Goal: Transaction & Acquisition: Obtain resource

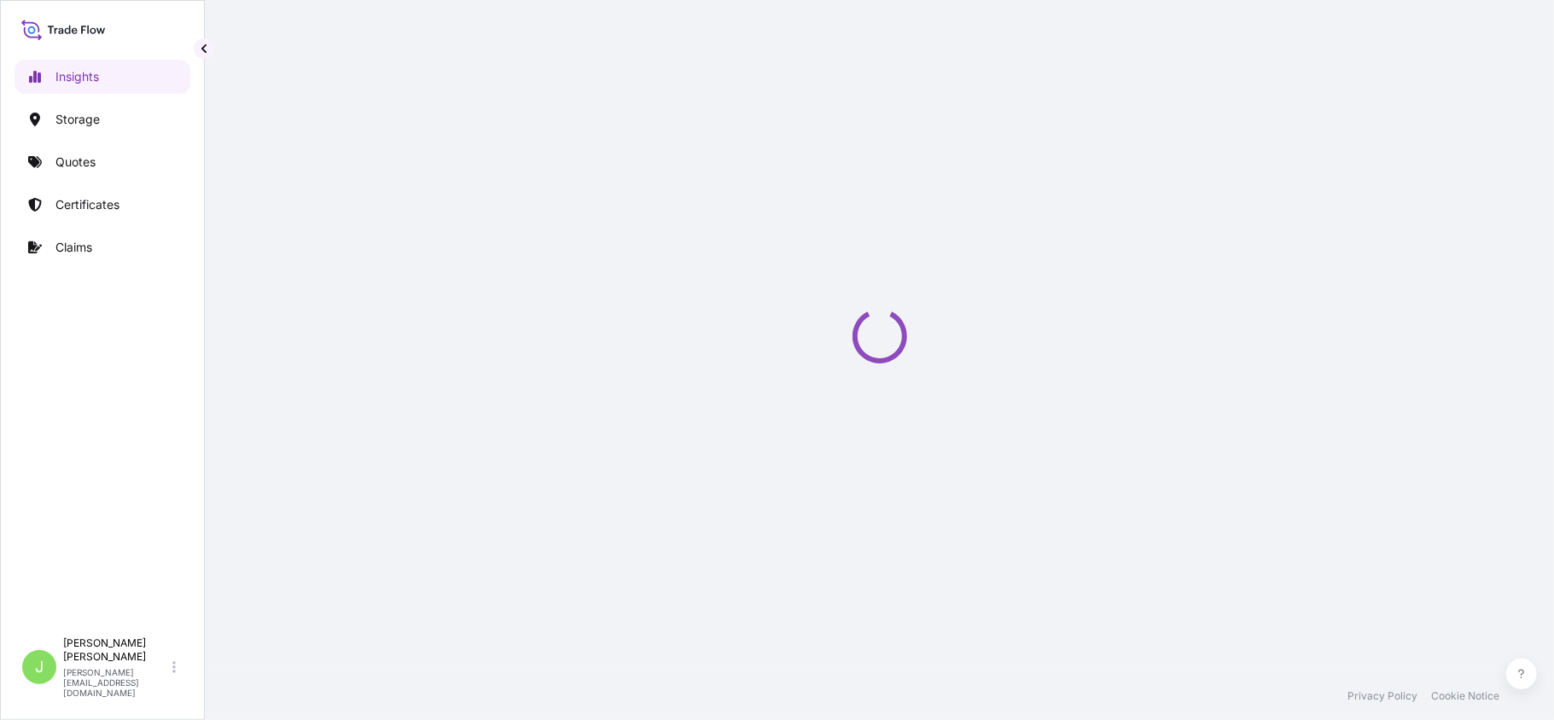
select select "2025"
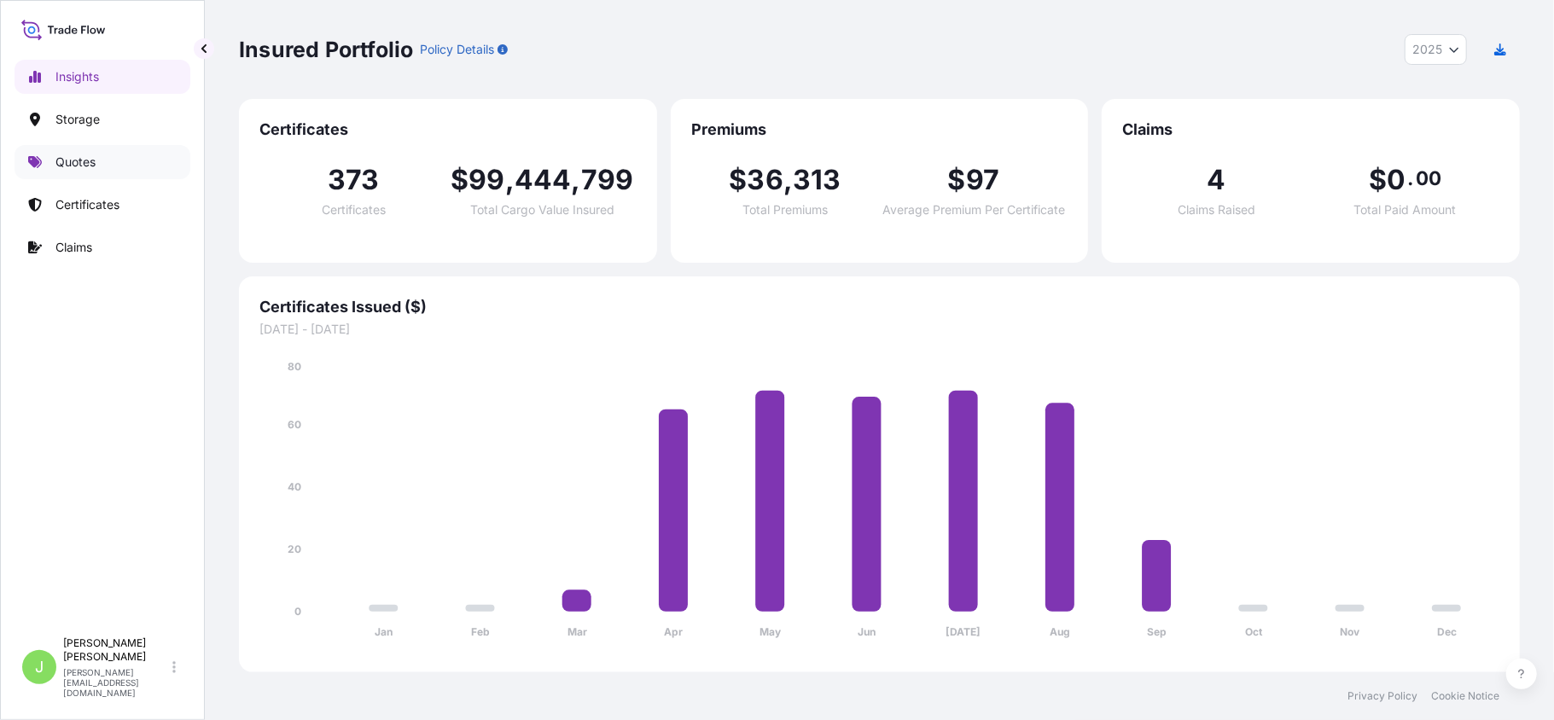
click at [70, 155] on p "Quotes" at bounding box center [75, 162] width 40 height 17
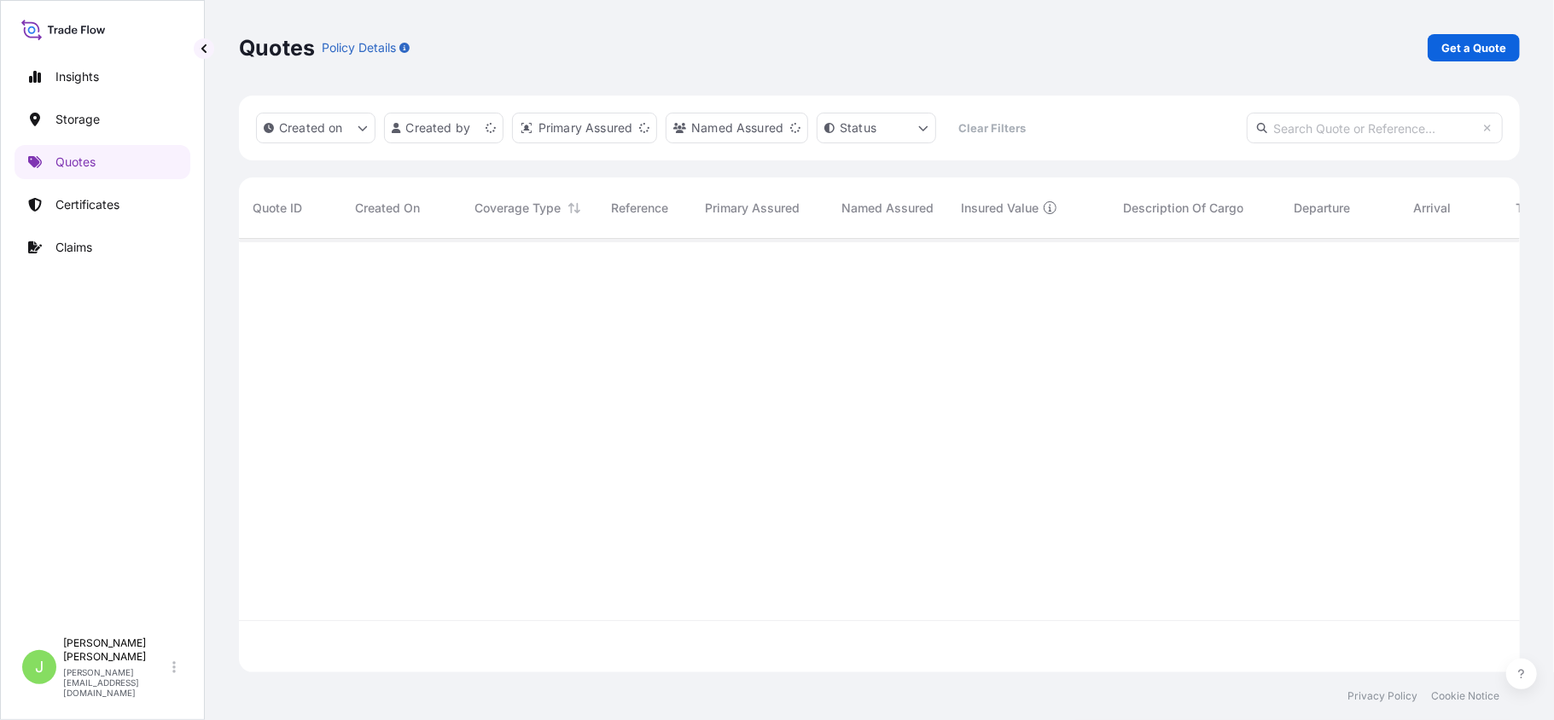
scroll to position [425, 1264]
click at [1462, 53] on p "Get a Quote" at bounding box center [1473, 47] width 65 height 17
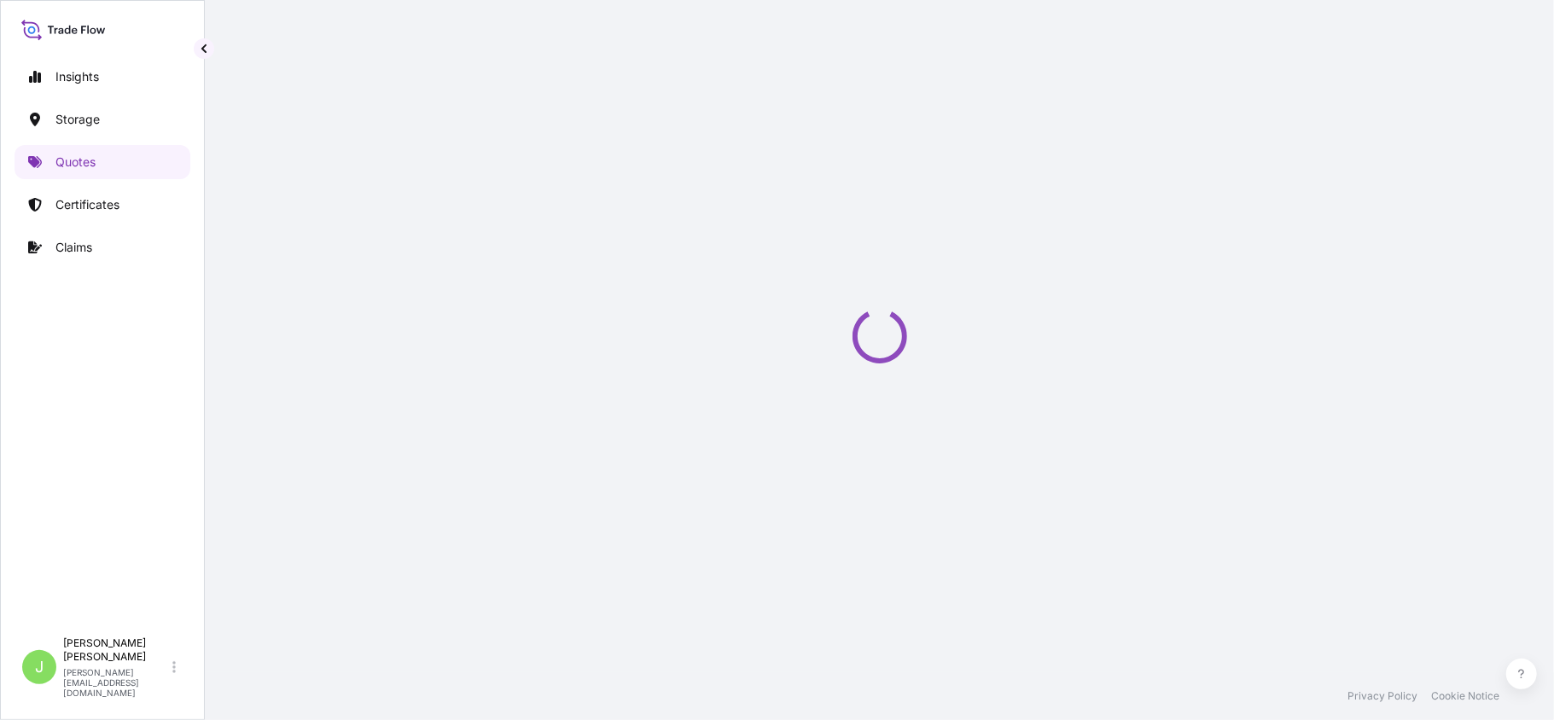
select select "Water"
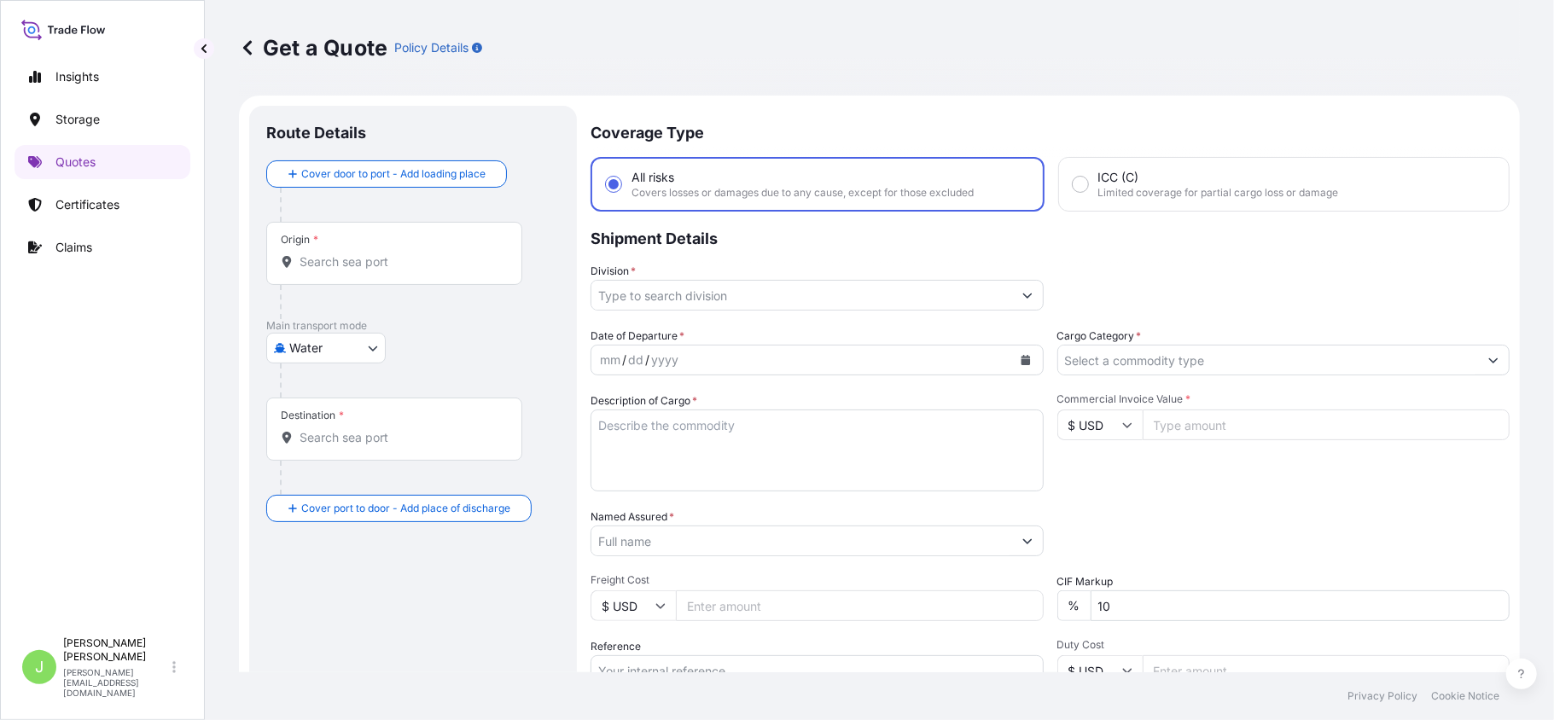
scroll to position [27, 0]
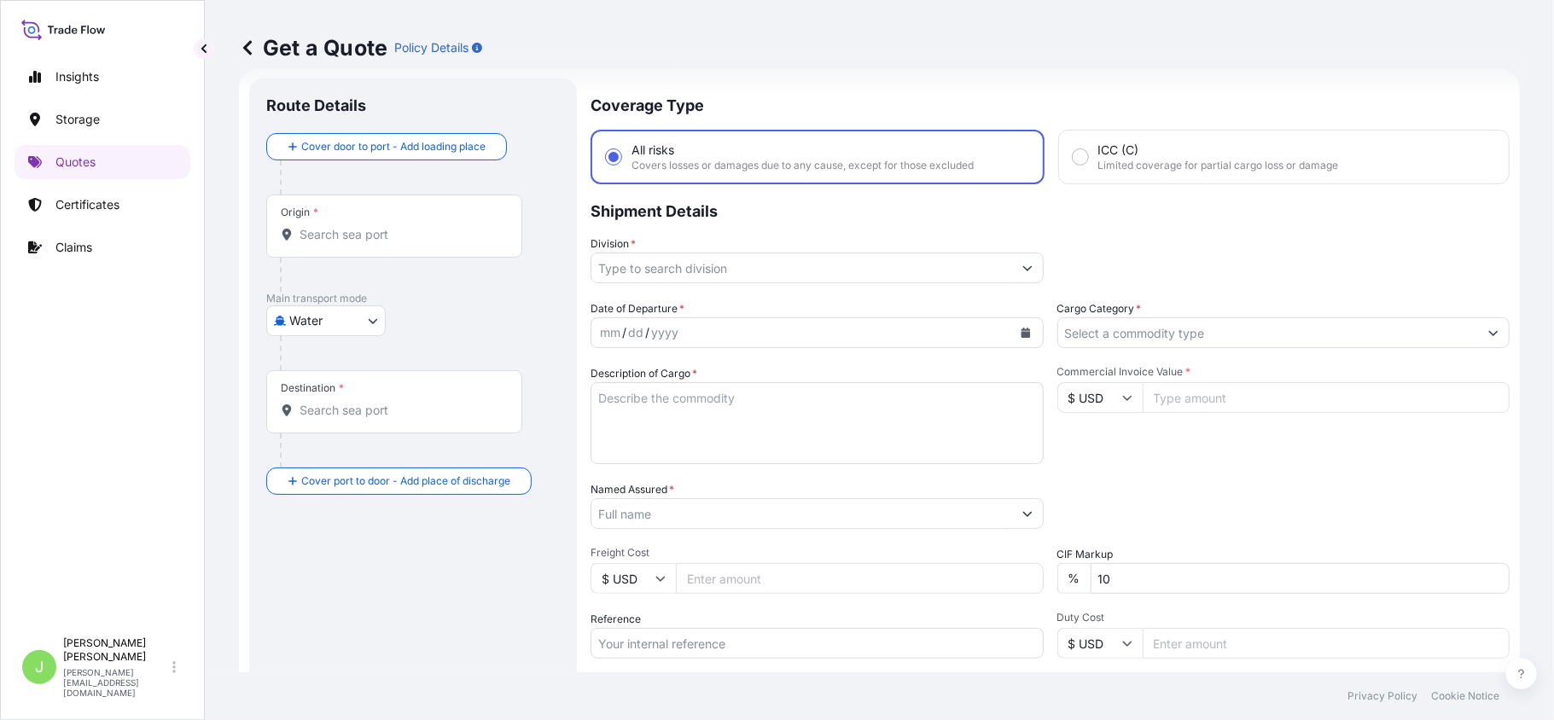
click at [377, 251] on div "Origin *" at bounding box center [394, 226] width 256 height 63
click at [377, 243] on input "Origin *" at bounding box center [399, 234] width 201 height 17
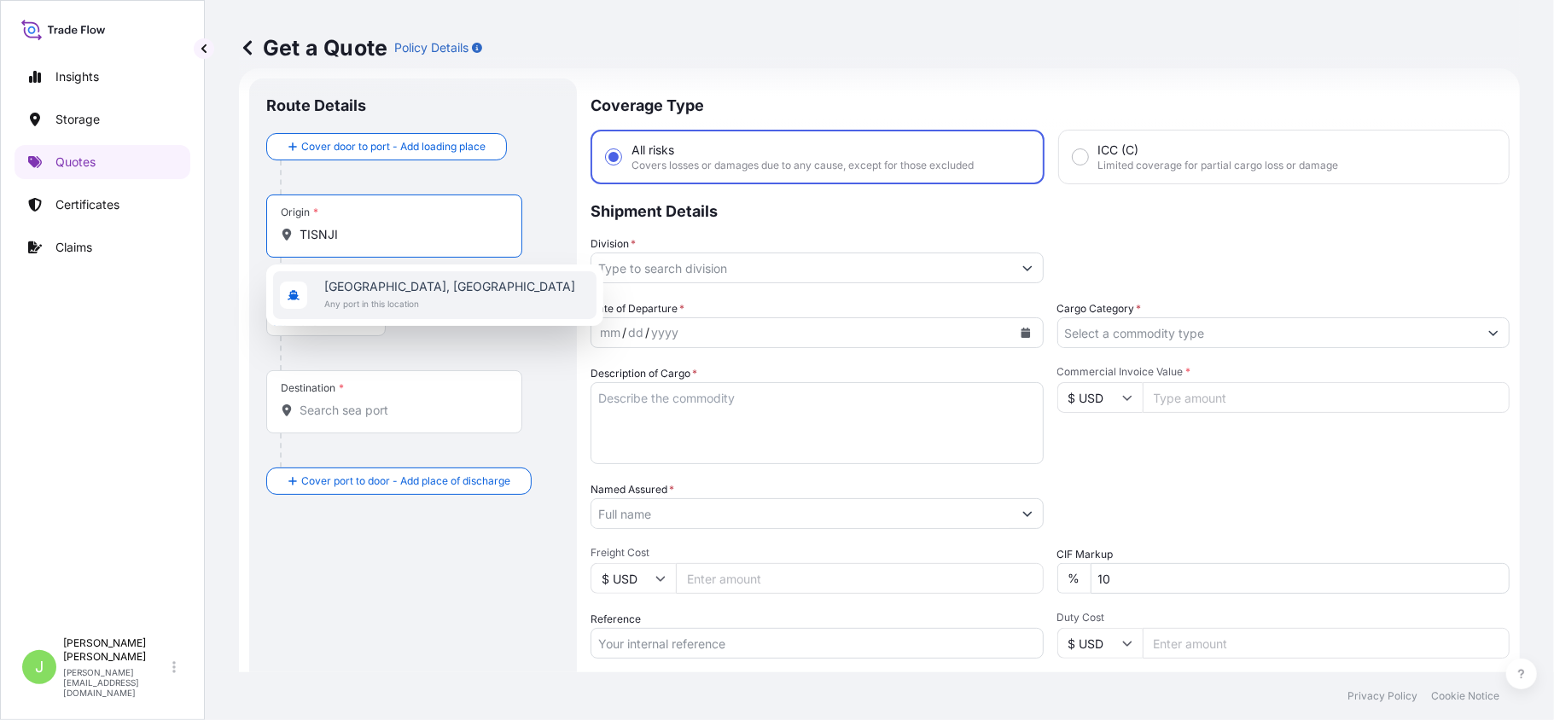
click at [363, 288] on span "Tianjin, China" at bounding box center [449, 286] width 251 height 17
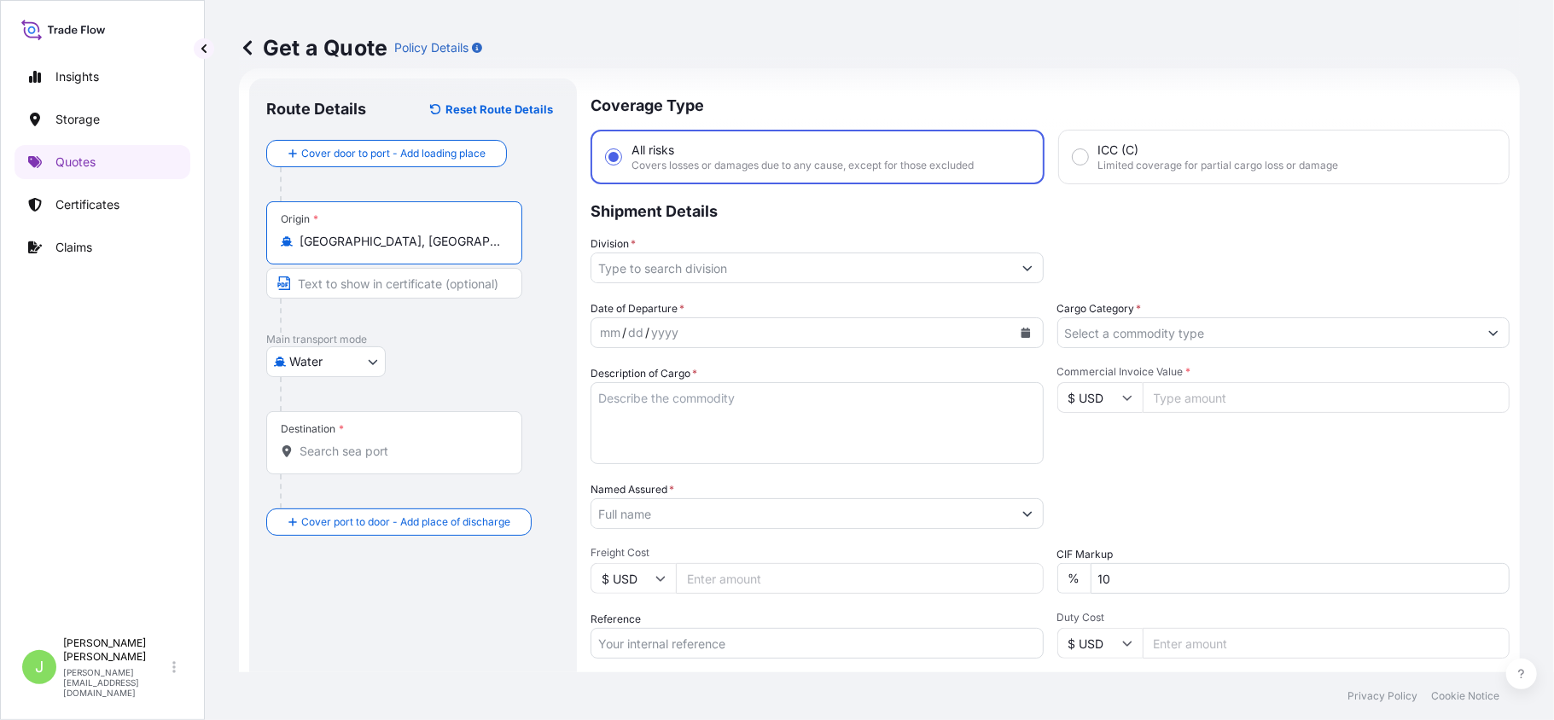
type input "Tianjin, China"
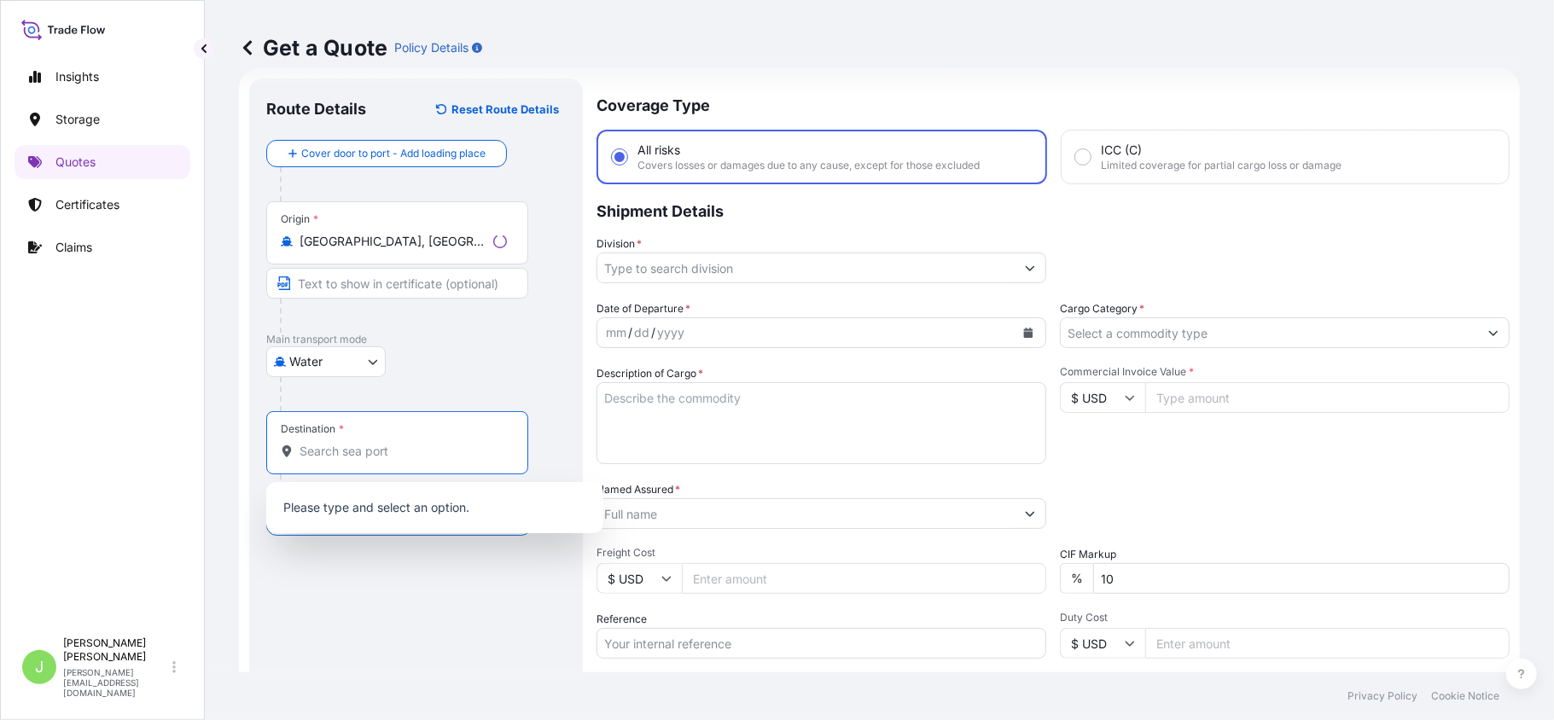
click at [369, 445] on input "Destination *" at bounding box center [402, 451] width 207 height 17
type input "G"
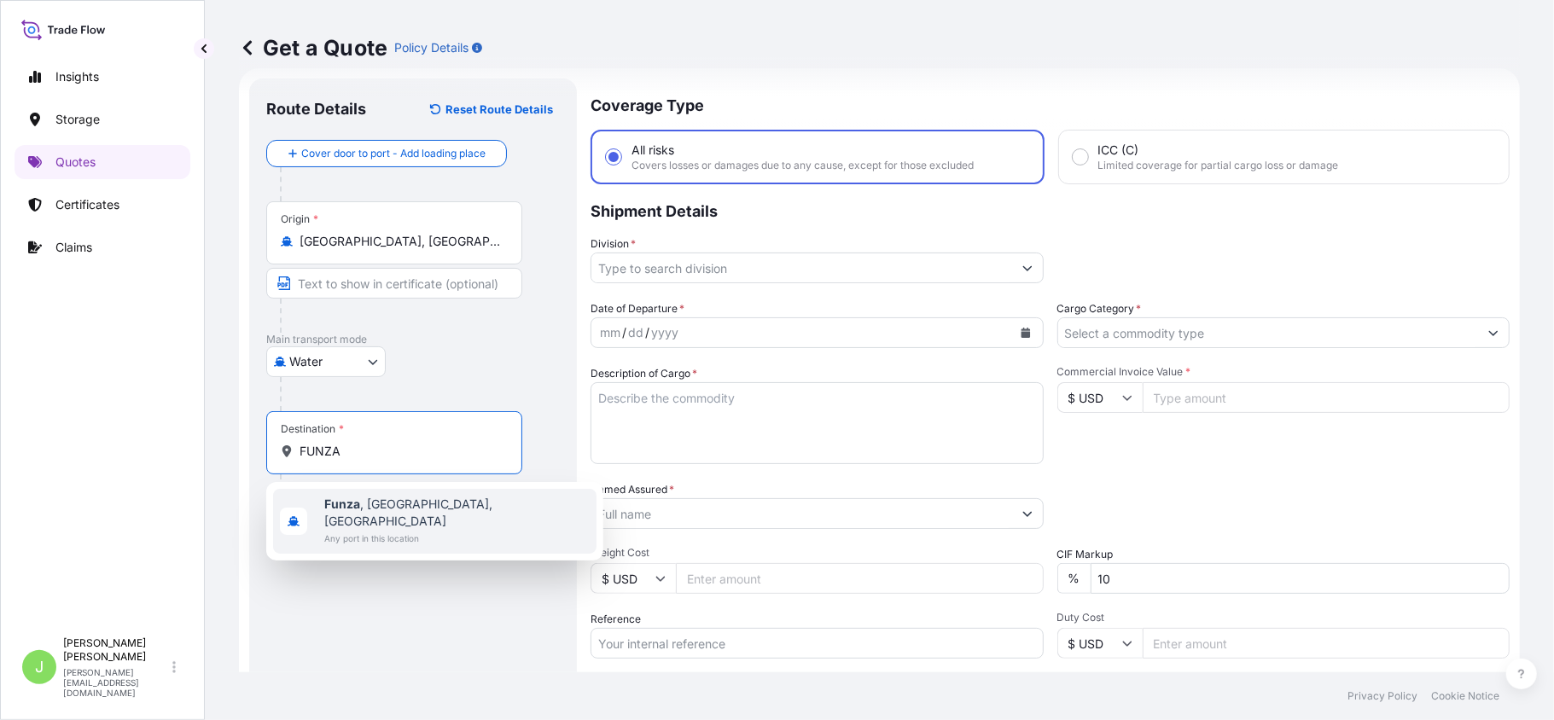
click at [389, 532] on div "Funza , Cundinamarca, Colombia Any port in this location" at bounding box center [434, 521] width 323 height 65
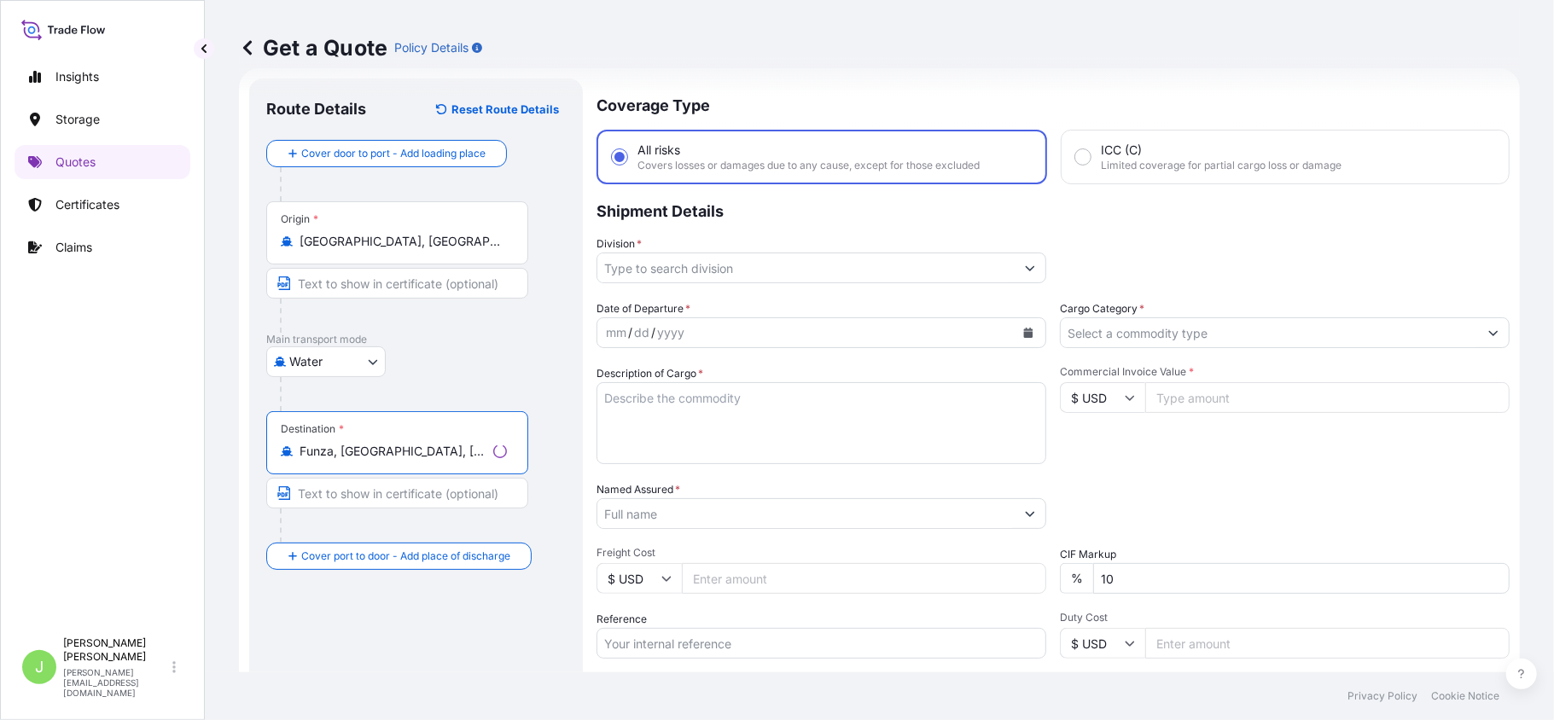
type input "Funza, Cundinamarca, Colombia"
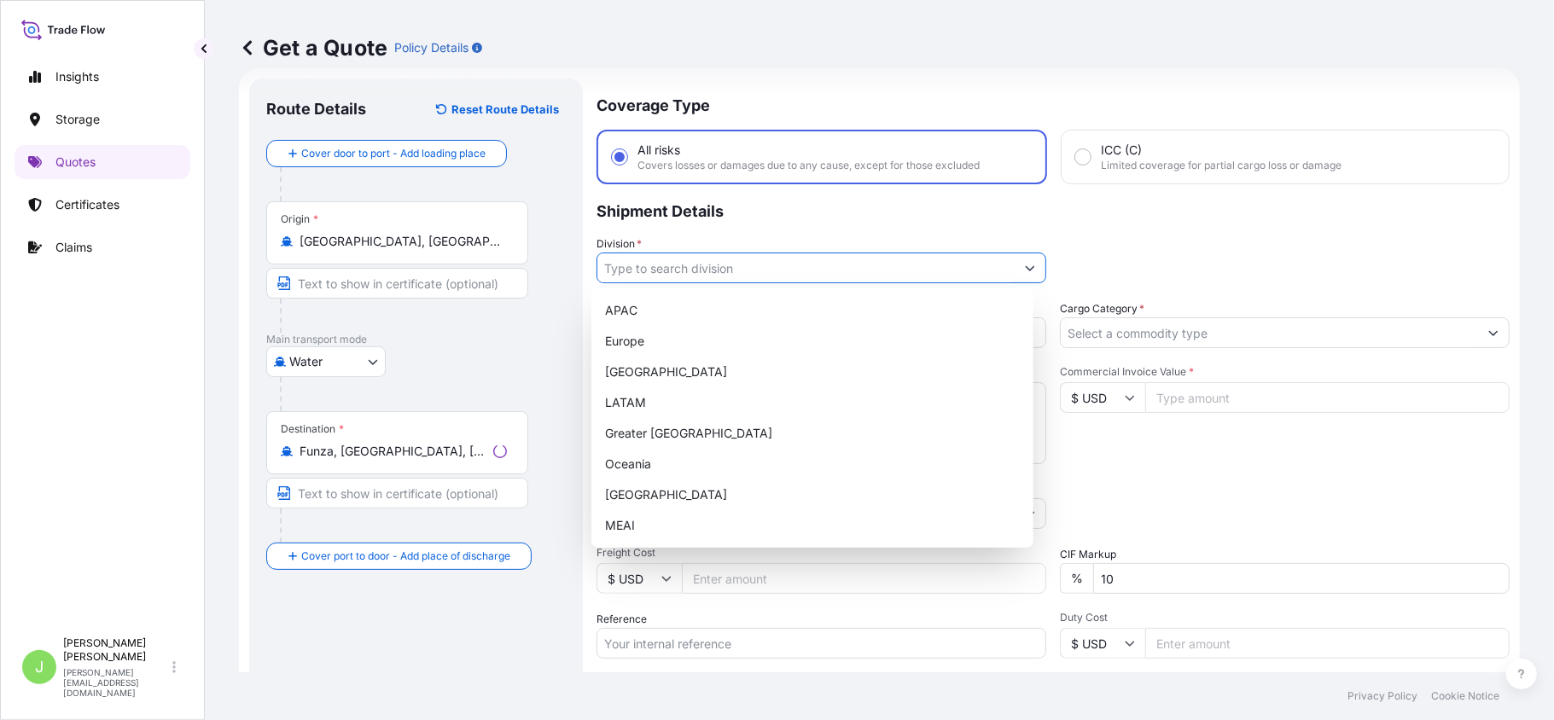
click at [715, 267] on input "Division *" at bounding box center [805, 268] width 417 height 31
click at [642, 404] on div "LATAM" at bounding box center [812, 402] width 428 height 31
type input "LATAM"
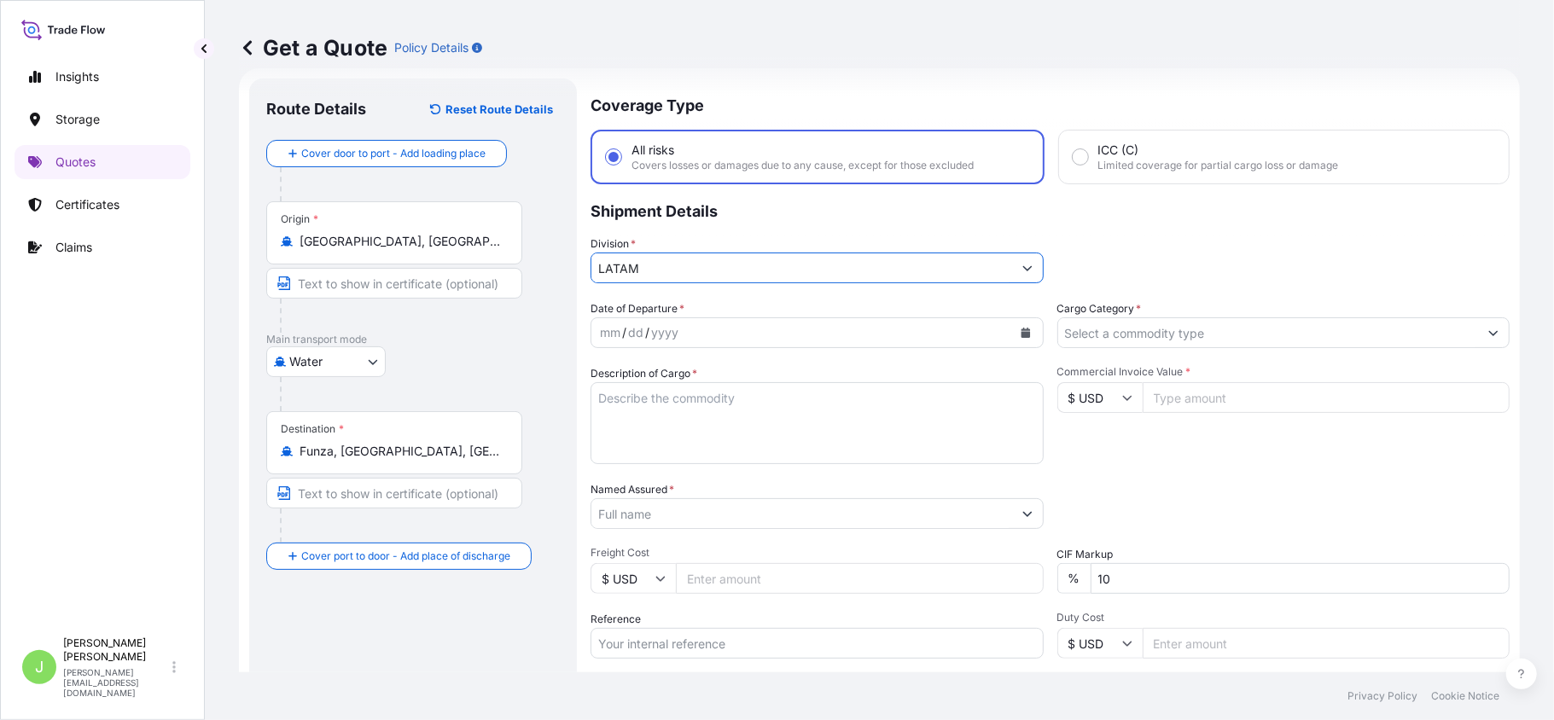
click at [1134, 328] on input "Cargo Category *" at bounding box center [1268, 332] width 421 height 31
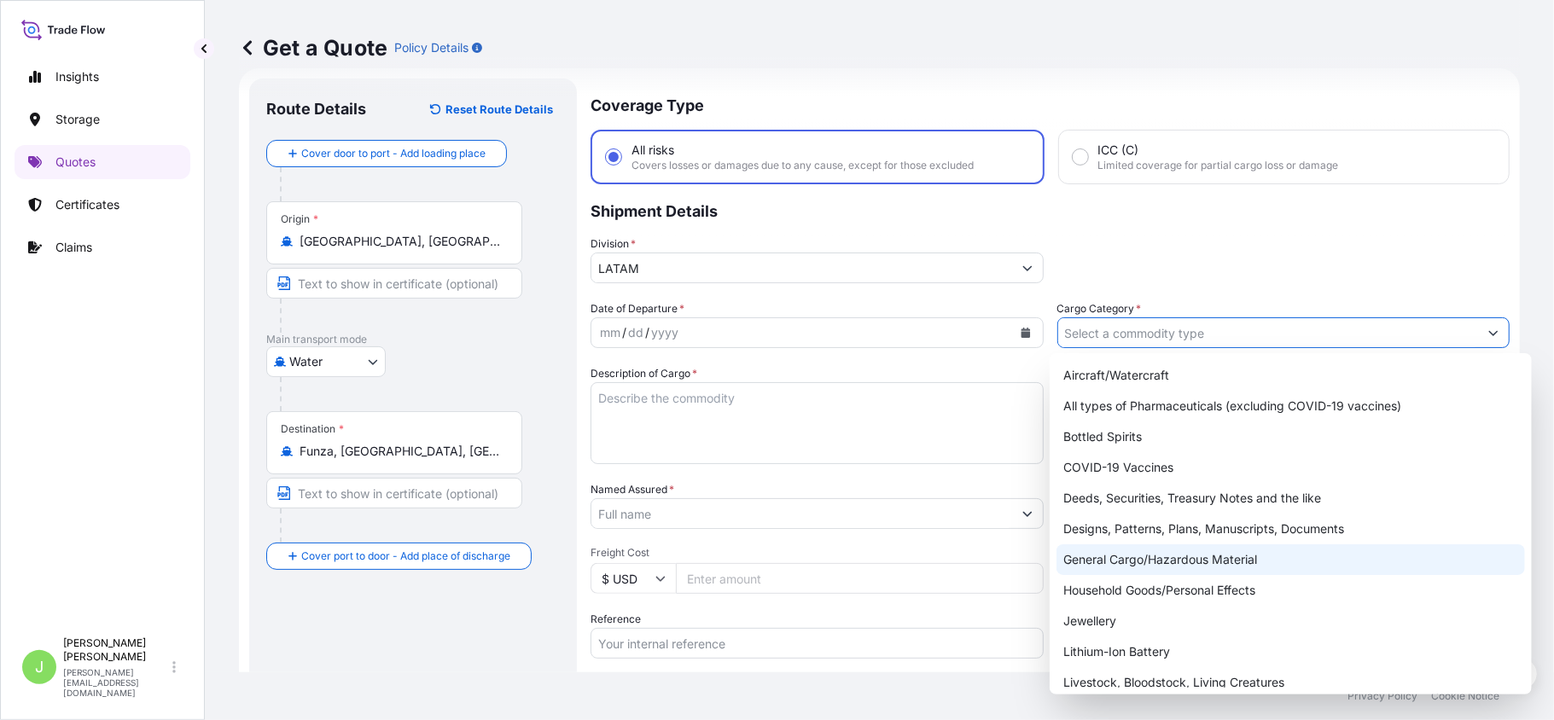
click at [1124, 560] on div "General Cargo/Hazardous Material" at bounding box center [1290, 559] width 468 height 31
type input "General Cargo/Hazardous Material"
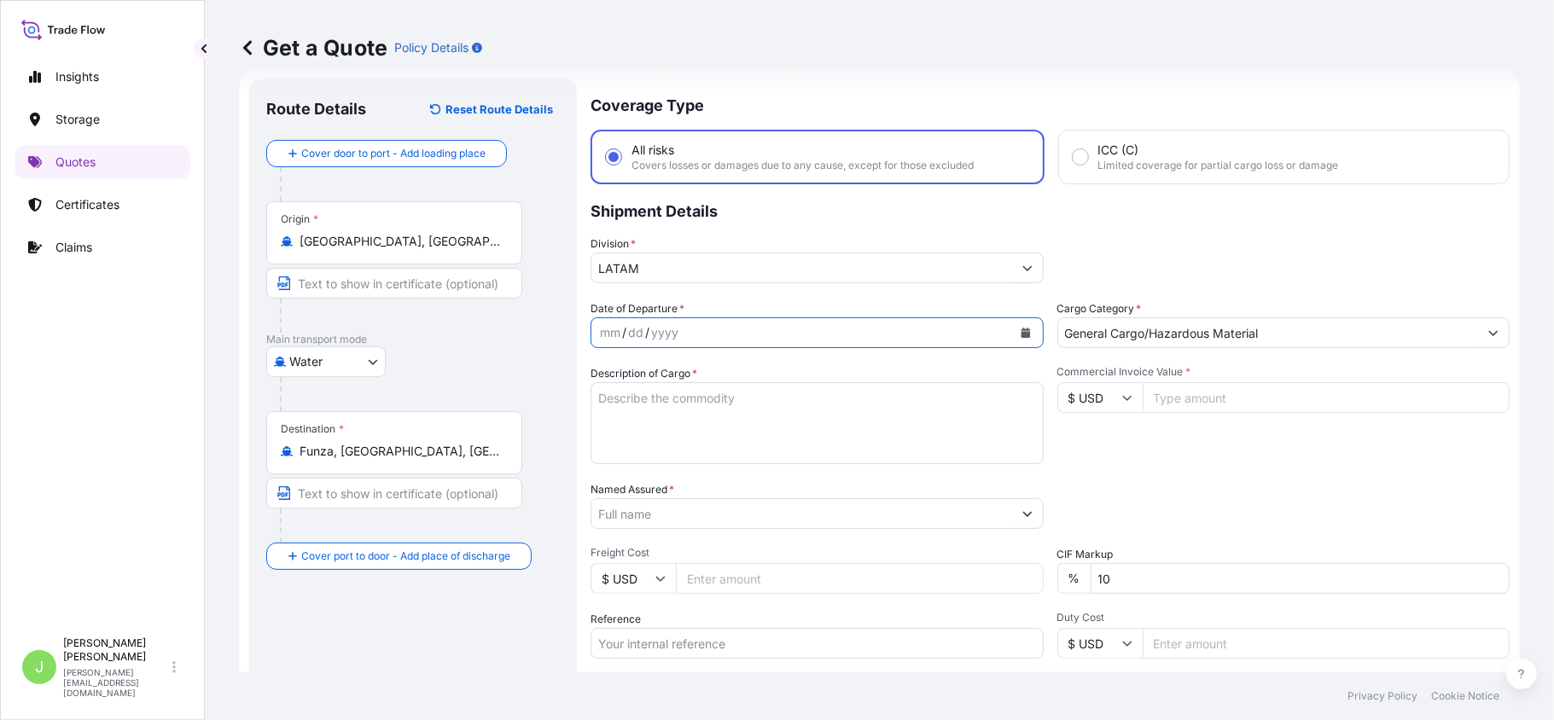
click at [1017, 338] on button "Calendar" at bounding box center [1025, 332] width 27 height 27
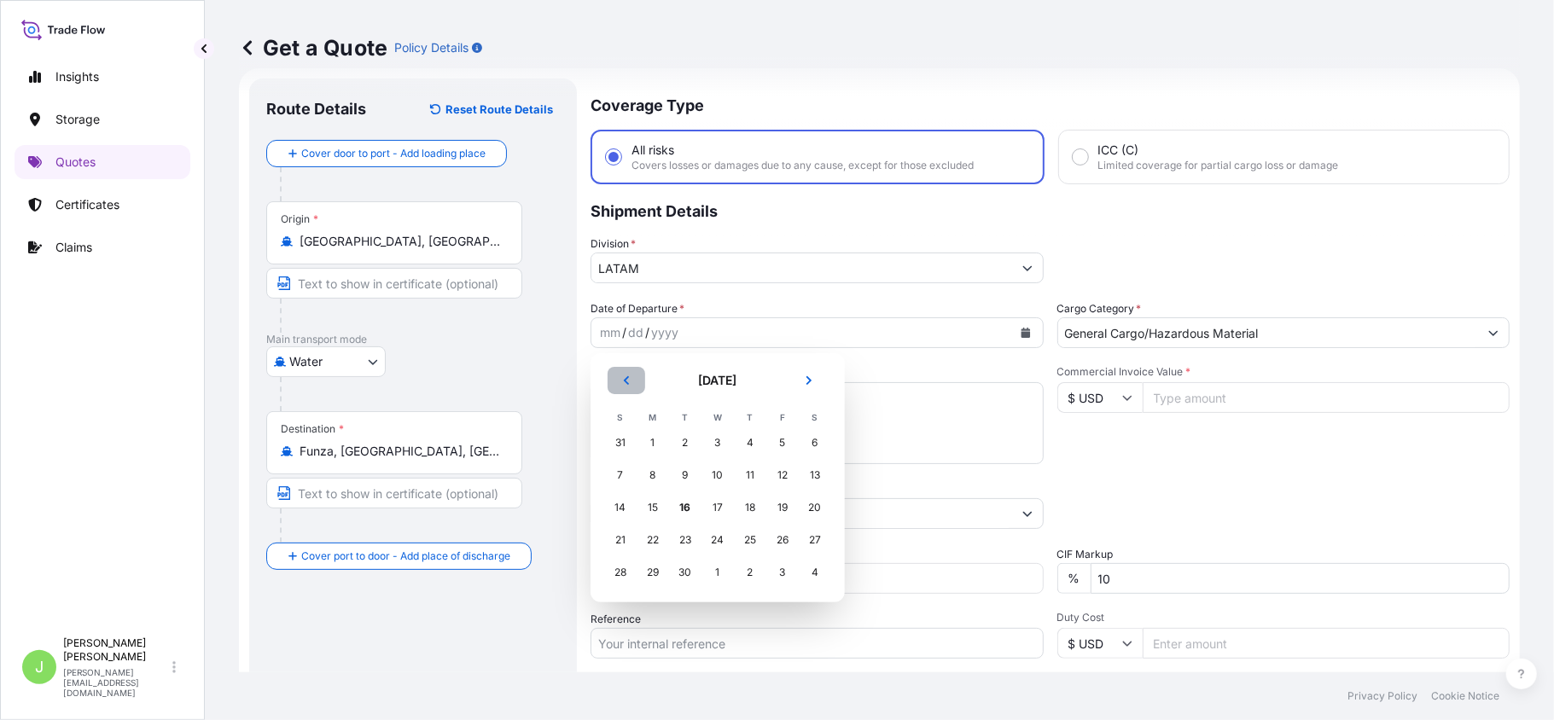
click at [618, 380] on button "Previous" at bounding box center [626, 380] width 38 height 27
click at [754, 479] on div "7" at bounding box center [750, 475] width 31 height 31
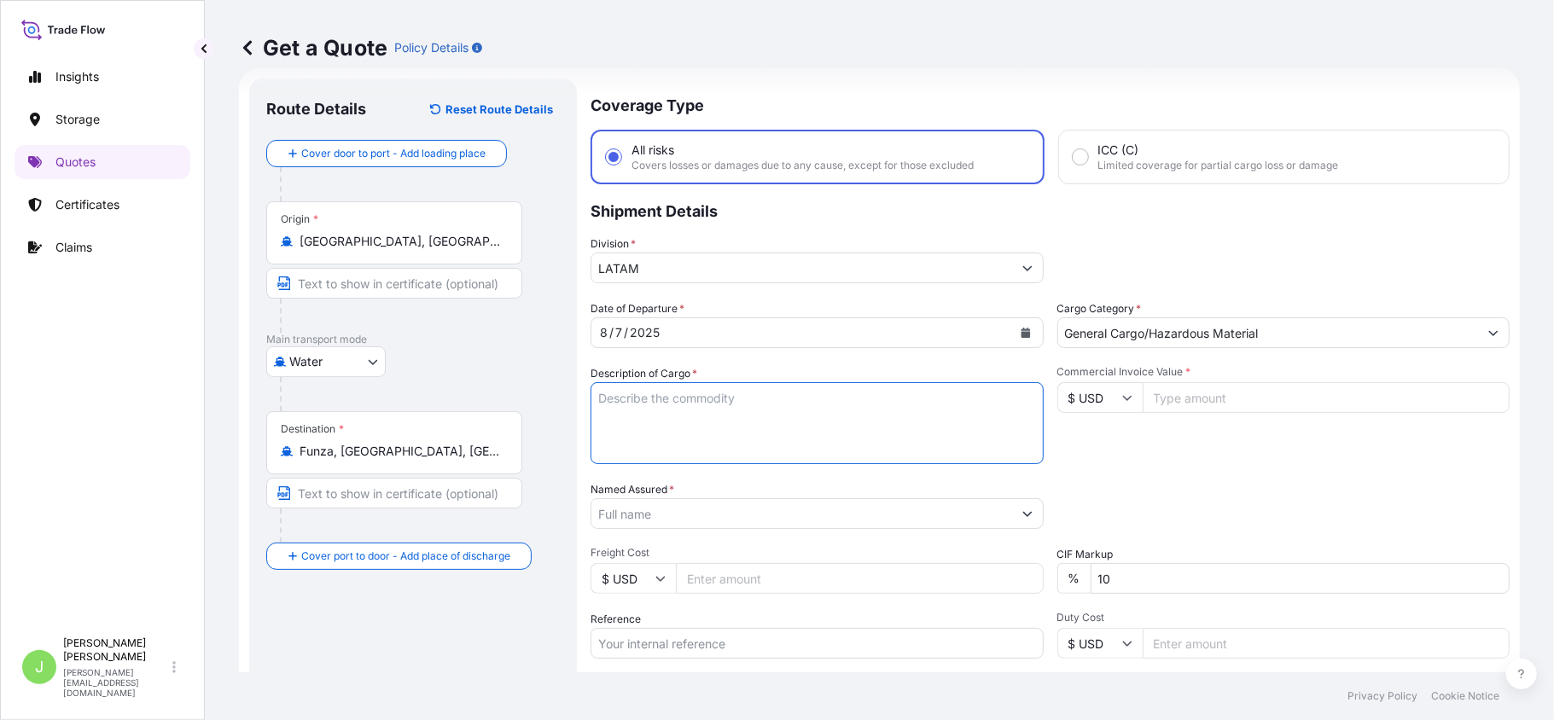
click at [728, 404] on textarea "Description of Cargo *" at bounding box center [816, 423] width 453 height 82
paste textarea "METAL DISPLAY STAND"
type textarea "METAL DISPLAY STAND"
click at [690, 514] on input "Named Assured *" at bounding box center [801, 513] width 421 height 31
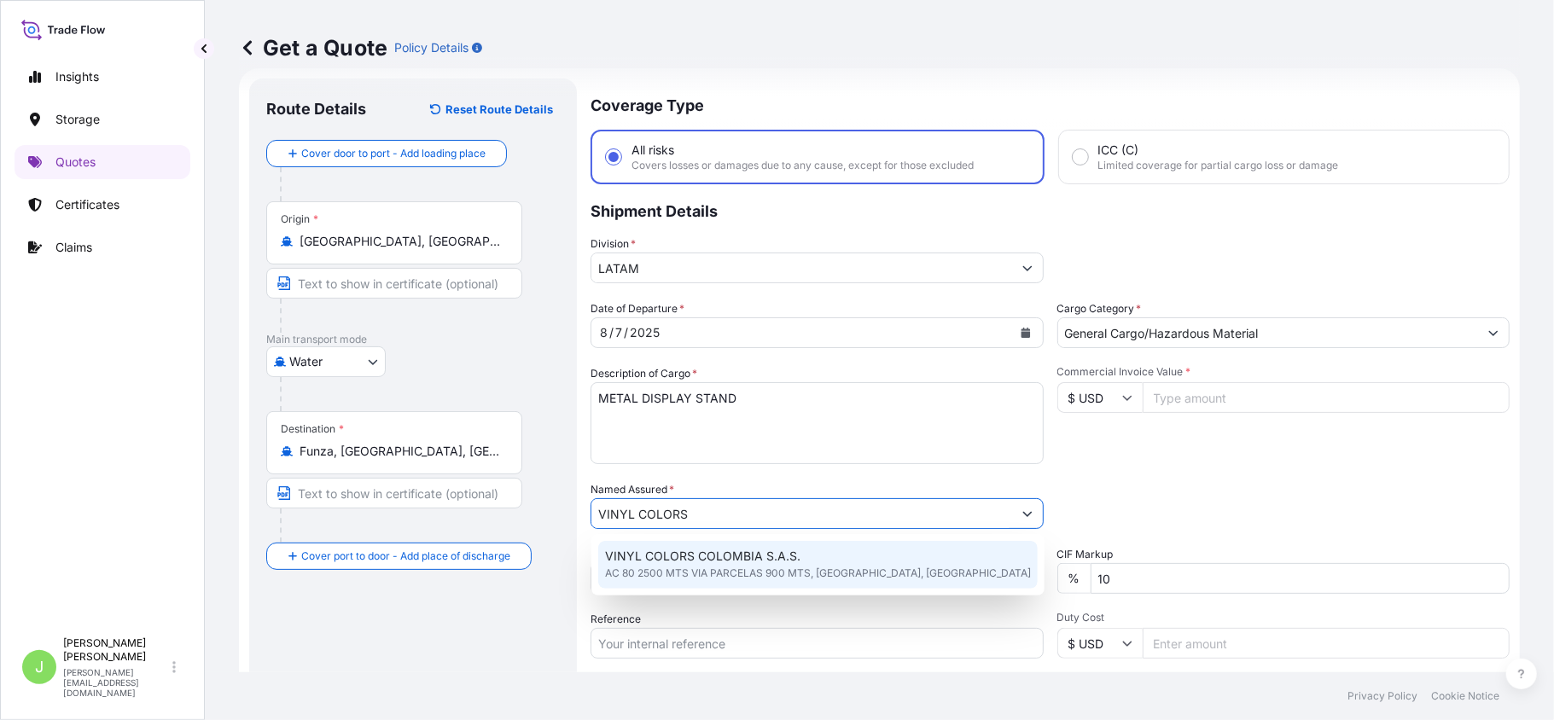
click at [700, 555] on span "VINYL COLORS COLOMBIA S.A.S." at bounding box center [702, 556] width 195 height 17
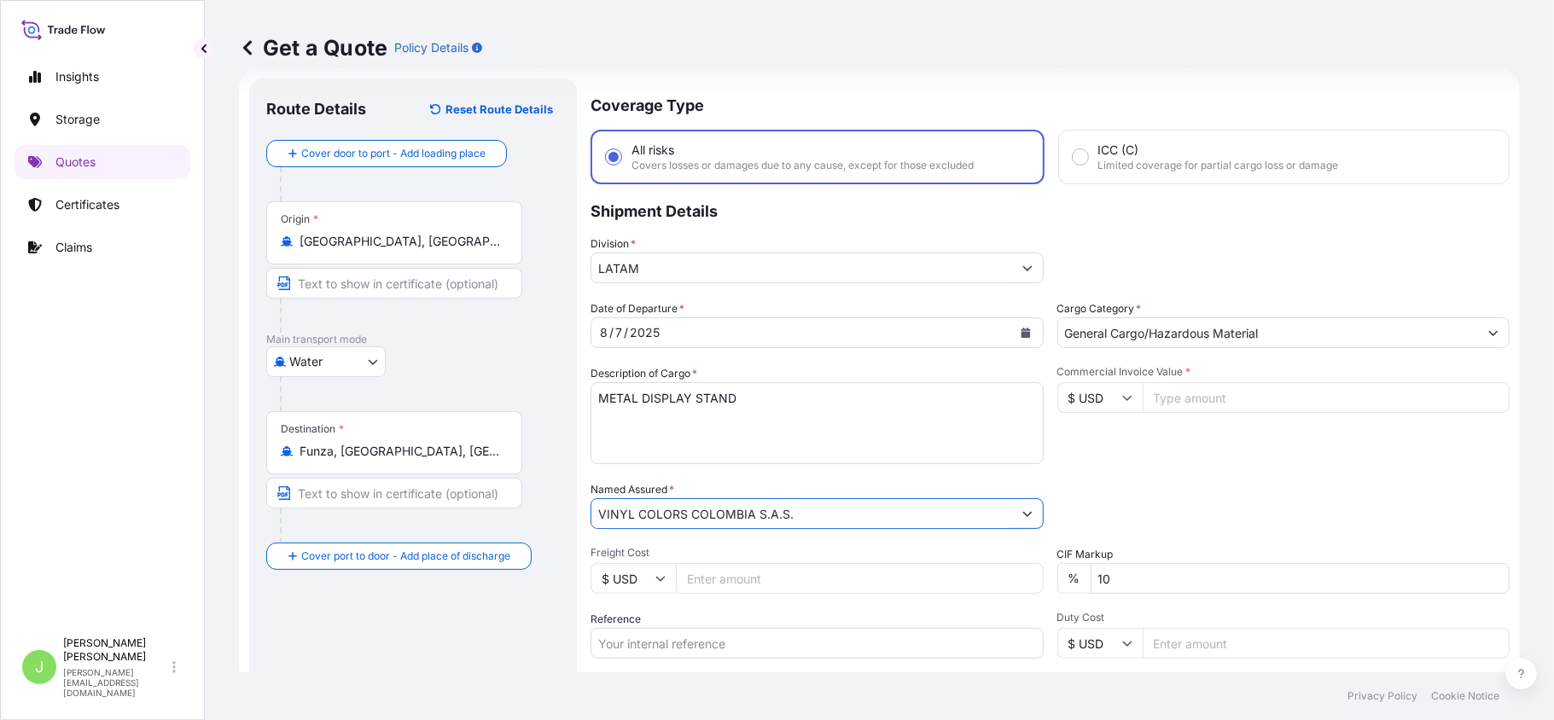
type input "VINYL COLORS COLOMBIA S.A.S."
click at [738, 578] on input "Freight Cost" at bounding box center [860, 578] width 368 height 31
type input "2500"
drag, startPoint x: 698, startPoint y: 642, endPoint x: 700, endPoint y: 632, distance: 10.6
click at [698, 642] on input "Reference" at bounding box center [816, 643] width 453 height 31
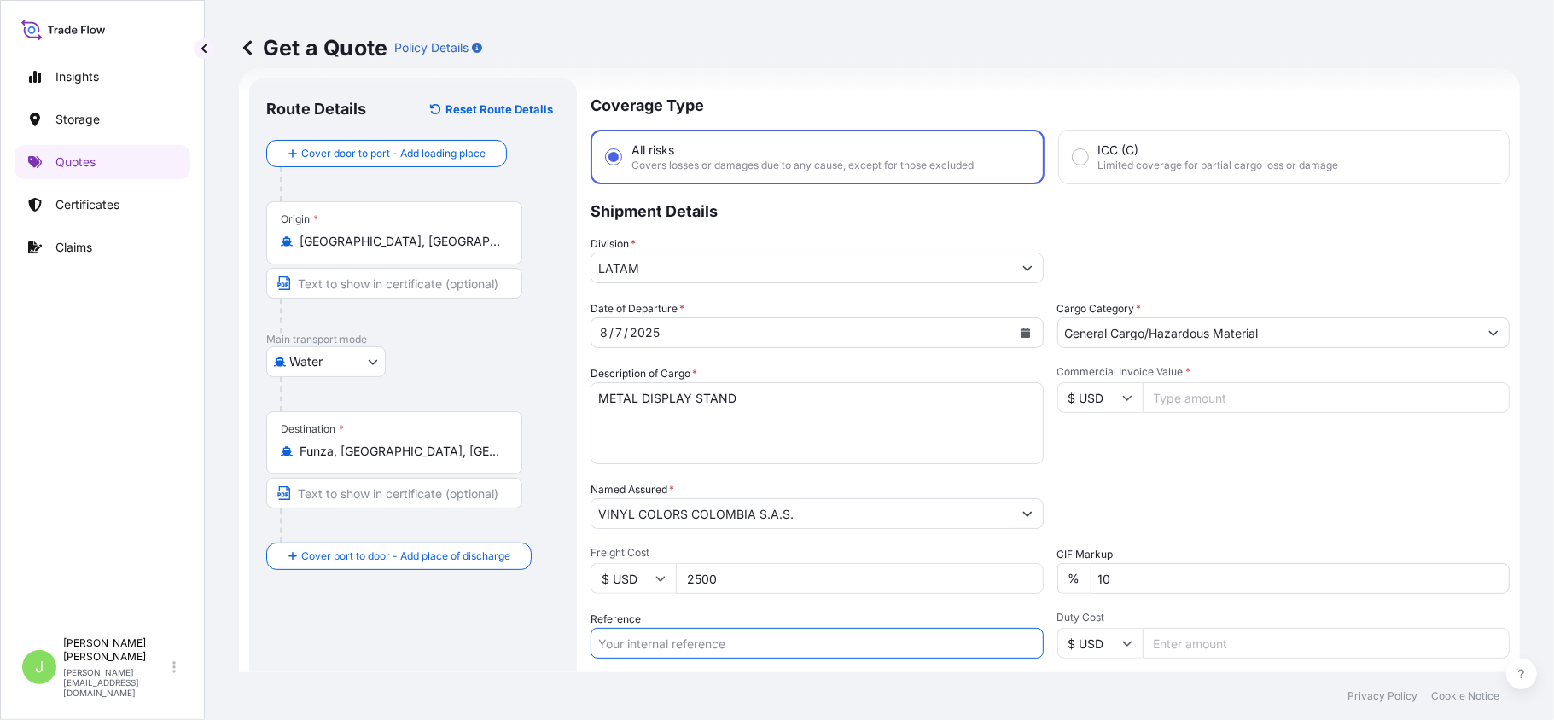
paste input "CO4031151457"
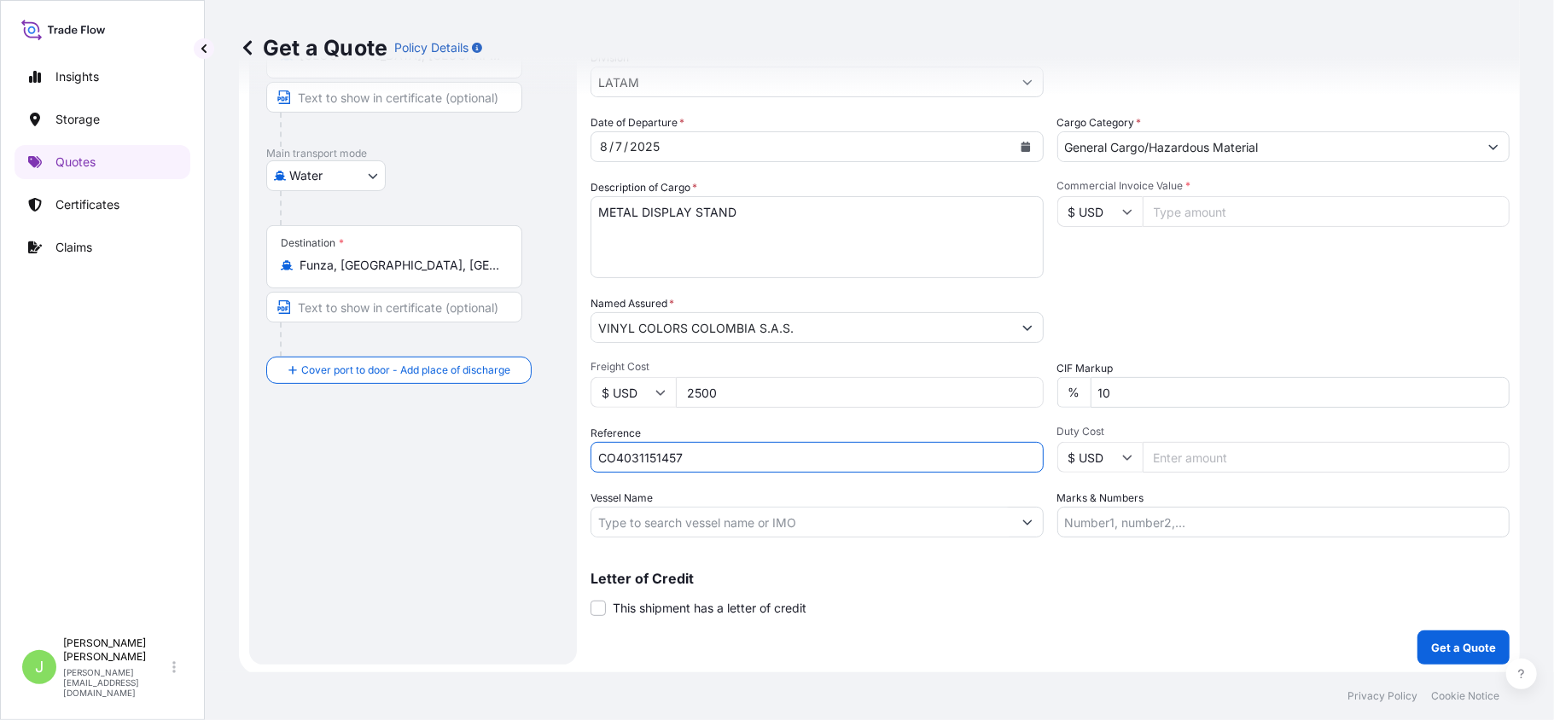
scroll to position [215, 0]
type input "CO4031151457"
click at [729, 517] on input "Vessel Name" at bounding box center [801, 520] width 421 height 31
paste input "COSCO SHIPPING ROSE / 041E"
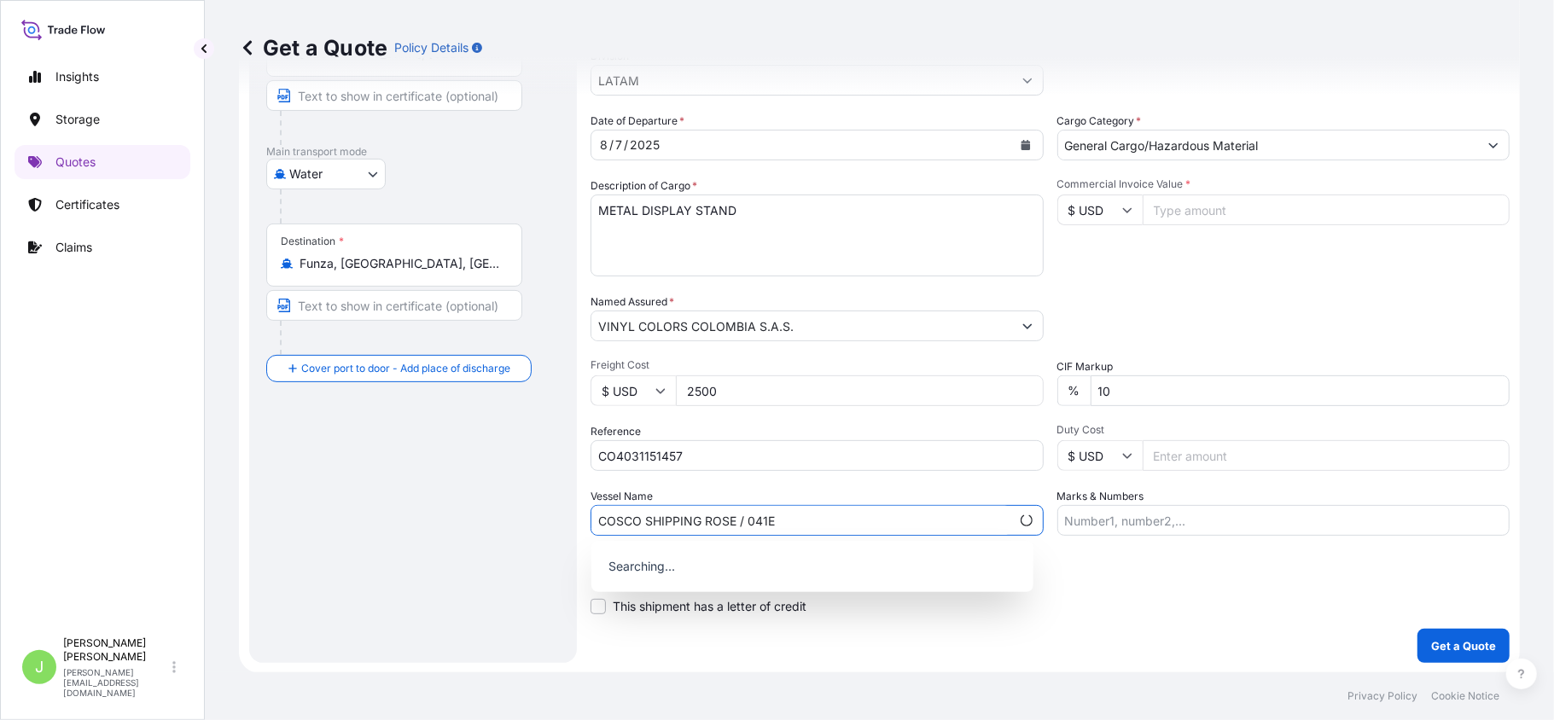
click at [745, 524] on input "COSCO SHIPPING ROSE / 041E" at bounding box center [800, 520] width 419 height 31
type input "COSCO SHIPPING ROSE // 041E"
click at [1159, 294] on div "Packing Category Type to search a container mode Please select a primary mode o…" at bounding box center [1283, 317] width 453 height 48
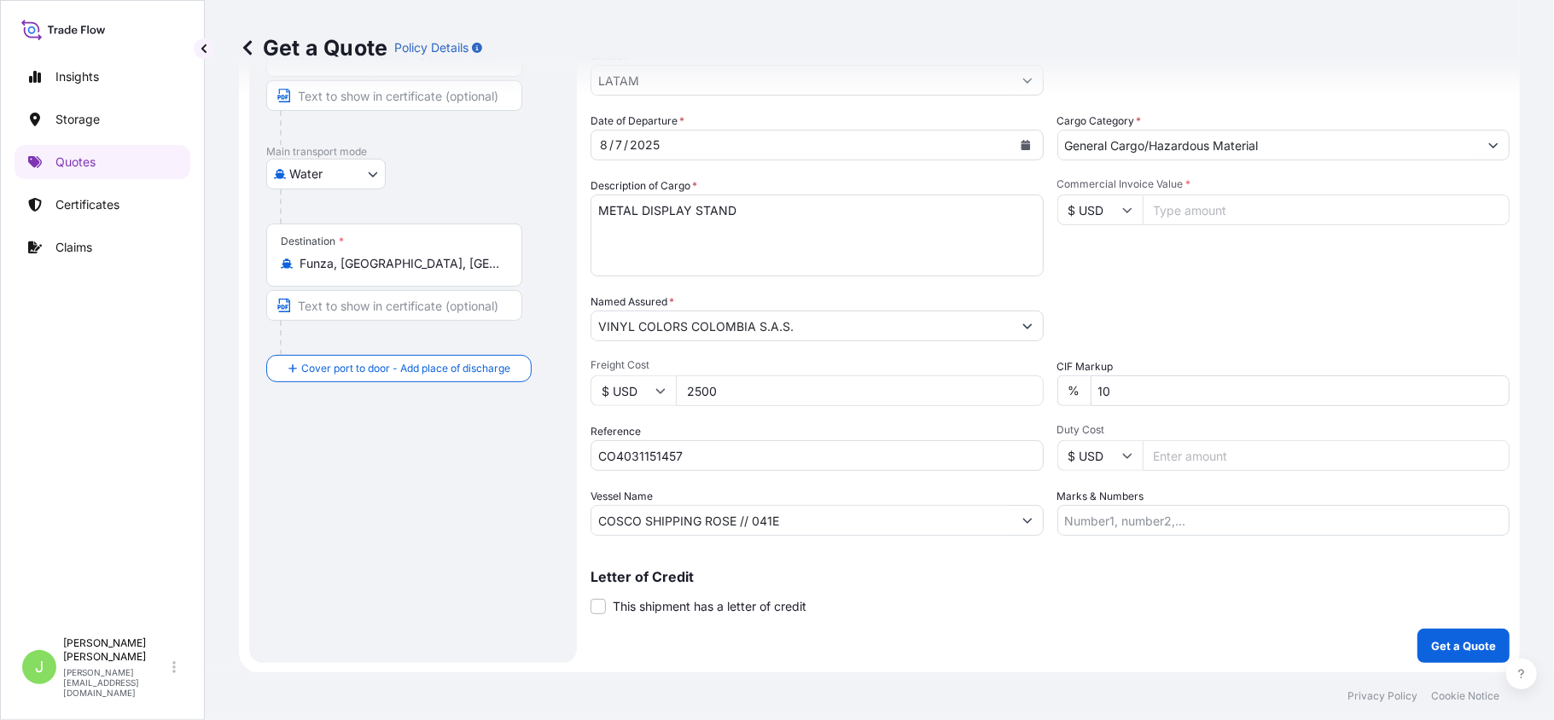
click at [1237, 468] on input "Duty Cost" at bounding box center [1326, 455] width 368 height 31
click at [1223, 206] on input "Commercial Invoice Value *" at bounding box center [1326, 210] width 368 height 31
type input "16320"
click at [1109, 515] on input "Marks & Numbers" at bounding box center [1283, 520] width 453 height 31
paste input "CTJSE0053195"
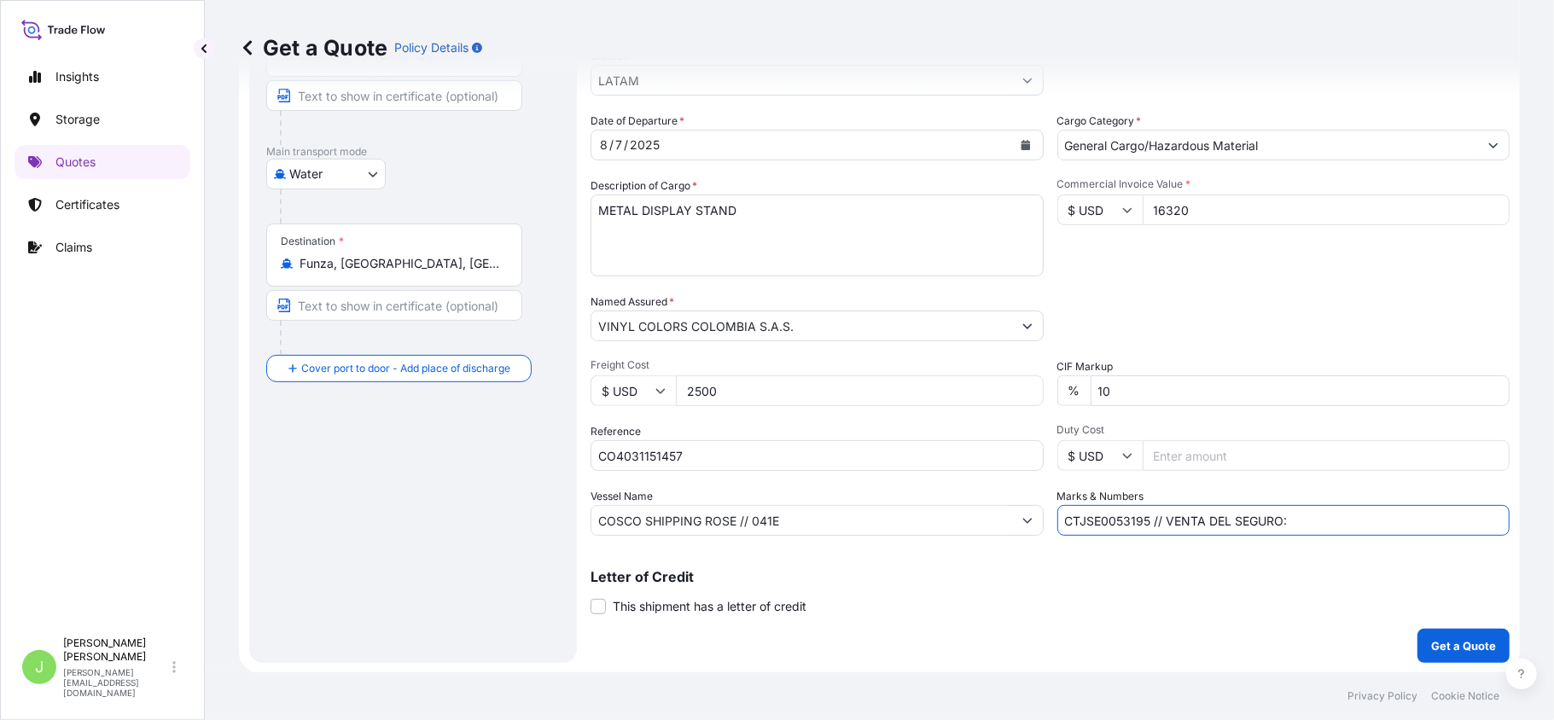
click at [1409, 529] on input "CTJSE0053195 // VENTA DEL SEGURO:" at bounding box center [1283, 520] width 453 height 31
paste input "0.35"
type input "CTJSE0053195 // VENTA DEL SEGURO: 0.35%"
click at [1458, 652] on p "Get a Quote" at bounding box center [1463, 645] width 65 height 17
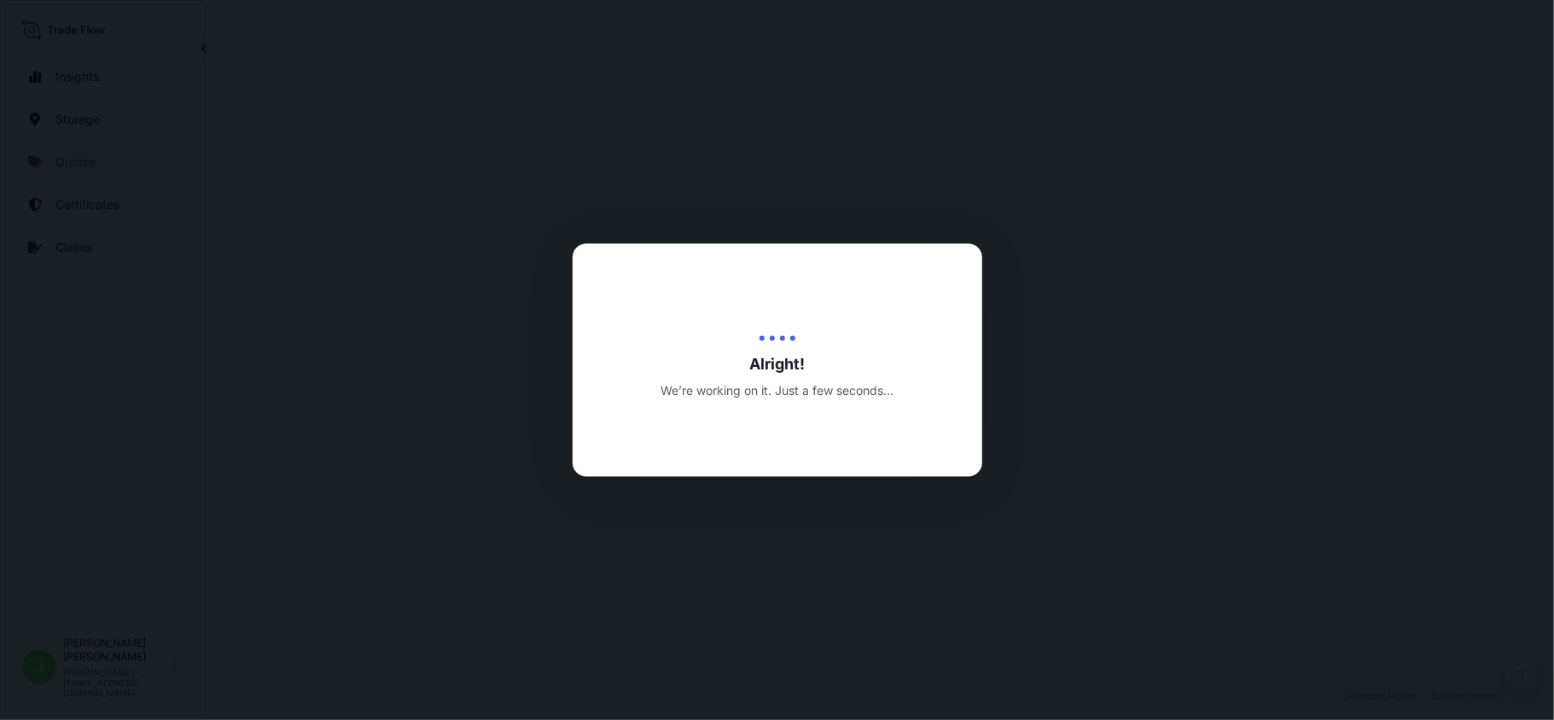
select select "Water"
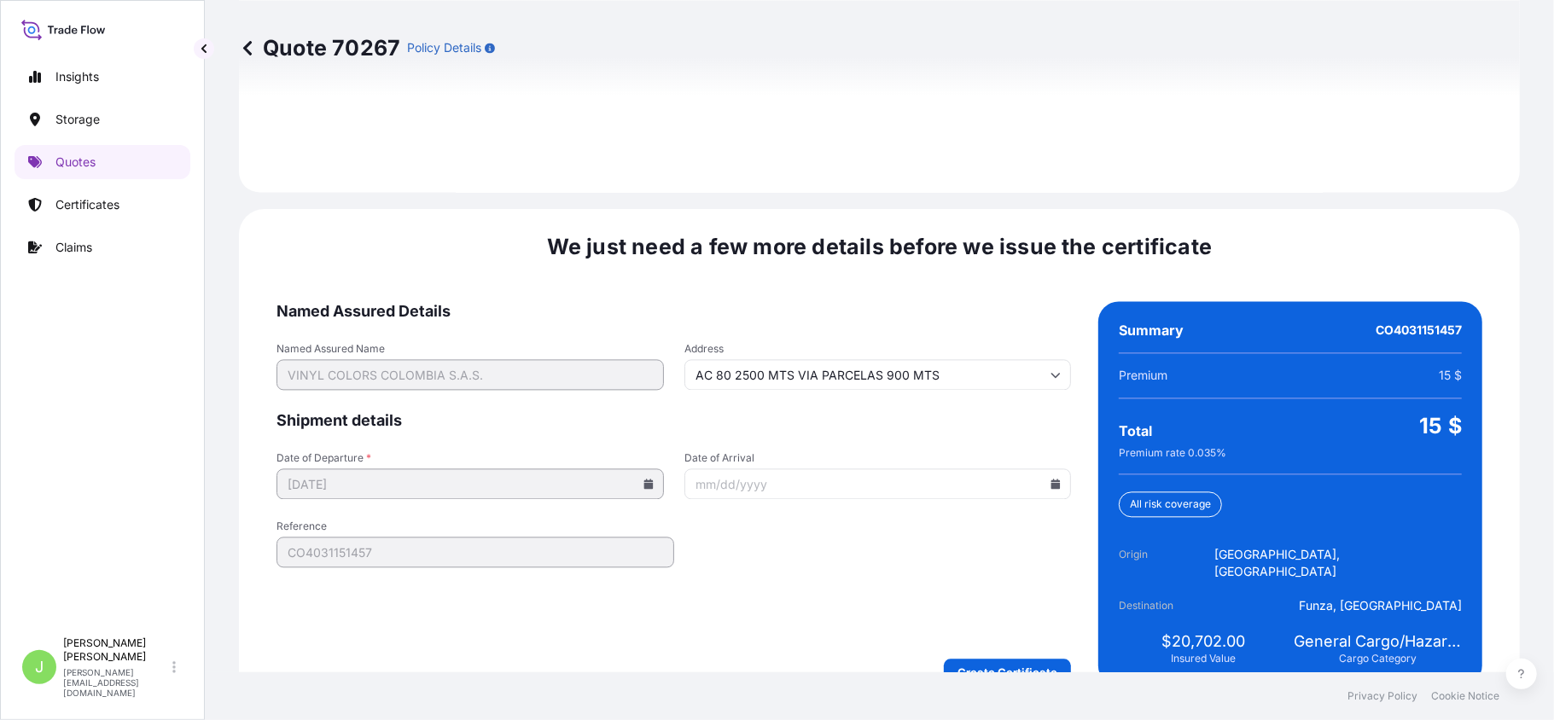
scroll to position [2515, 0]
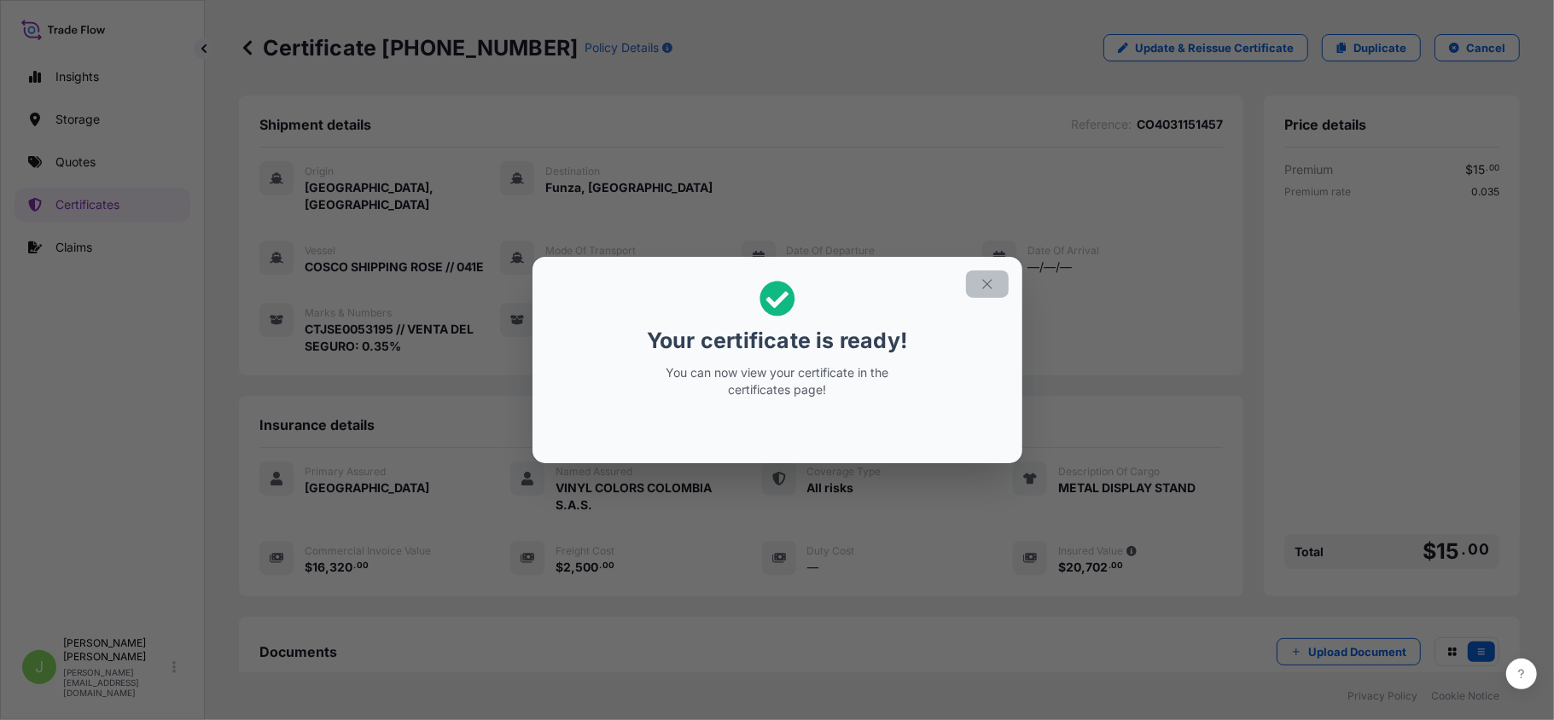
click at [985, 293] on button "button" at bounding box center [987, 283] width 43 height 27
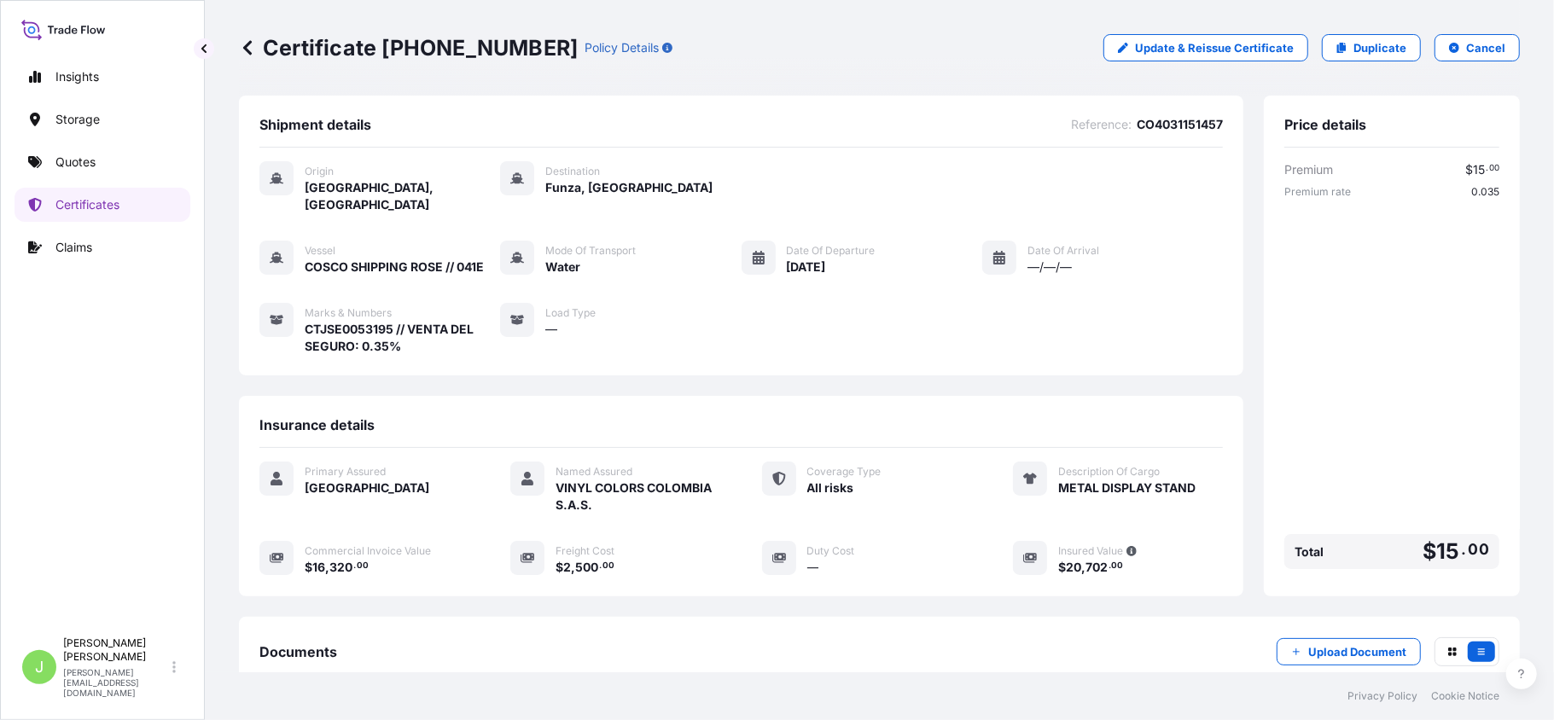
click at [315, 55] on p "Certificate 31619-393-1" at bounding box center [408, 47] width 339 height 27
copy p "Certificate 31619-393-1"
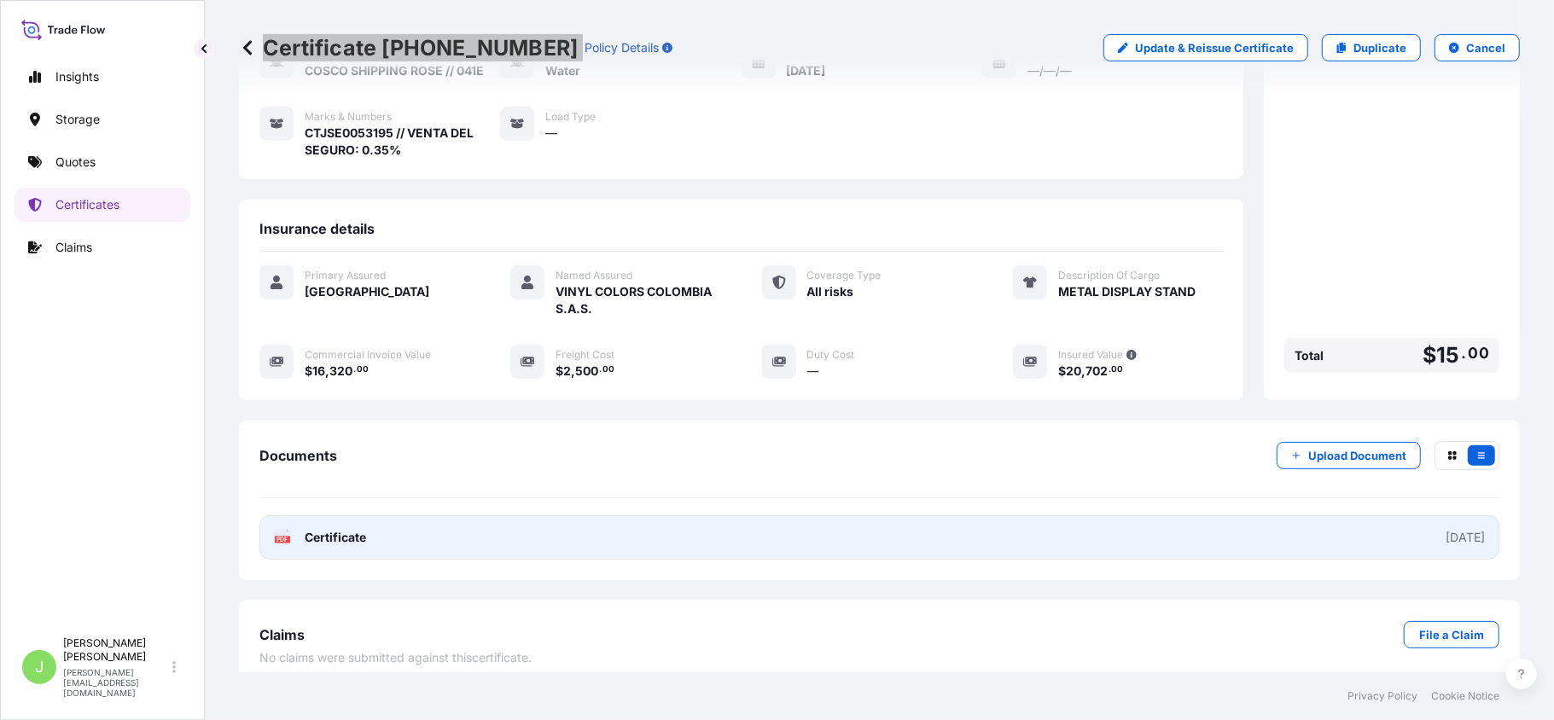
click at [356, 530] on span "Certificate" at bounding box center [335, 537] width 61 height 17
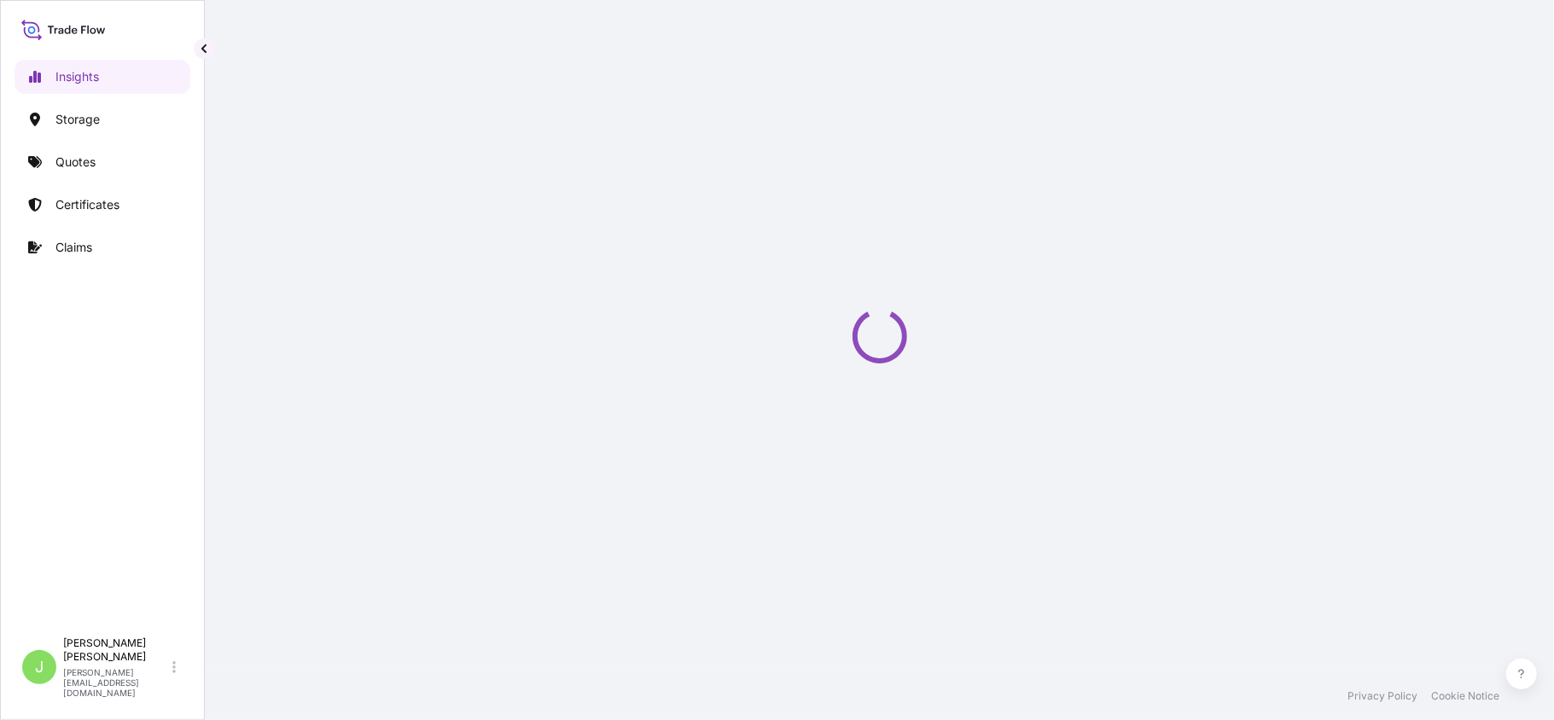
select select "2025"
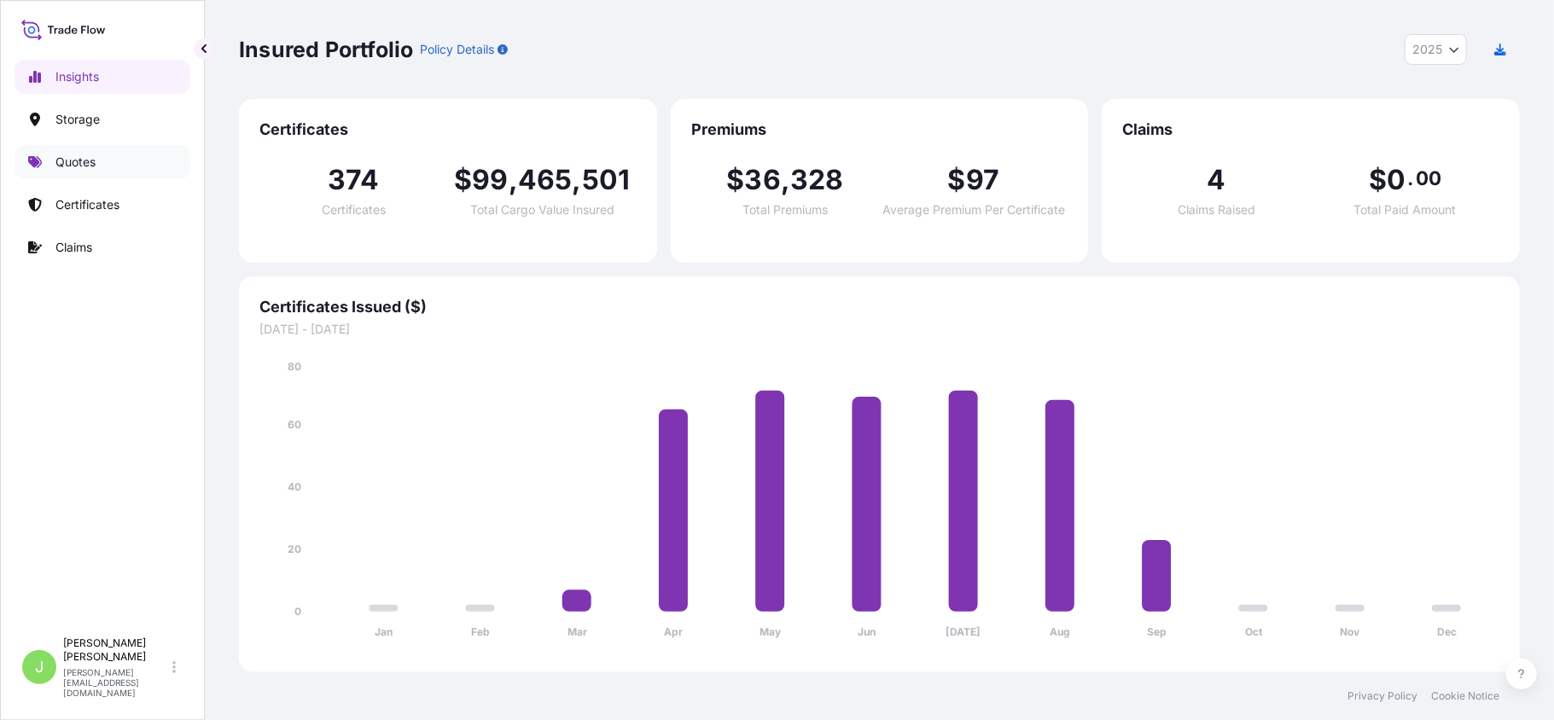
click at [66, 152] on link "Quotes" at bounding box center [103, 162] width 176 height 34
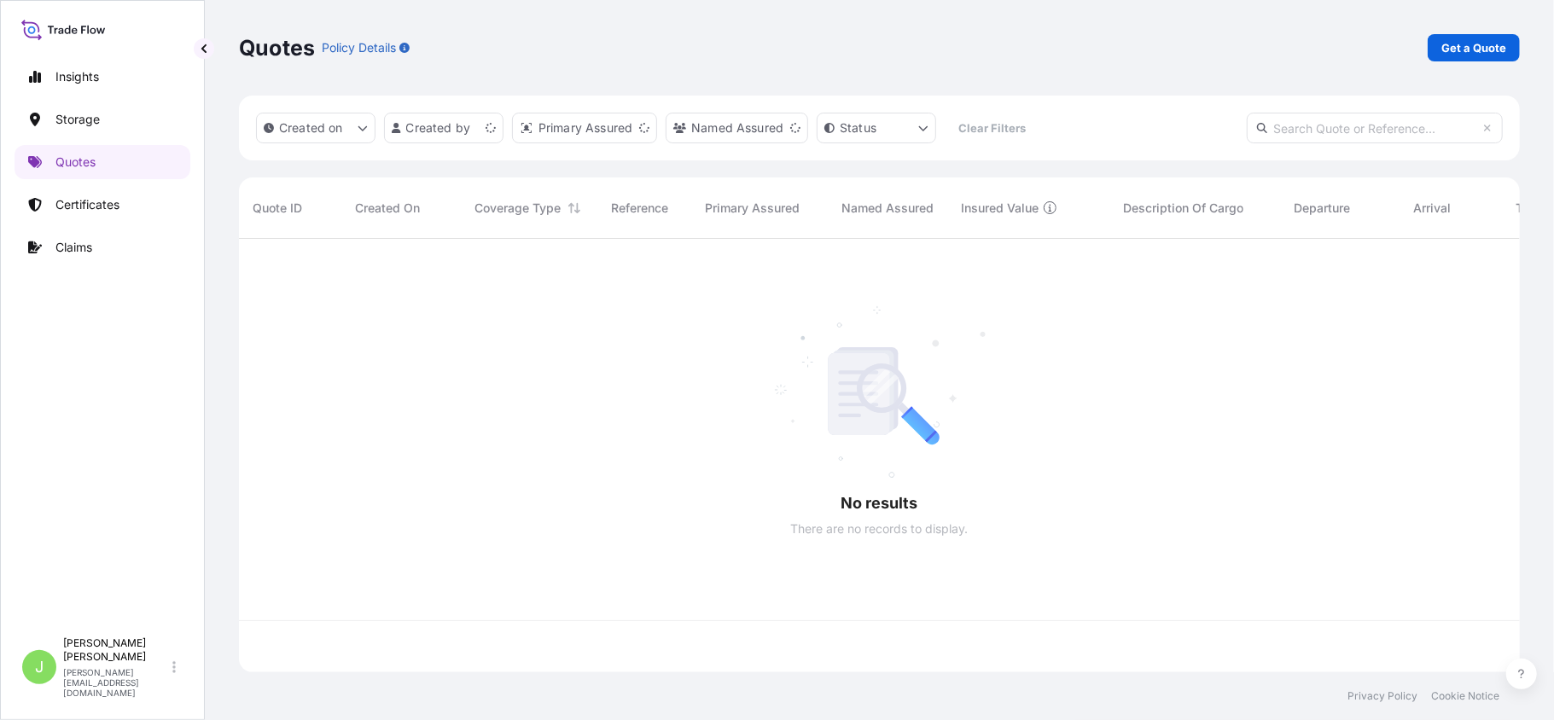
scroll to position [425, 1264]
click at [1448, 51] on p "Get a Quote" at bounding box center [1473, 47] width 65 height 17
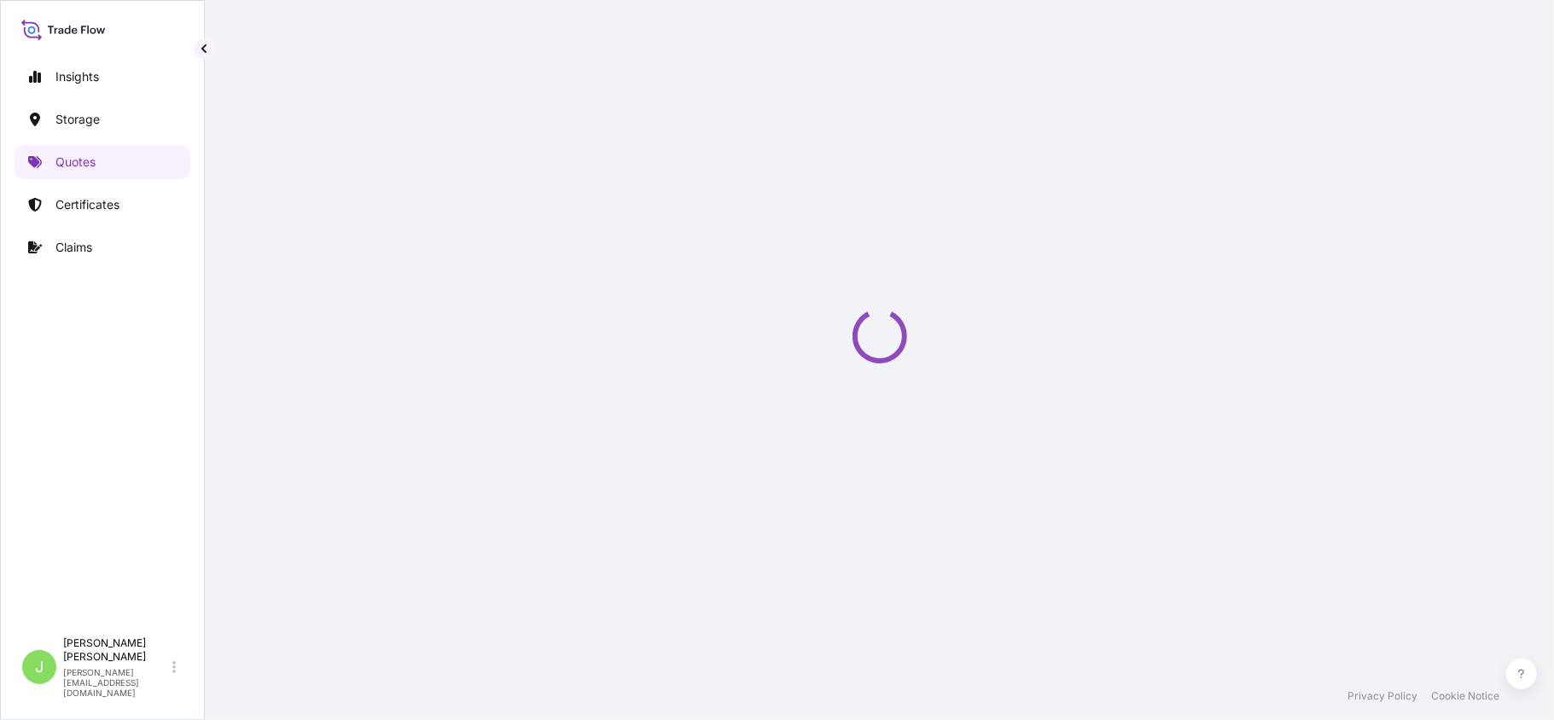
scroll to position [27, 0]
select select "Water"
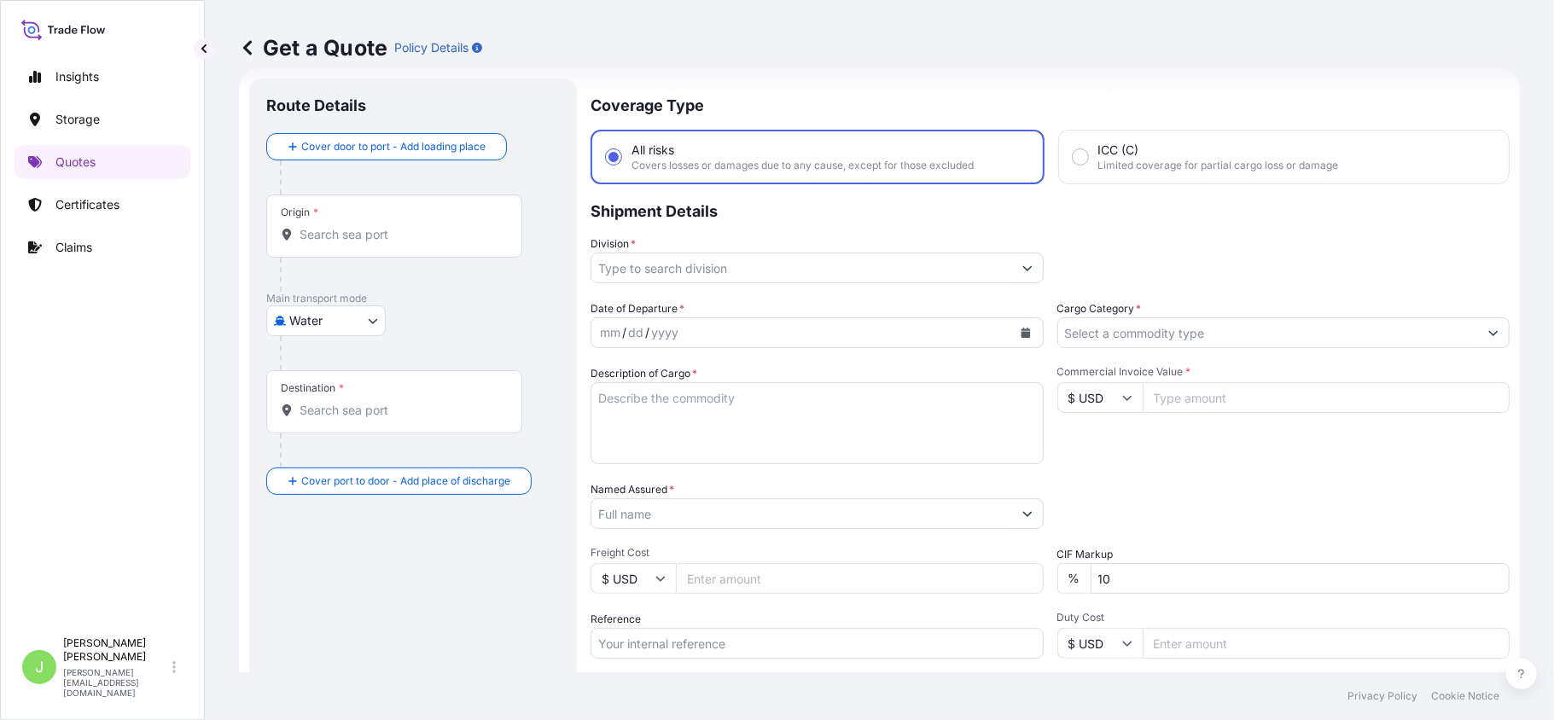
click at [355, 237] on input "Origin *" at bounding box center [399, 234] width 201 height 17
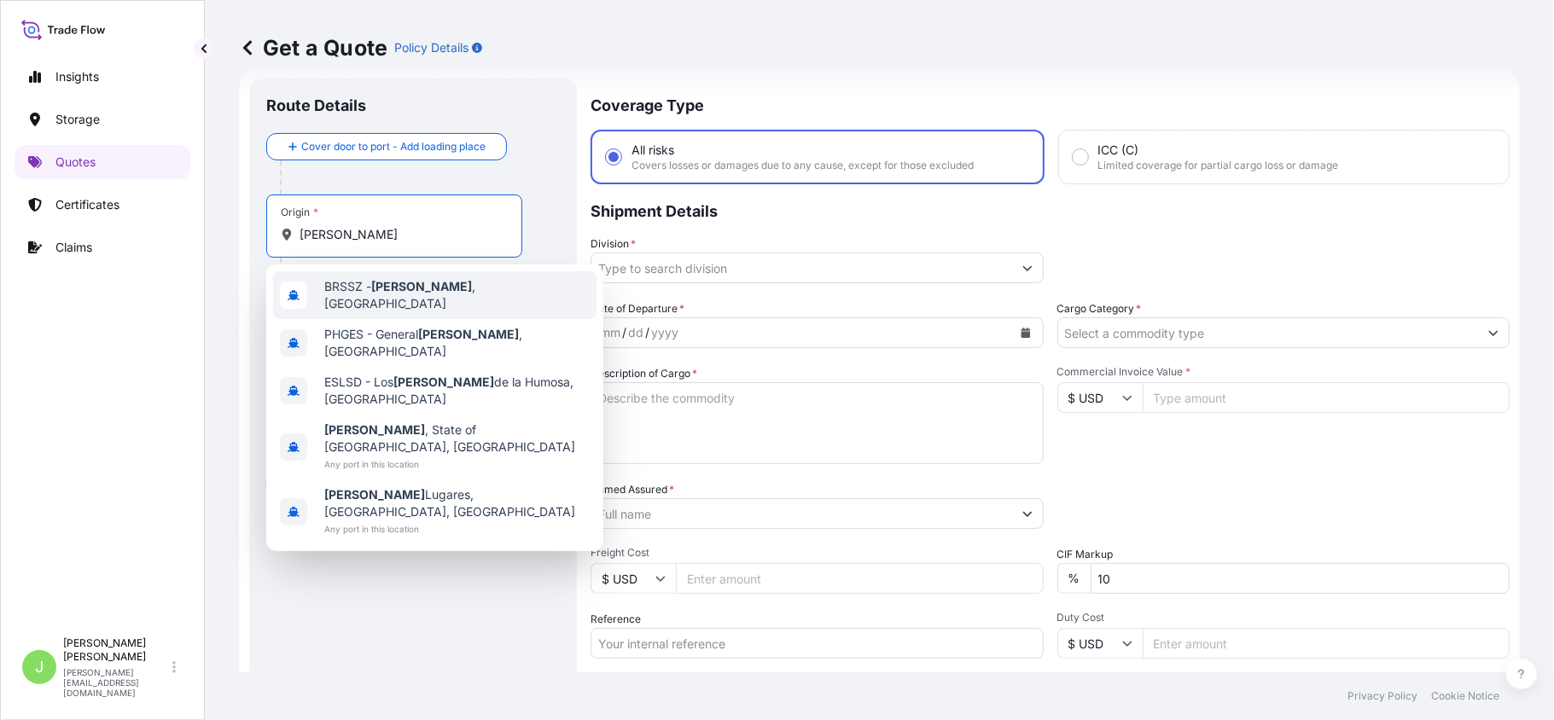
click at [362, 302] on div "BRSSZ - Santos , Brazil" at bounding box center [434, 295] width 323 height 48
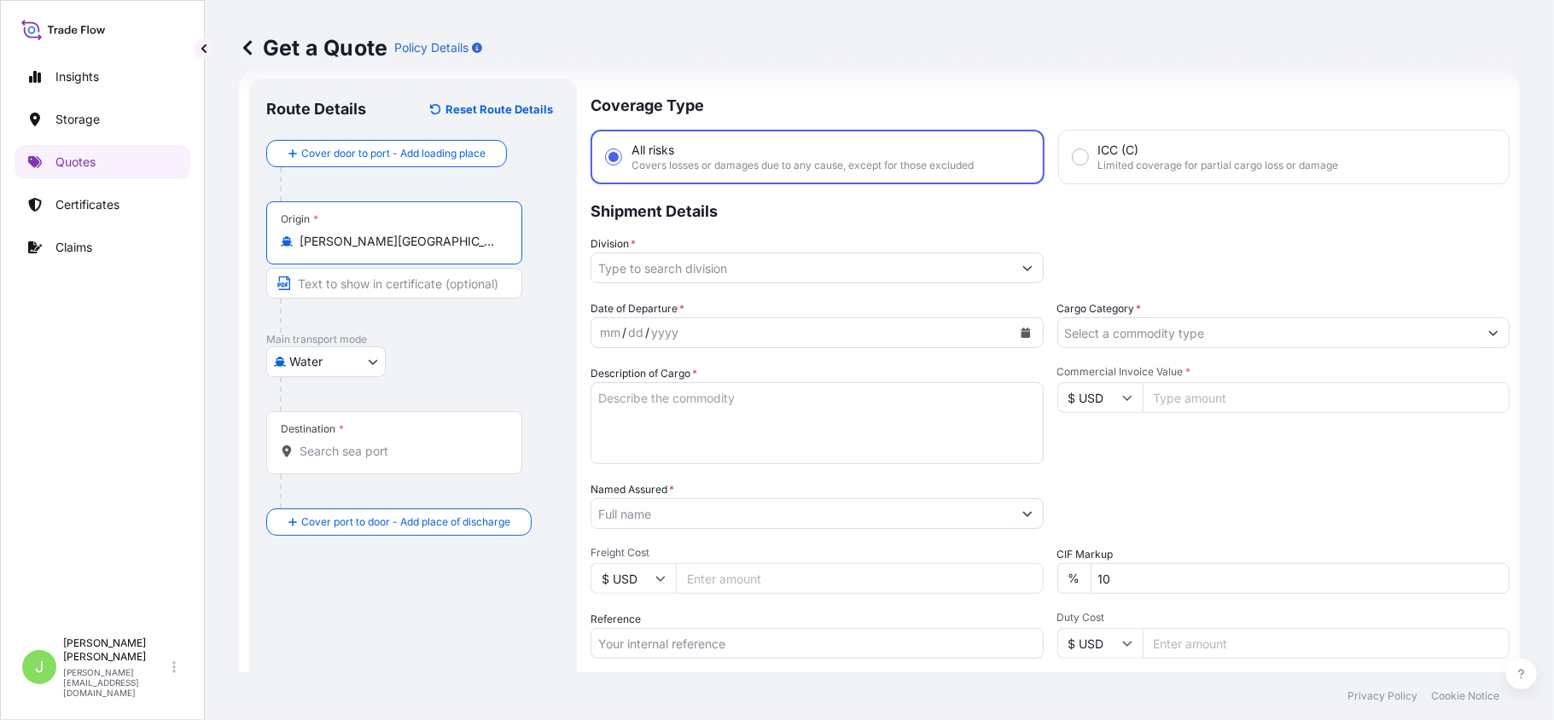
type input "BRSSZ - Santos, Brazil"
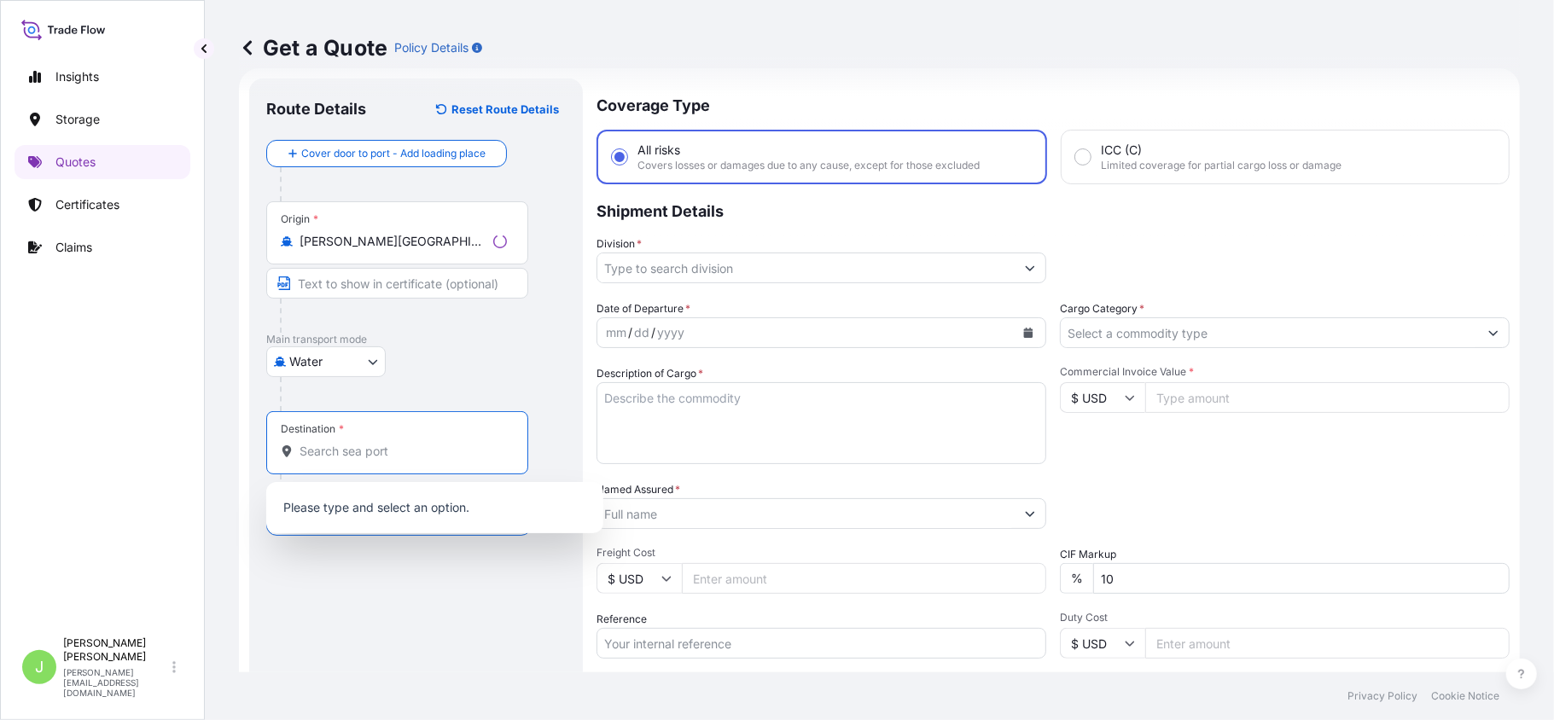
click at [358, 451] on input "Destination *" at bounding box center [402, 451] width 207 height 17
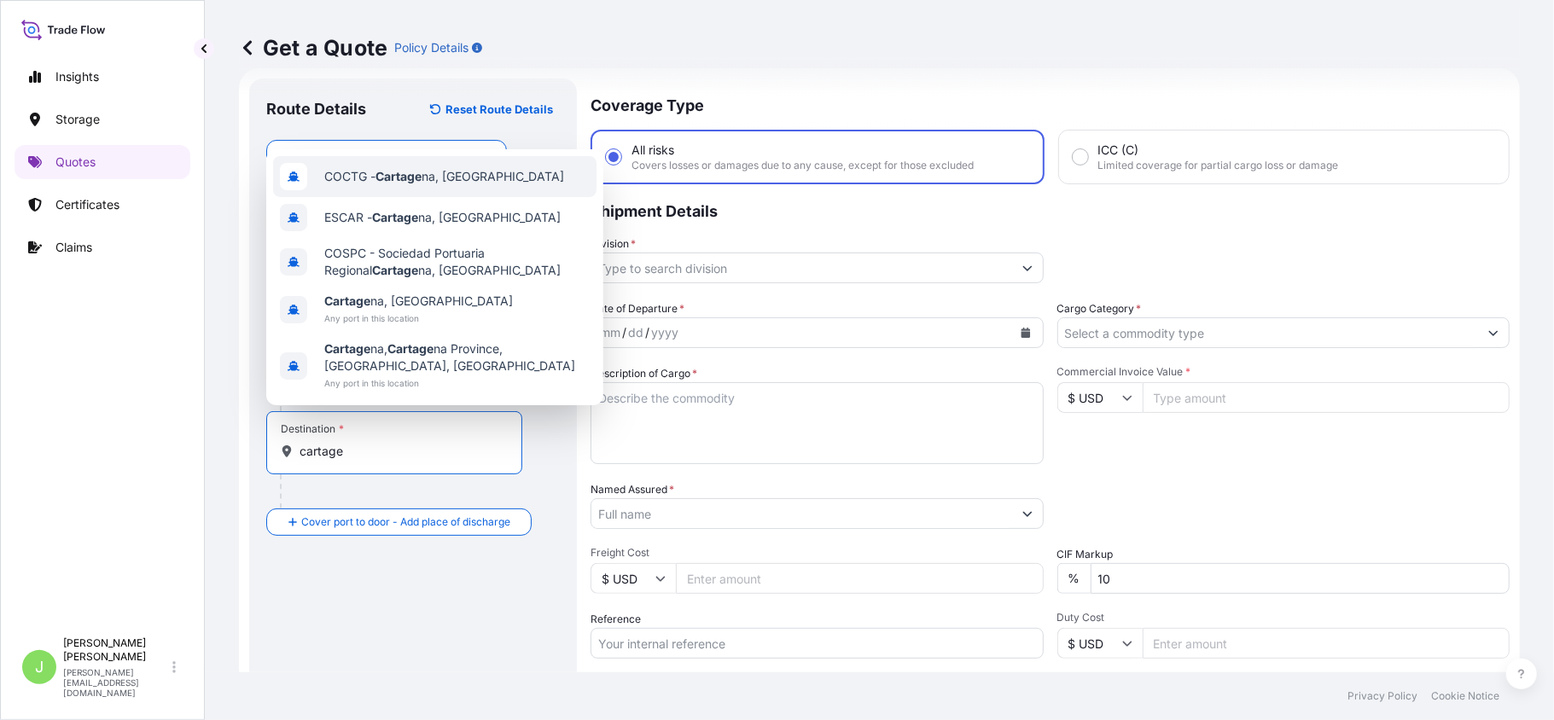
click at [406, 184] on span "COCTG - Cartage na, Colombia" at bounding box center [444, 176] width 240 height 17
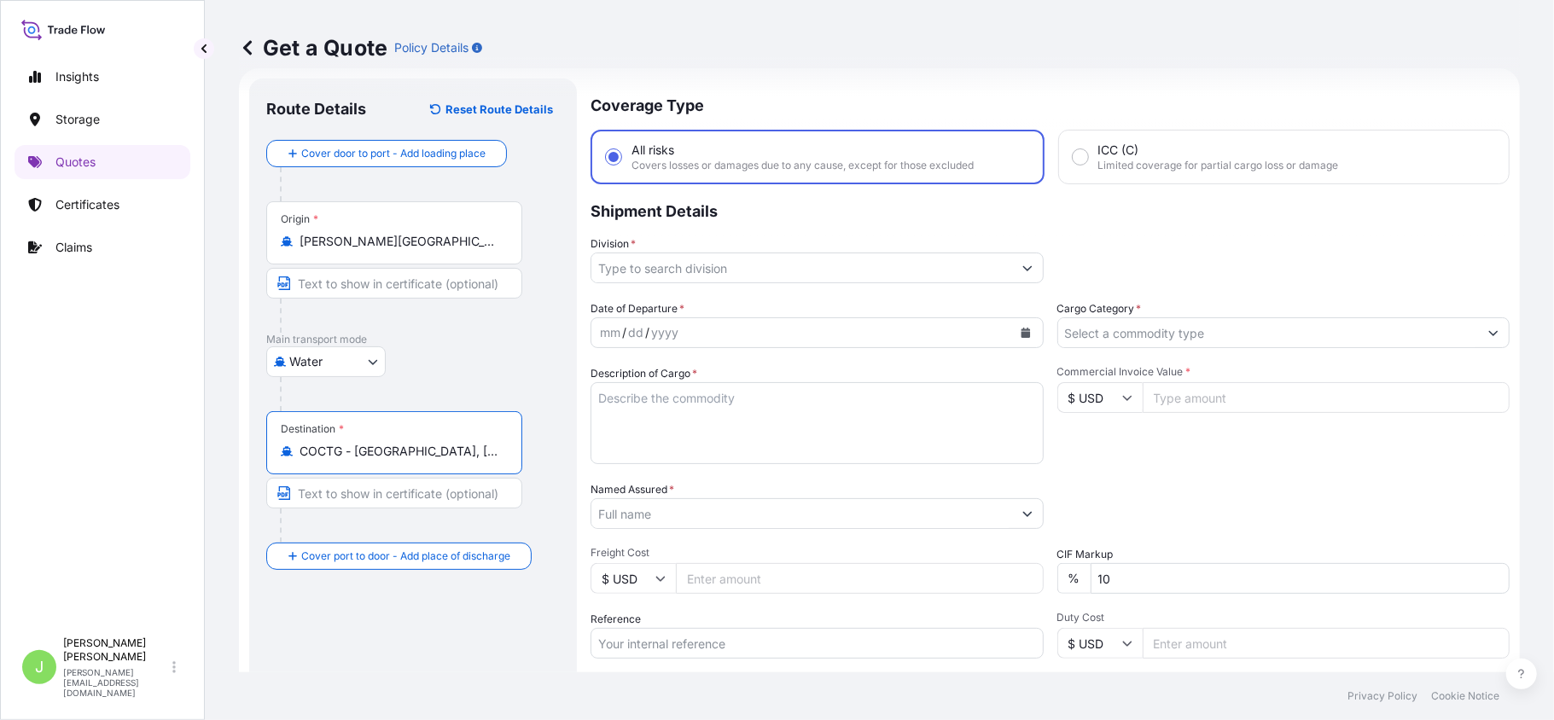
type input "COCTG - [GEOGRAPHIC_DATA], [GEOGRAPHIC_DATA]"
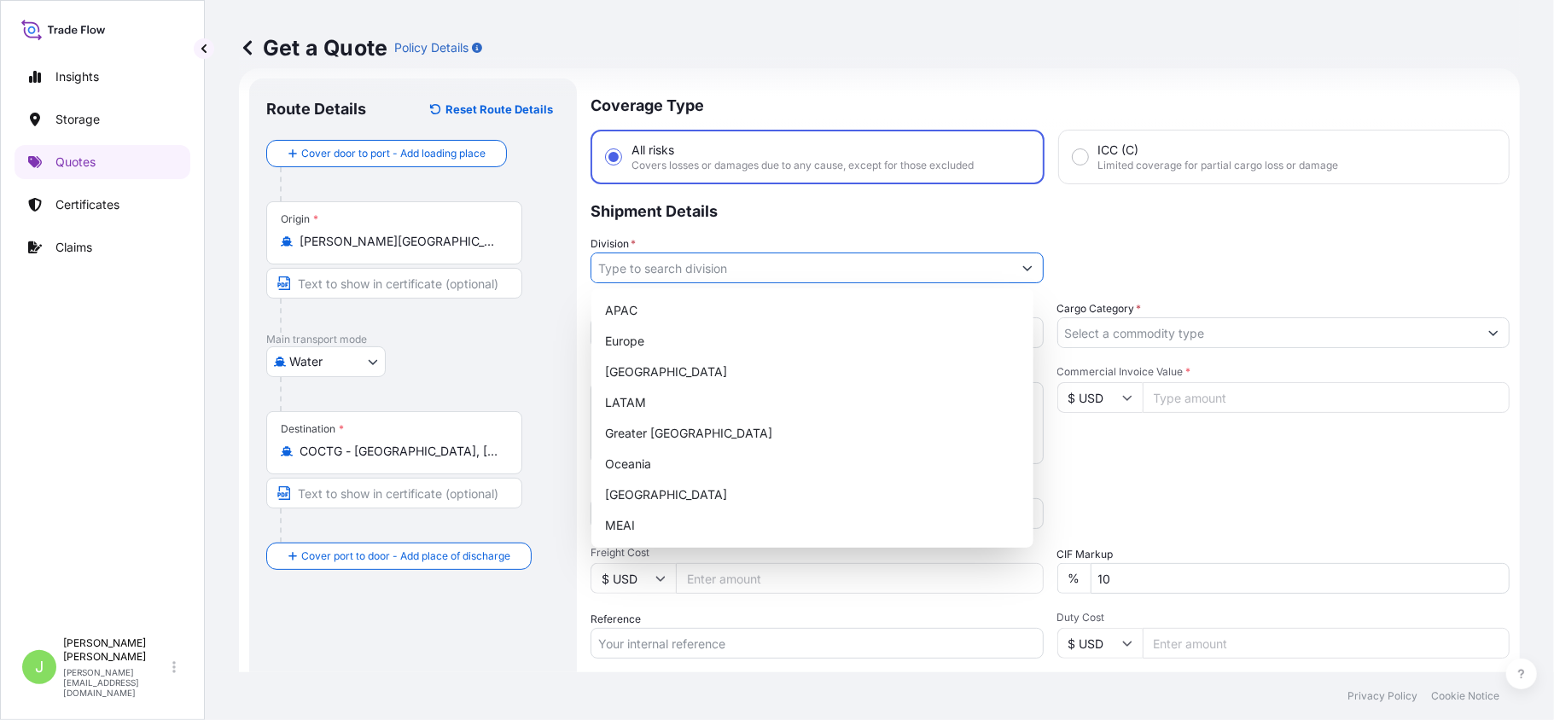
click at [861, 270] on input "Division *" at bounding box center [801, 268] width 421 height 31
click at [636, 403] on div "LATAM" at bounding box center [812, 402] width 428 height 31
type input "LATAM"
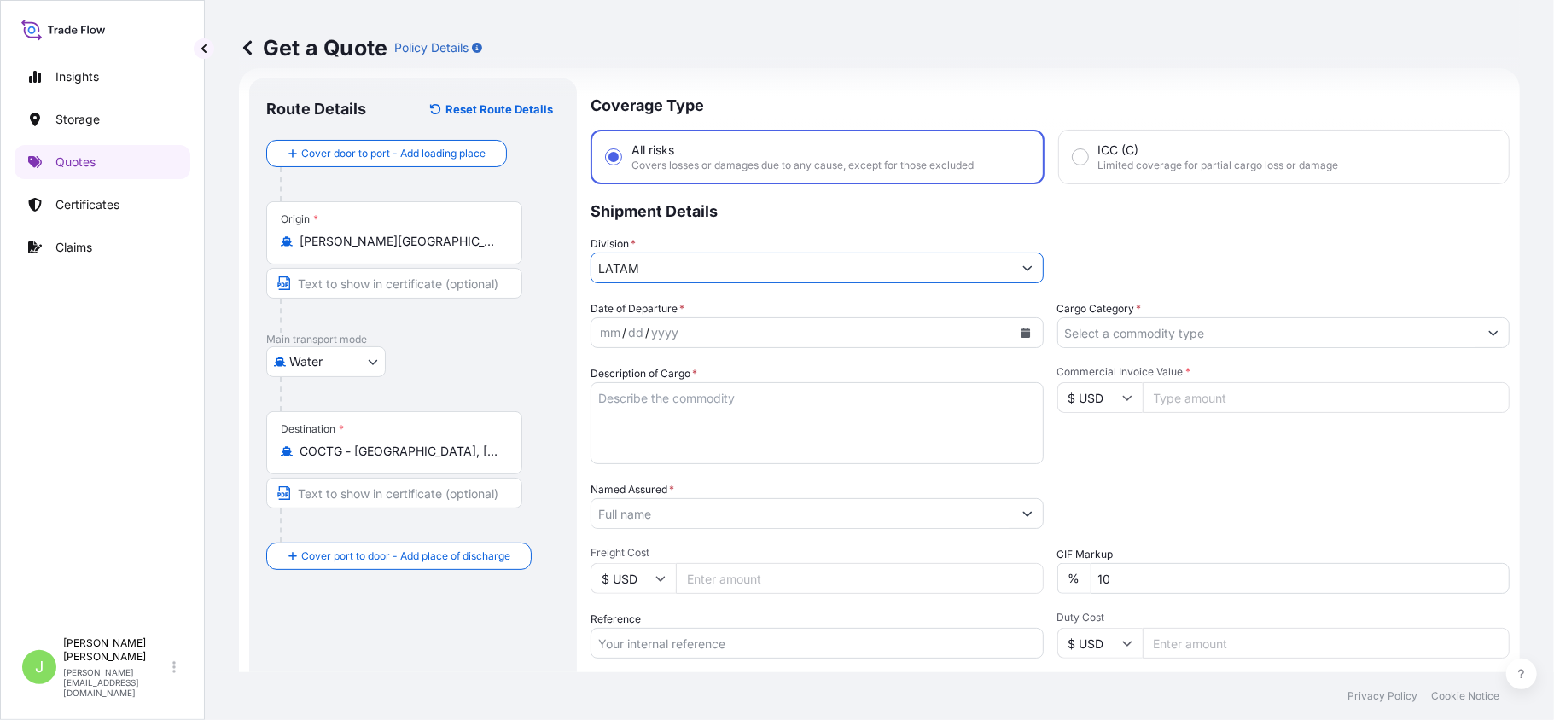
click at [1153, 328] on input "Cargo Category *" at bounding box center [1268, 332] width 421 height 31
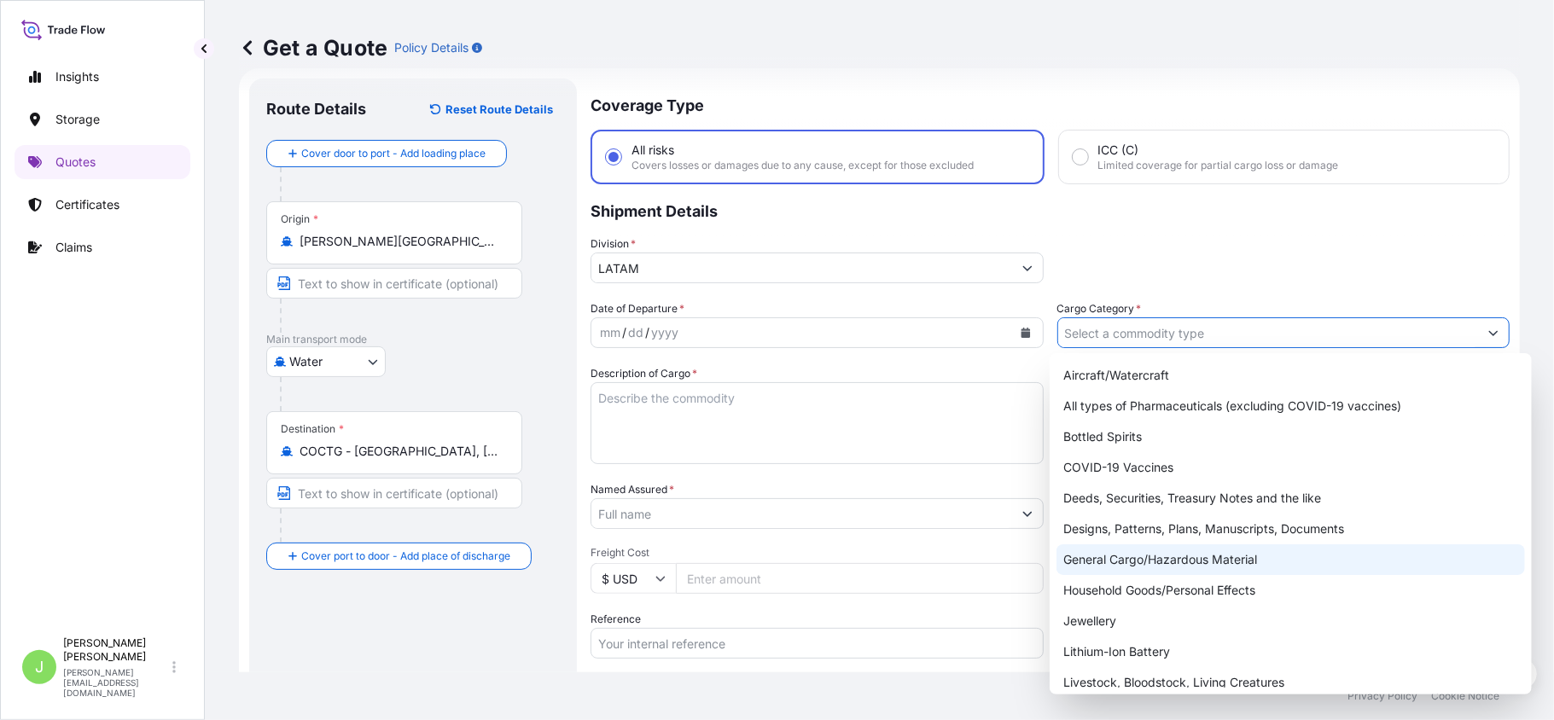
click at [1130, 549] on div "General Cargo/Hazardous Material" at bounding box center [1290, 559] width 468 height 31
type input "General Cargo/Hazardous Material"
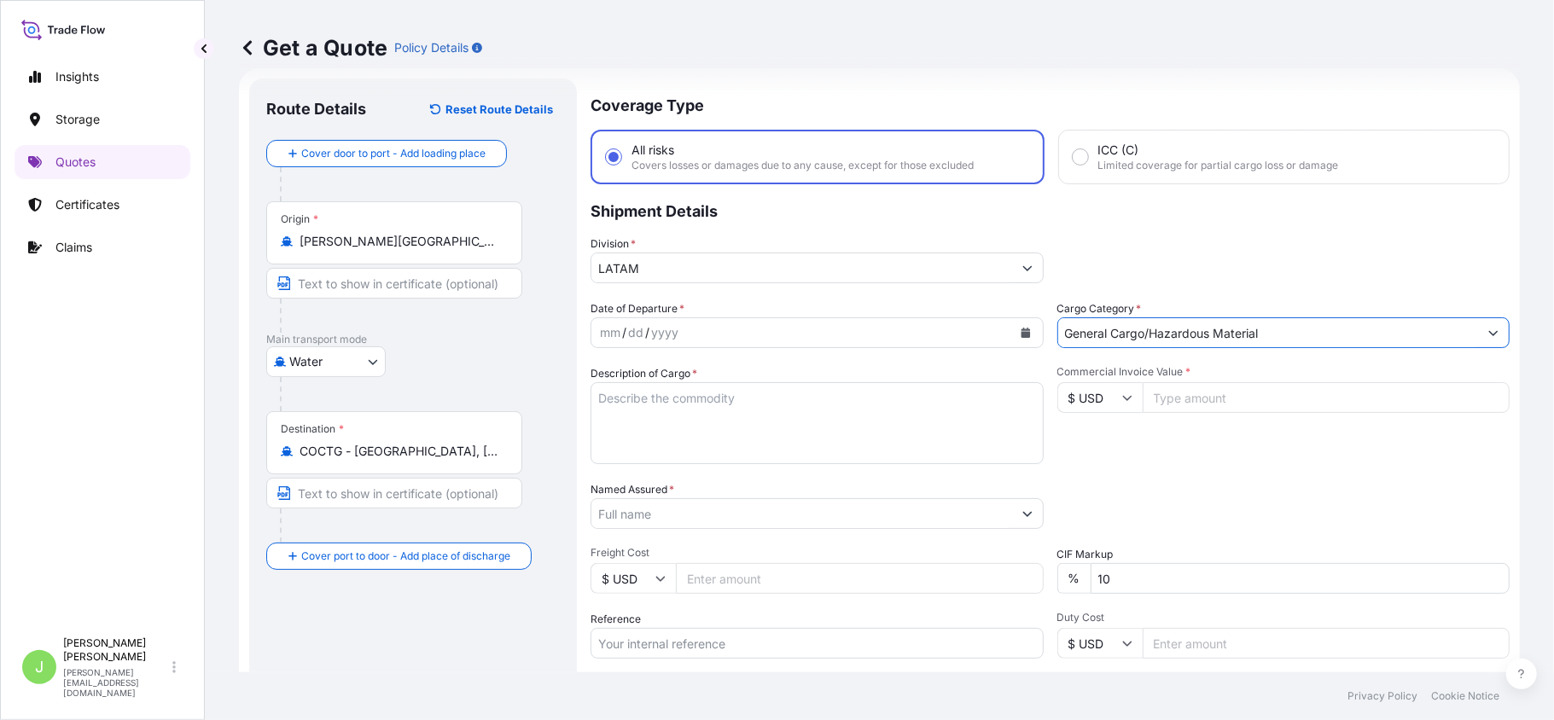
click at [1012, 334] on button "Calendar" at bounding box center [1025, 332] width 27 height 27
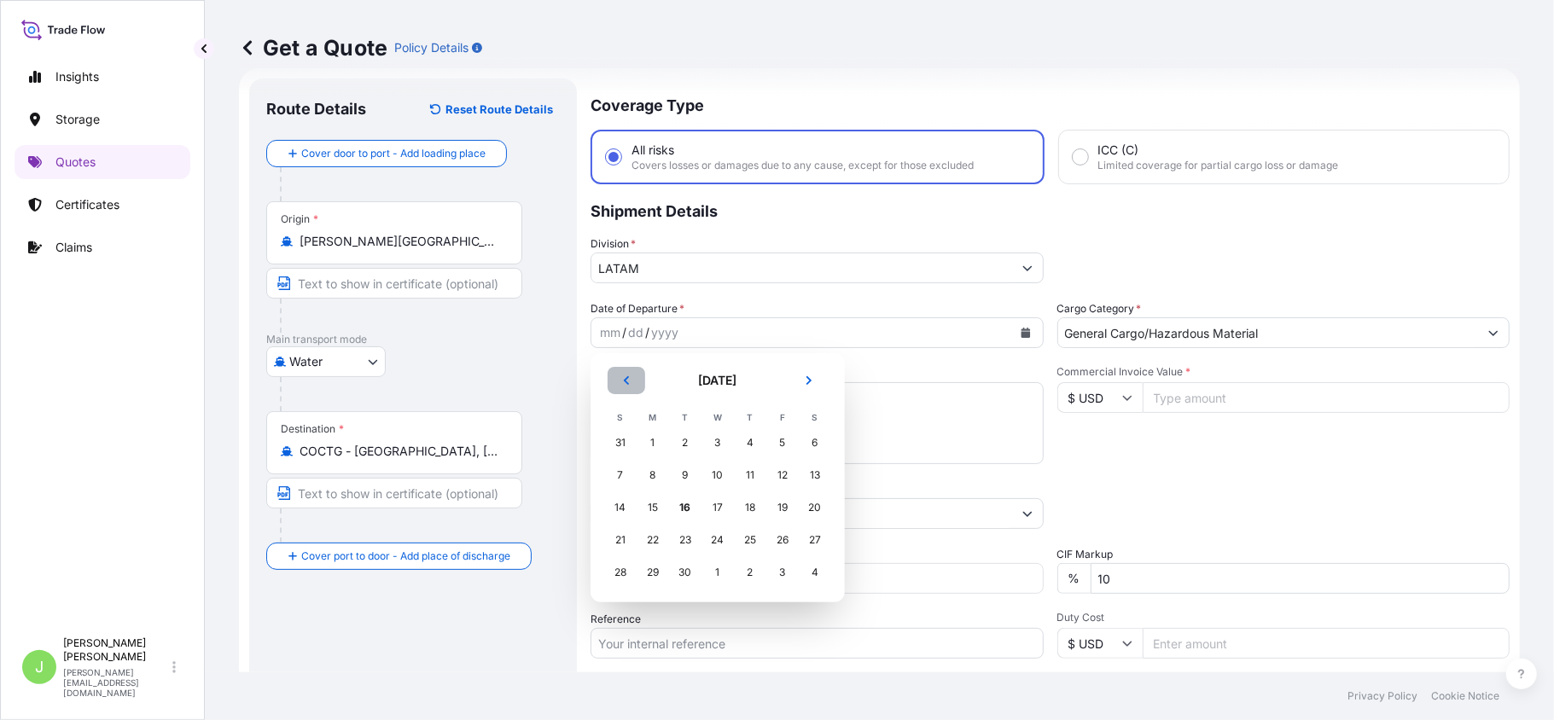
click at [622, 376] on icon "Previous" at bounding box center [626, 380] width 10 height 10
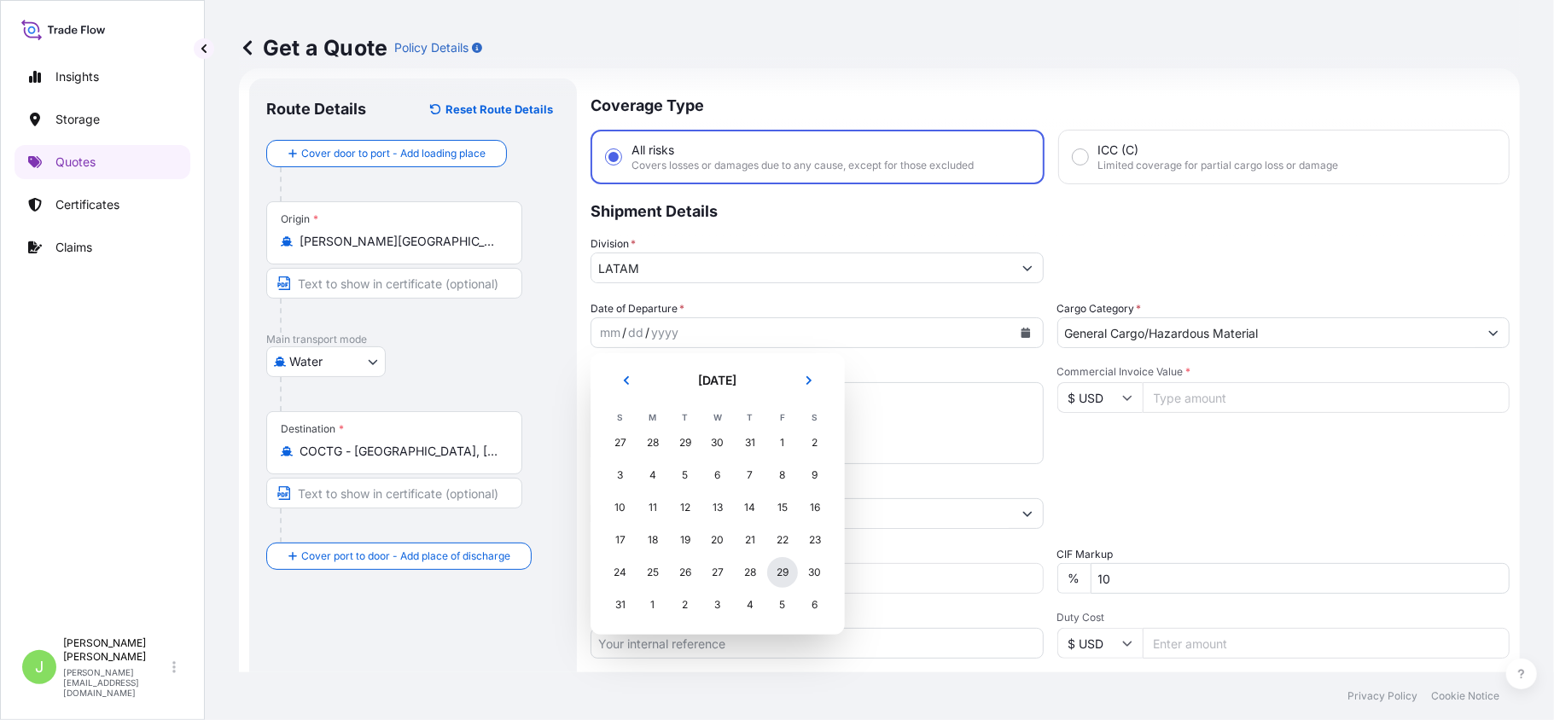
click at [776, 584] on div "29" at bounding box center [782, 572] width 31 height 31
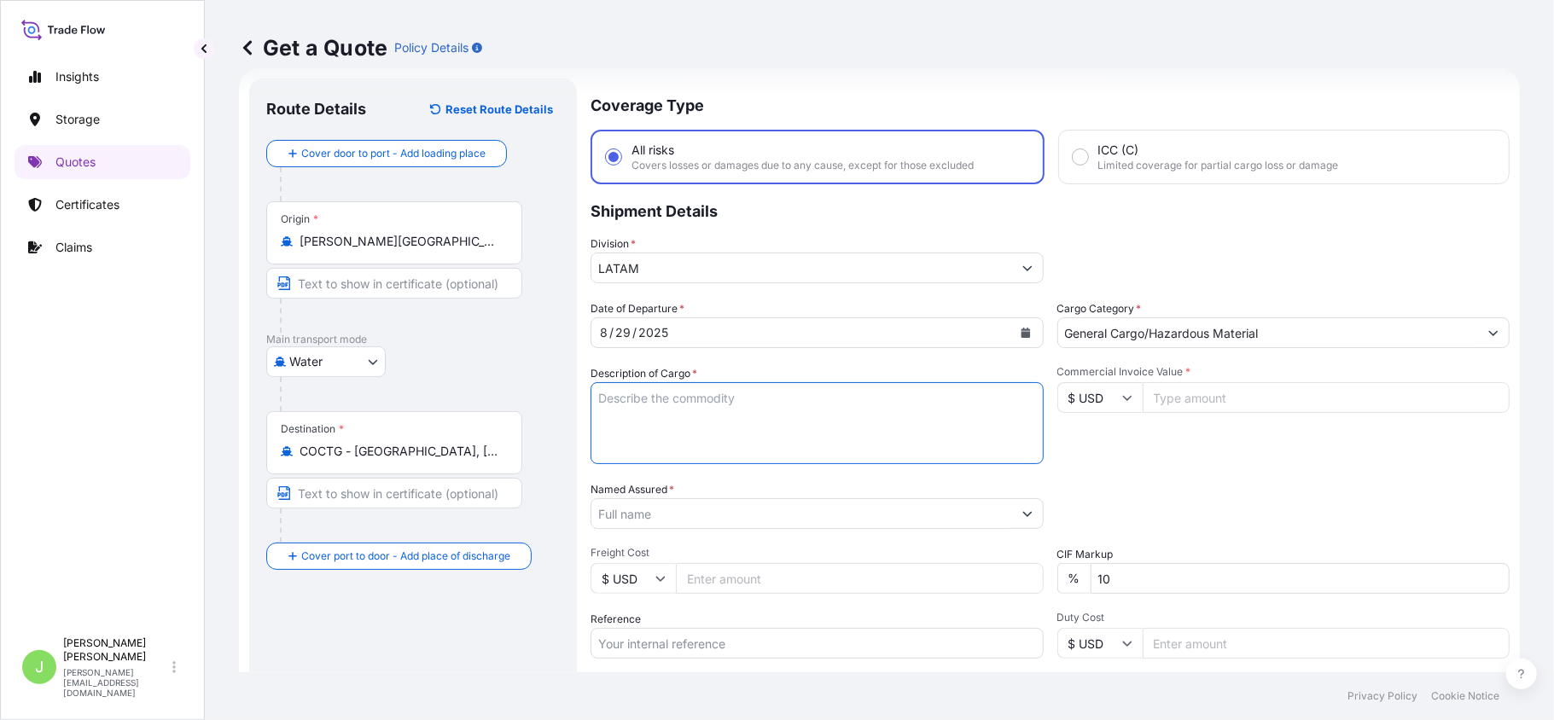
click at [666, 411] on textarea "Description of Cargo *" at bounding box center [816, 423] width 453 height 82
paste textarea "7000 KG BIOLOGICAL SOIL CONDITIONER ALICERCE"
type textarea "7000 KG BIOLOGICAL SOIL CONDITIONER ALICERCE"
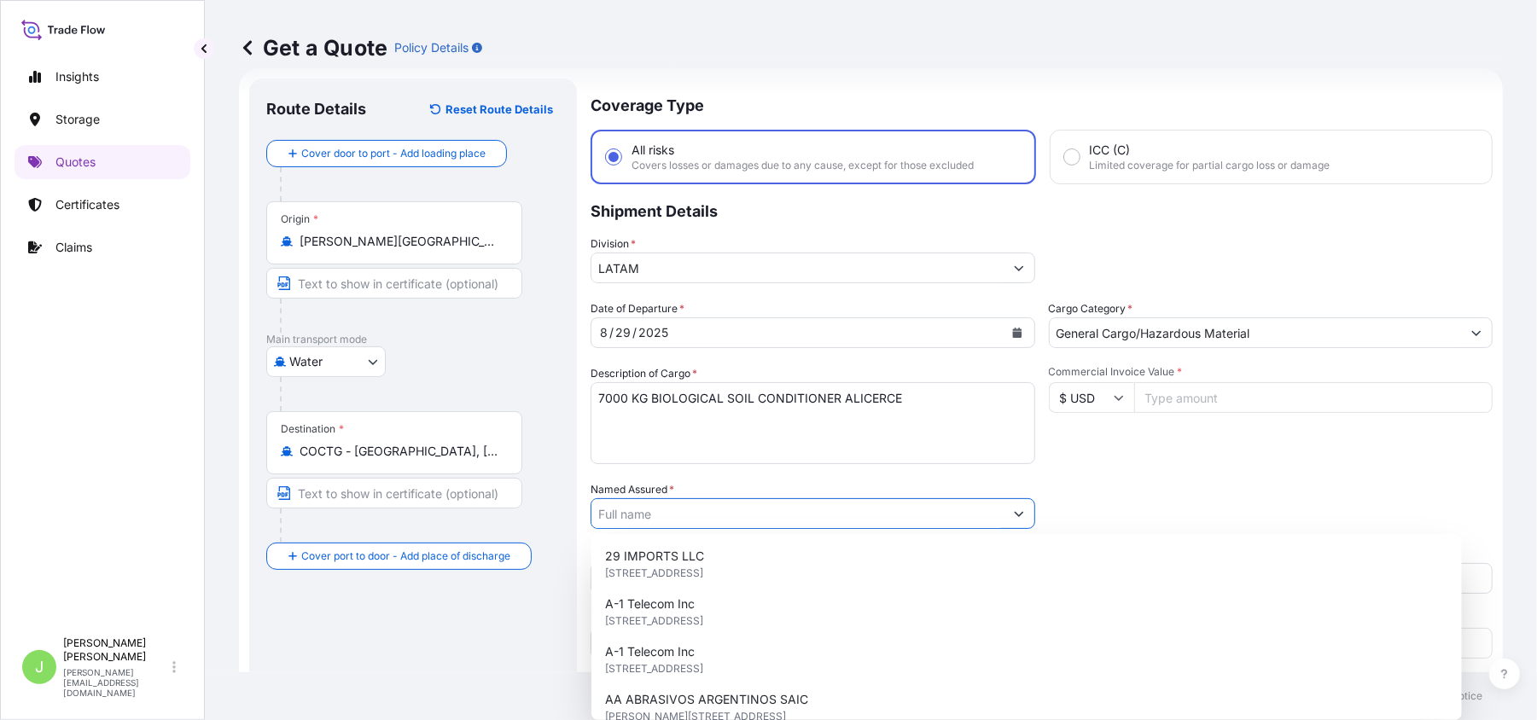
click at [732, 520] on input "Named Assured *" at bounding box center [797, 513] width 412 height 31
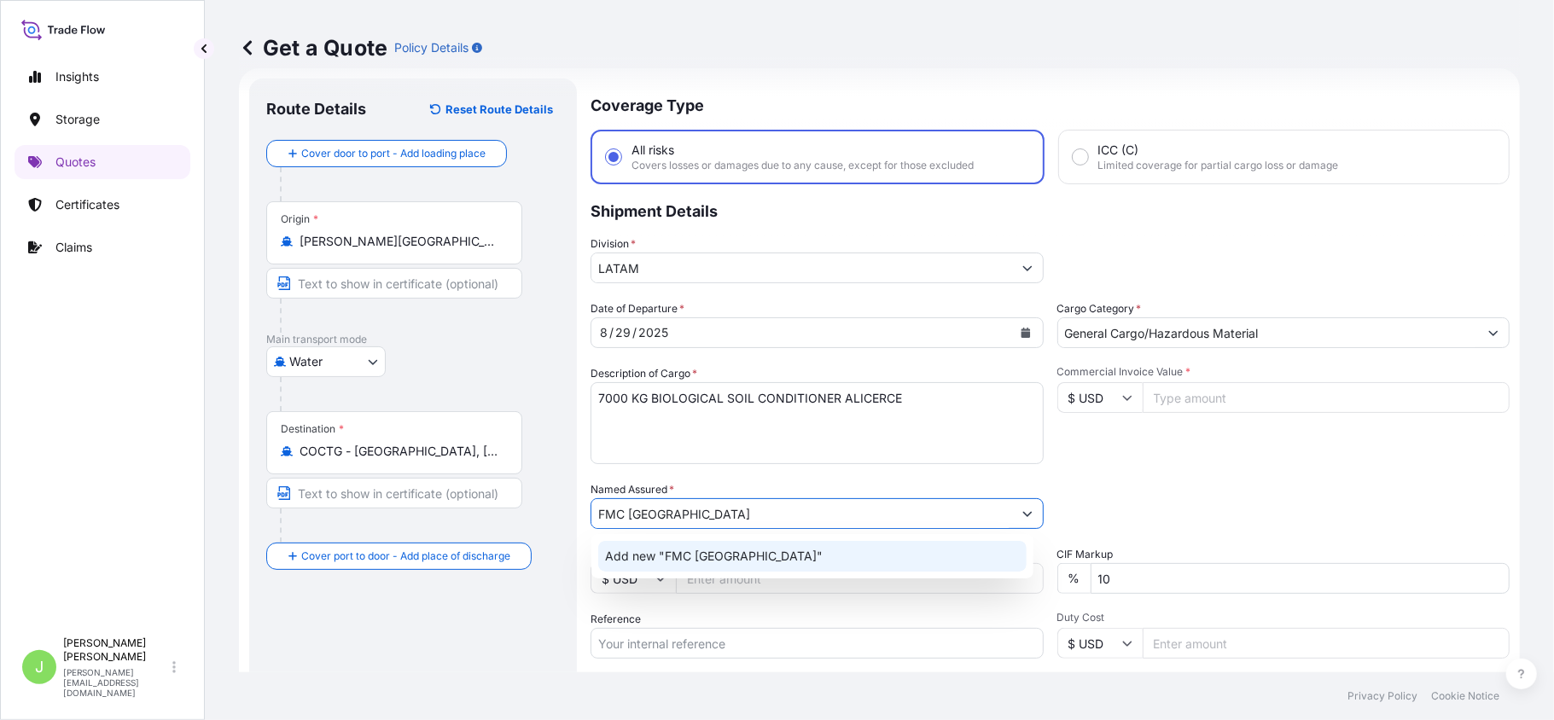
click at [705, 563] on span "Add new "FMC COLOMBIA"" at bounding box center [714, 556] width 218 height 17
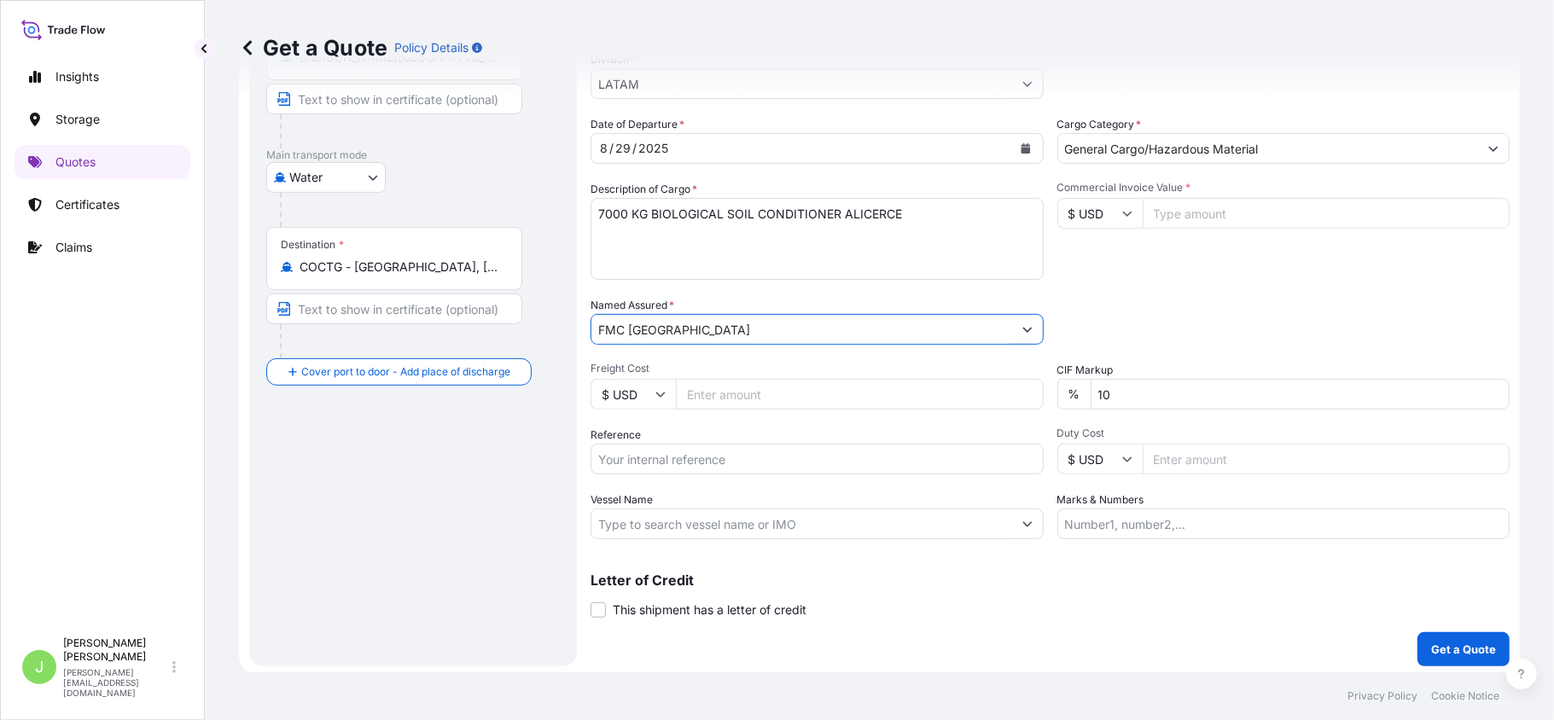
scroll to position [215, 0]
type input "FMC COLOMBIA"
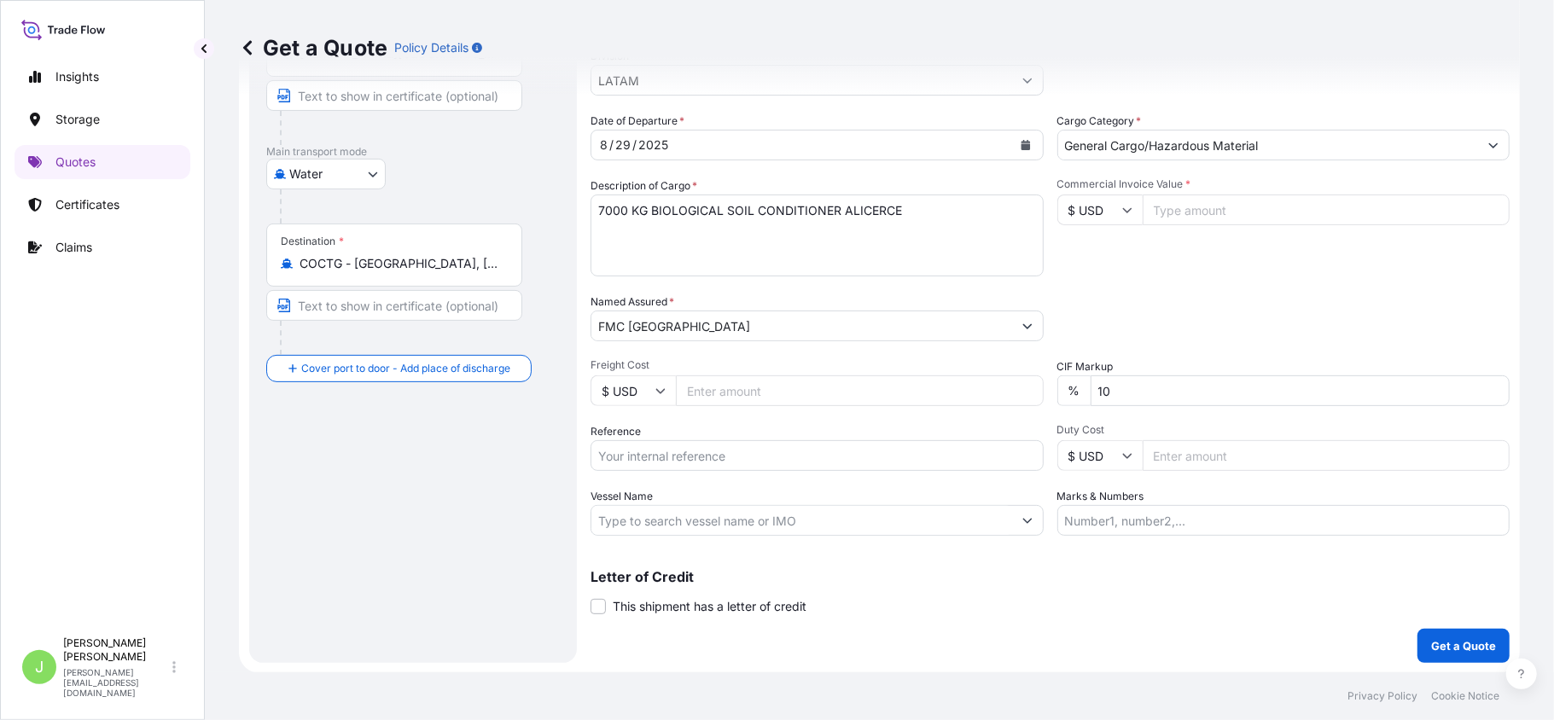
click at [727, 390] on input "Freight Cost" at bounding box center [860, 390] width 368 height 31
type input "949"
click at [1131, 305] on div "Packing Category Type to search a container mode Please select a primary mode o…" at bounding box center [1283, 317] width 453 height 48
click at [630, 464] on input "Reference" at bounding box center [816, 455] width 453 height 31
paste input "CO4011154328"
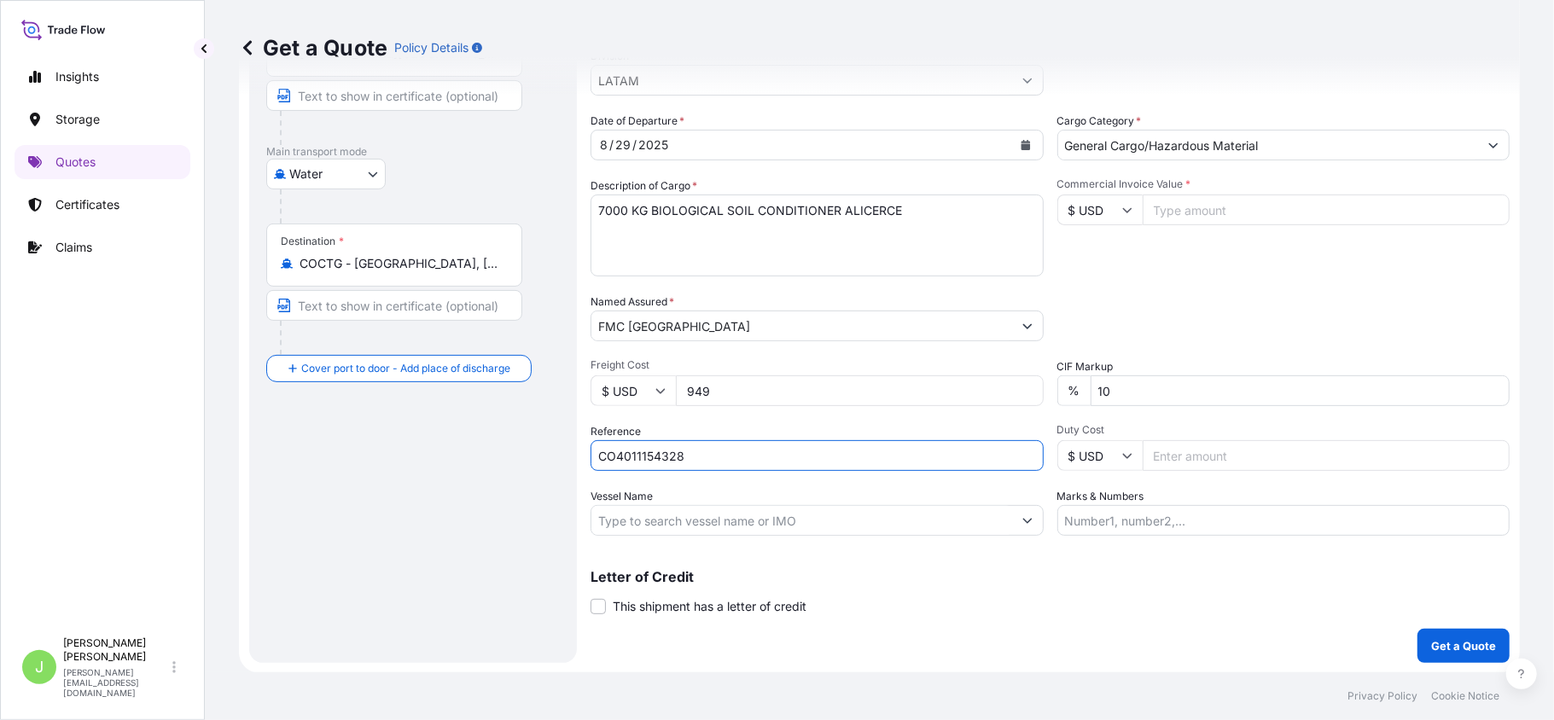
type input "CO4011154328"
click at [435, 540] on div "Route Details Reset Route Details Cover door to port - Add loading place Place …" at bounding box center [412, 277] width 293 height 738
click at [773, 533] on div at bounding box center [816, 520] width 453 height 31
click at [769, 523] on input "Vessel Name" at bounding box center [801, 520] width 421 height 31
paste input "MAERSK CAPE COAST"
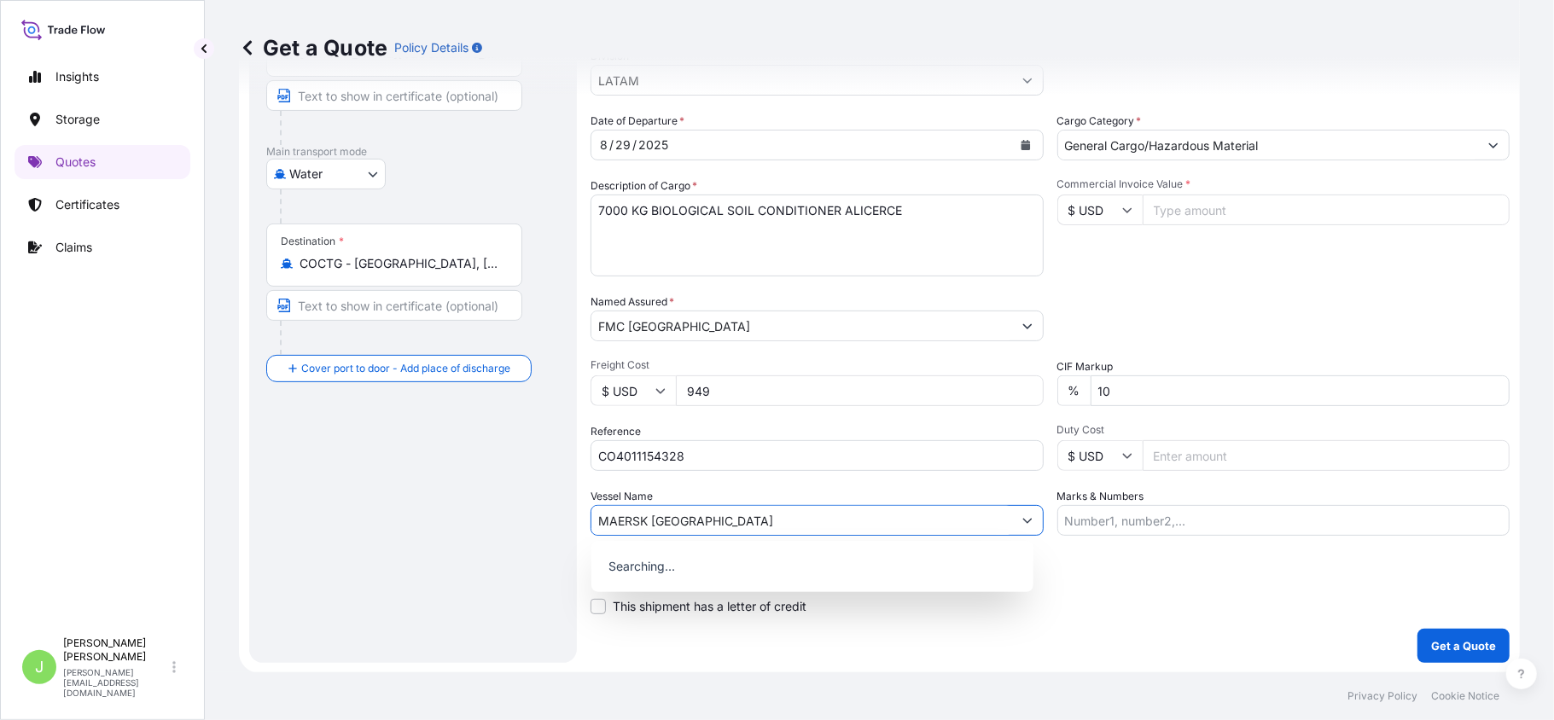
type input "MAERSK CAPE COAST"
click at [424, 536] on div "Route Details Reset Route Details Cover door to port - Add loading place Place …" at bounding box center [412, 277] width 293 height 738
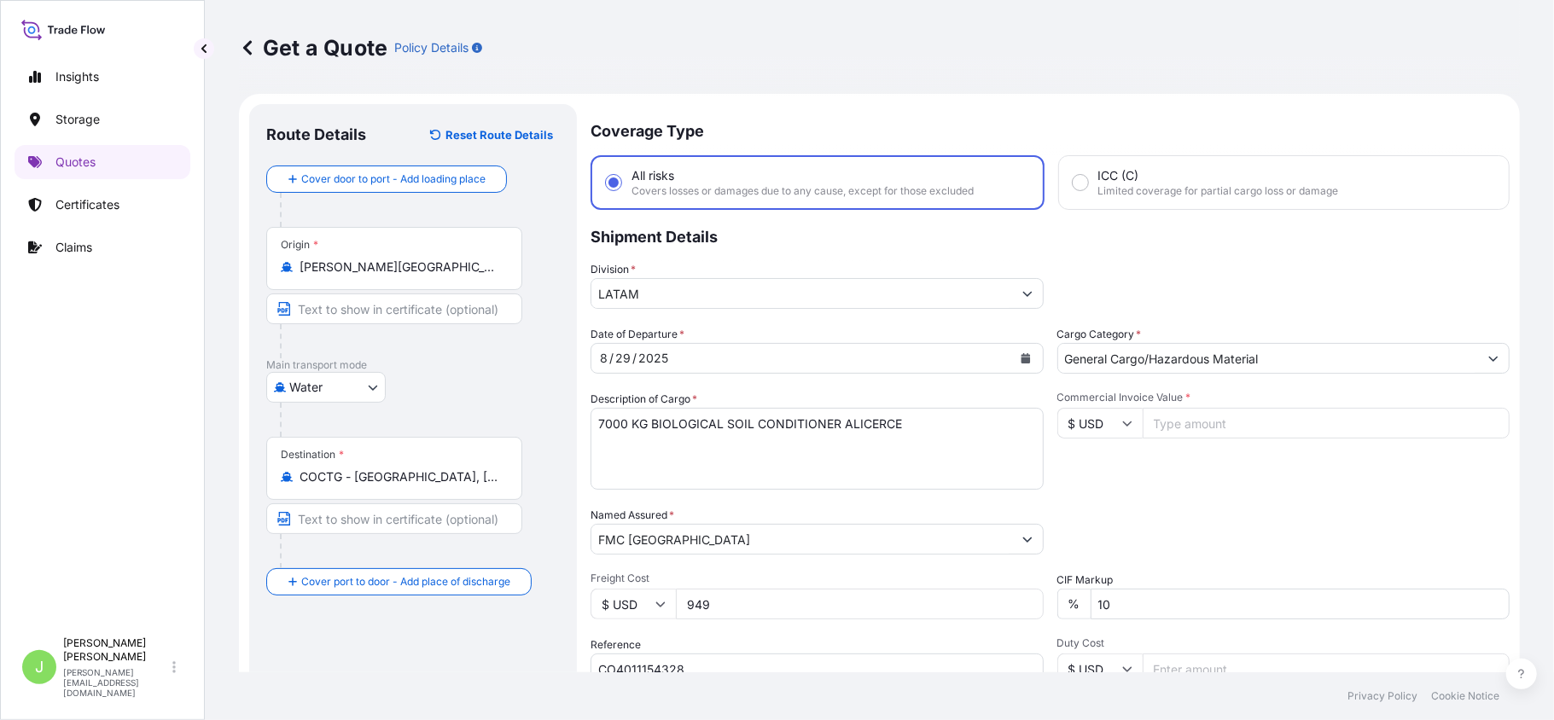
scroll to position [0, 0]
click at [1198, 420] on input "Commercial Invoice Value *" at bounding box center [1326, 425] width 368 height 31
type input "144.140"
click at [1205, 481] on div "Commercial Invoice Value * $ USD 144.140" at bounding box center [1283, 441] width 453 height 99
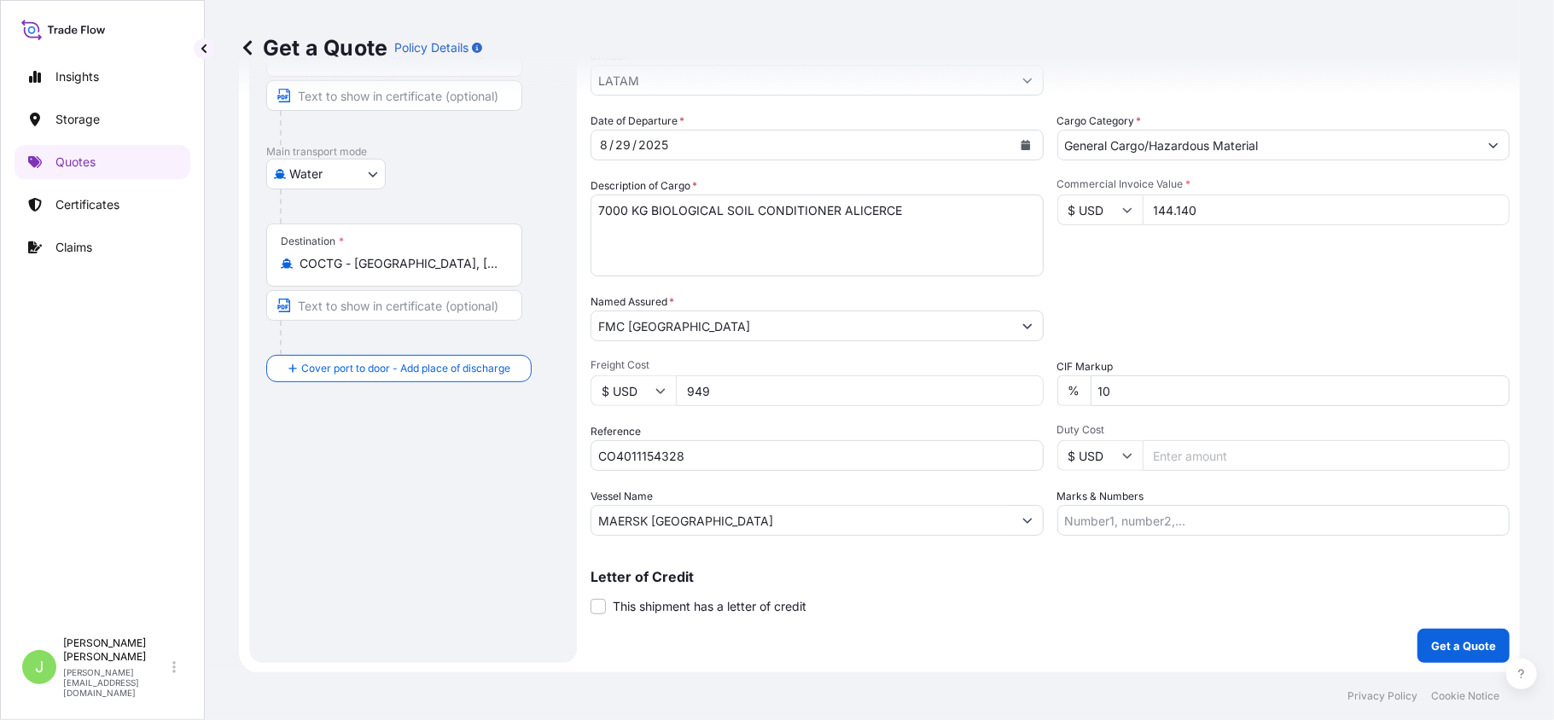
click at [1110, 510] on input "Marks & Numbers" at bounding box center [1283, 520] width 453 height 31
paste input "202500420370"
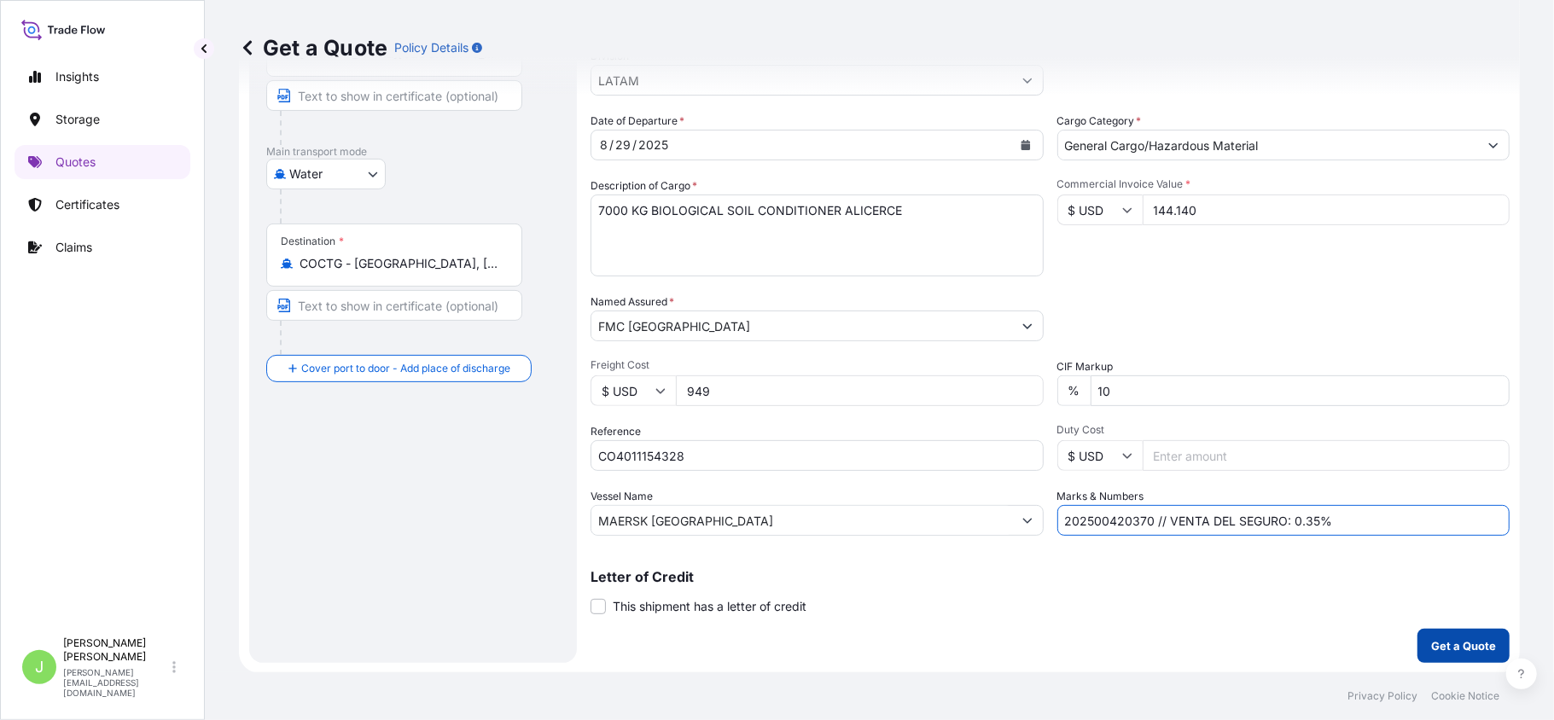
type input "202500420370 // VENTA DEL SEGURO: 0.35%"
click at [1472, 653] on p "Get a Quote" at bounding box center [1463, 645] width 65 height 17
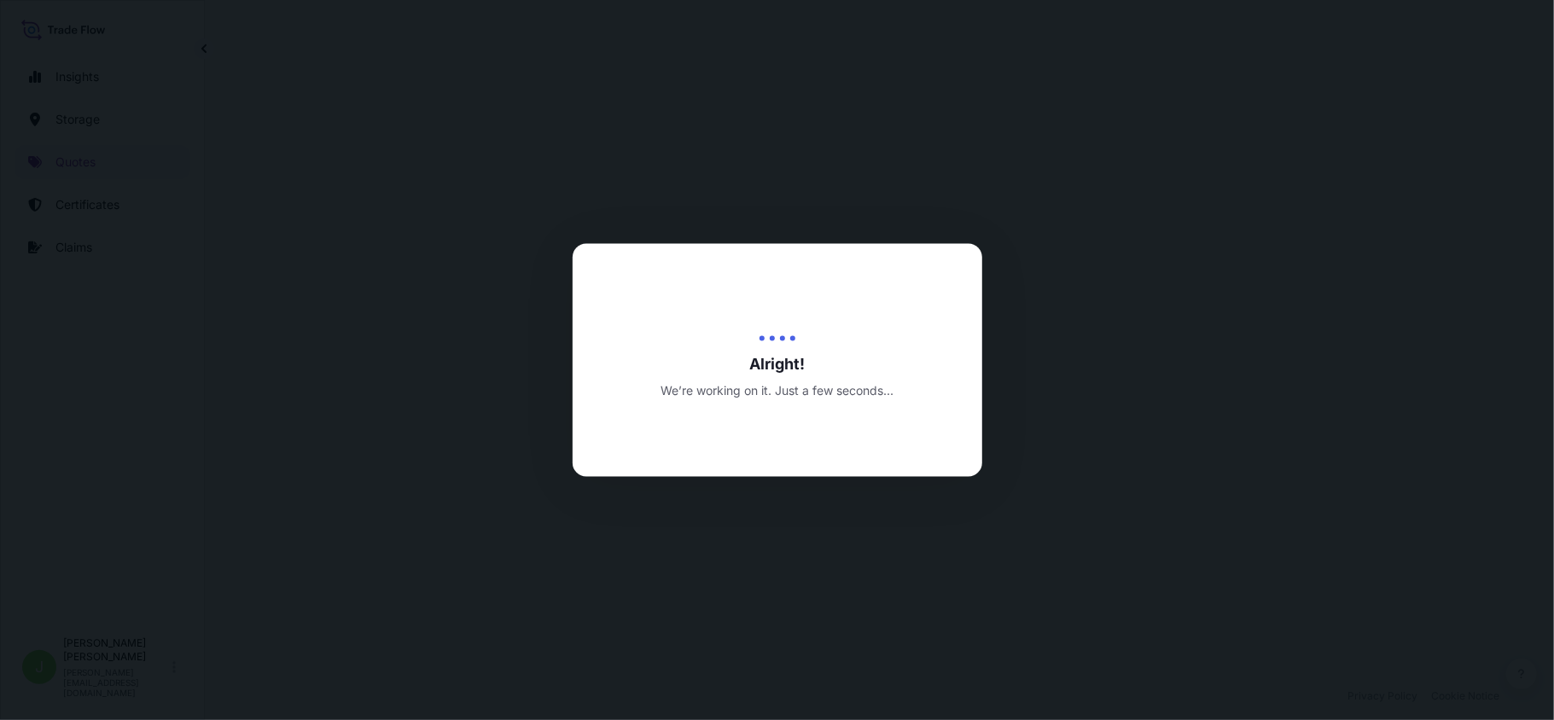
select select "Water"
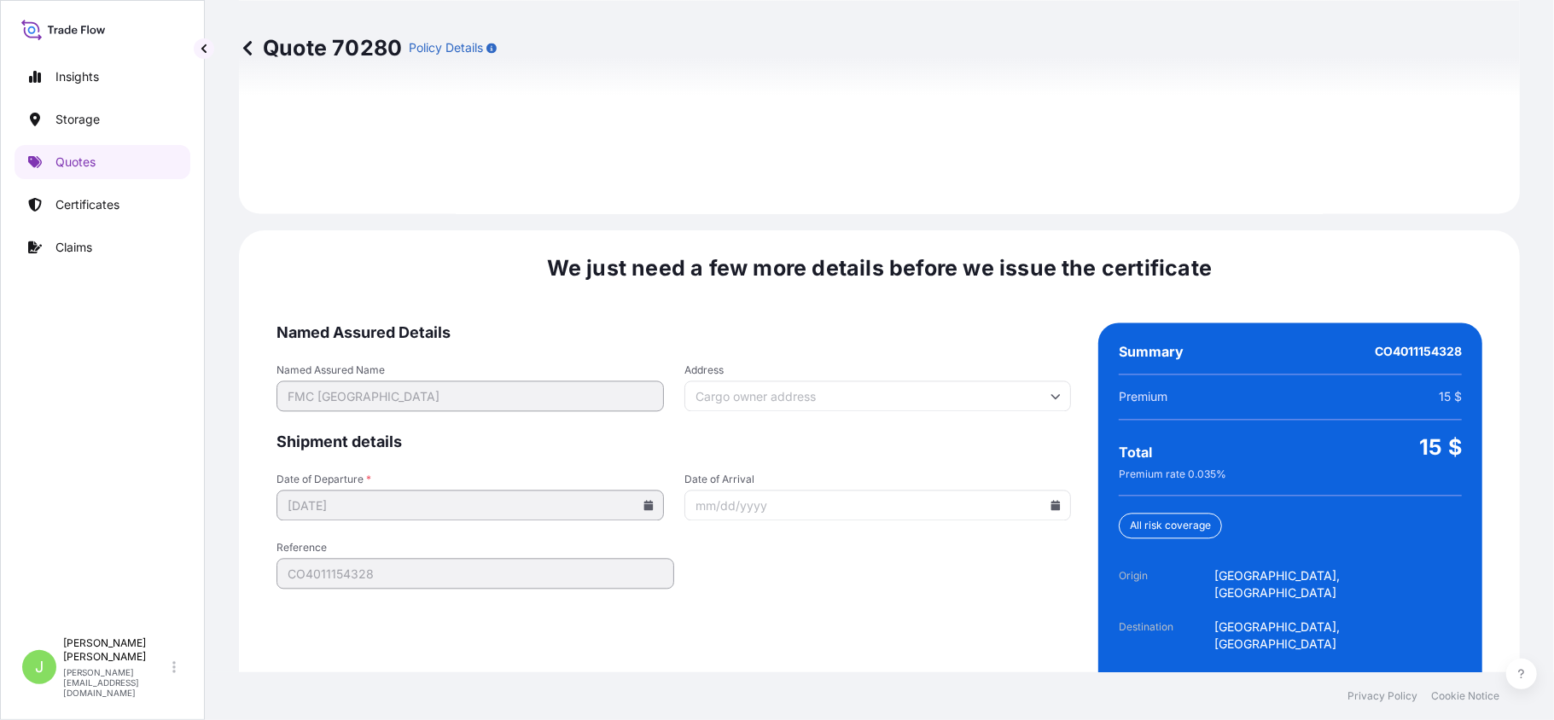
scroll to position [2515, 0]
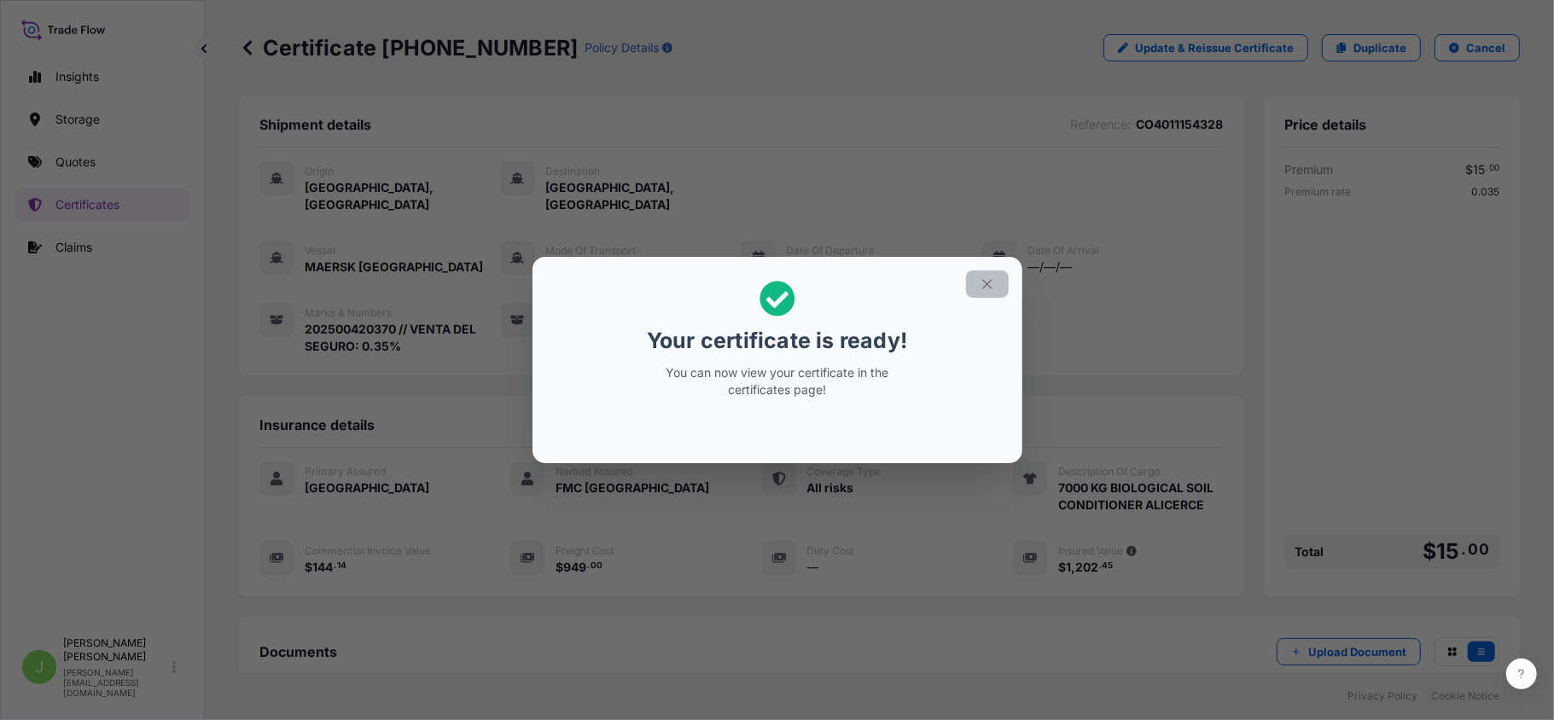
click at [977, 281] on button "button" at bounding box center [987, 283] width 43 height 27
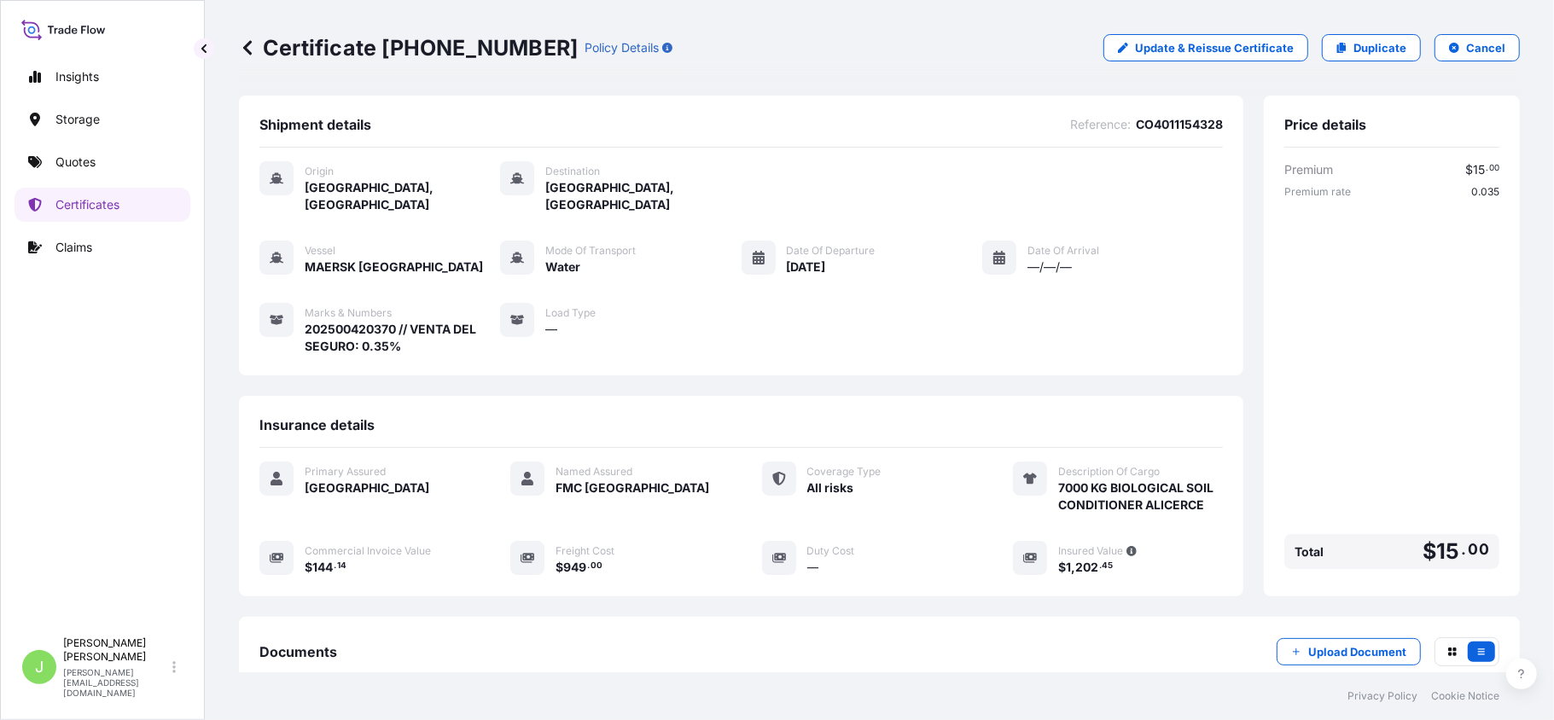
click at [346, 58] on p "Certificate 31619-394-1" at bounding box center [408, 47] width 339 height 27
copy p "Certificate 31619-394-1"
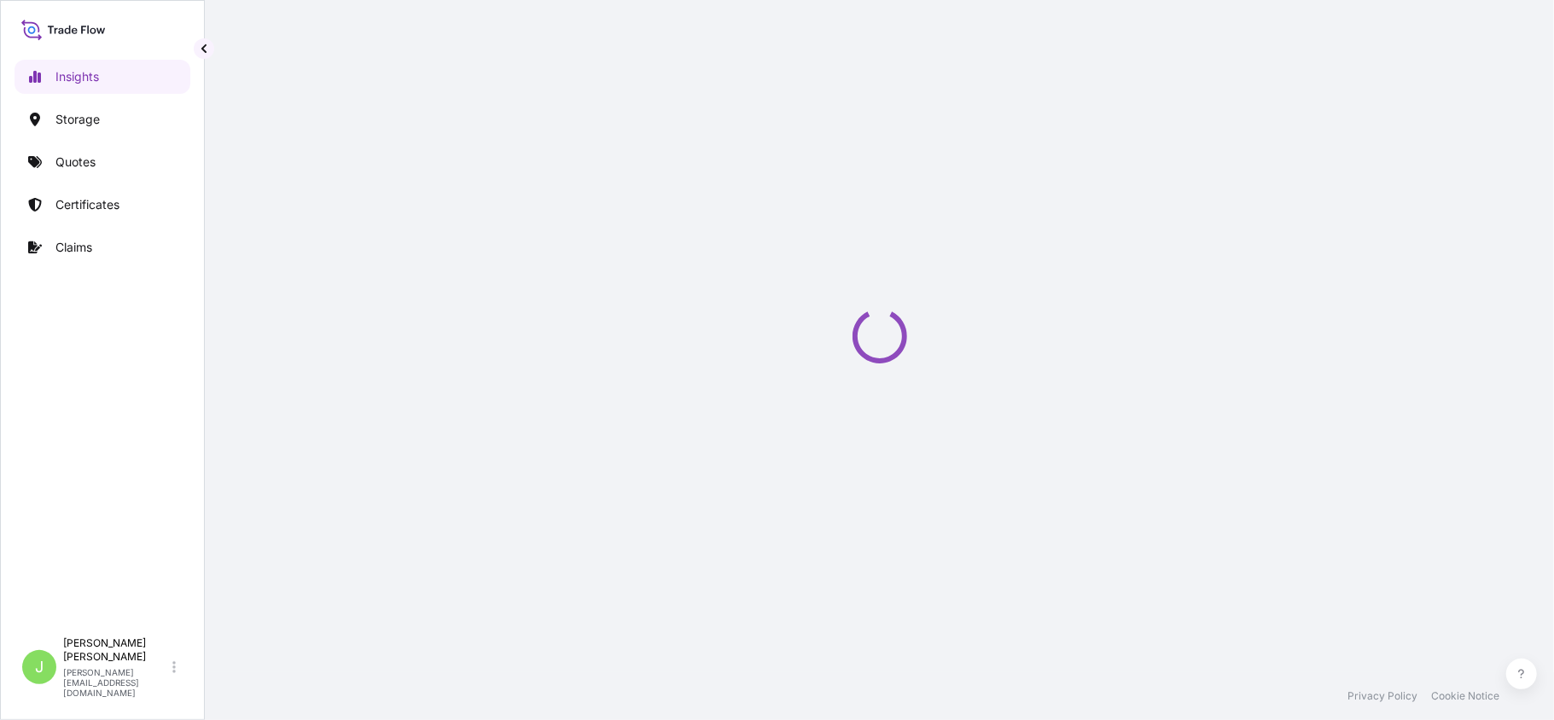
select select "2025"
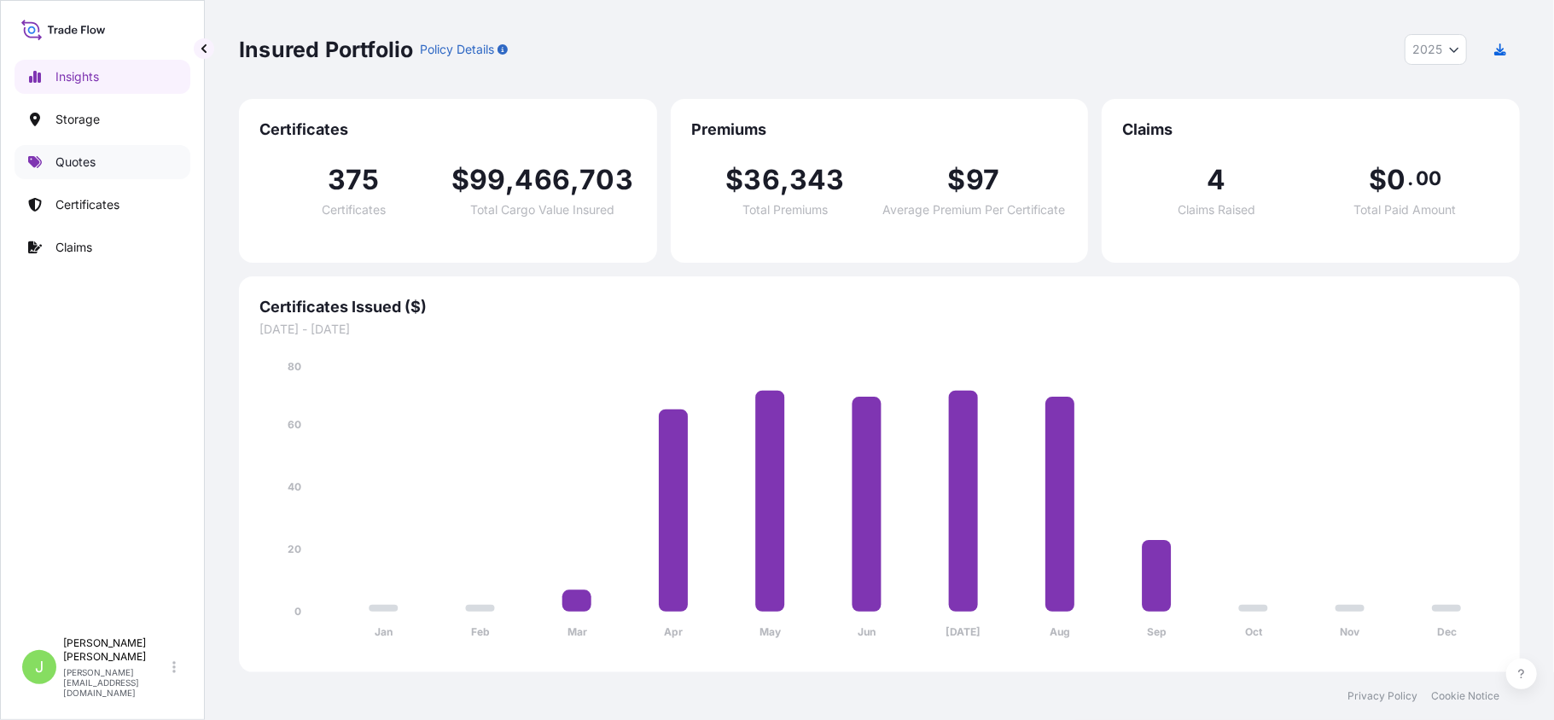
click at [72, 154] on p "Quotes" at bounding box center [75, 162] width 40 height 17
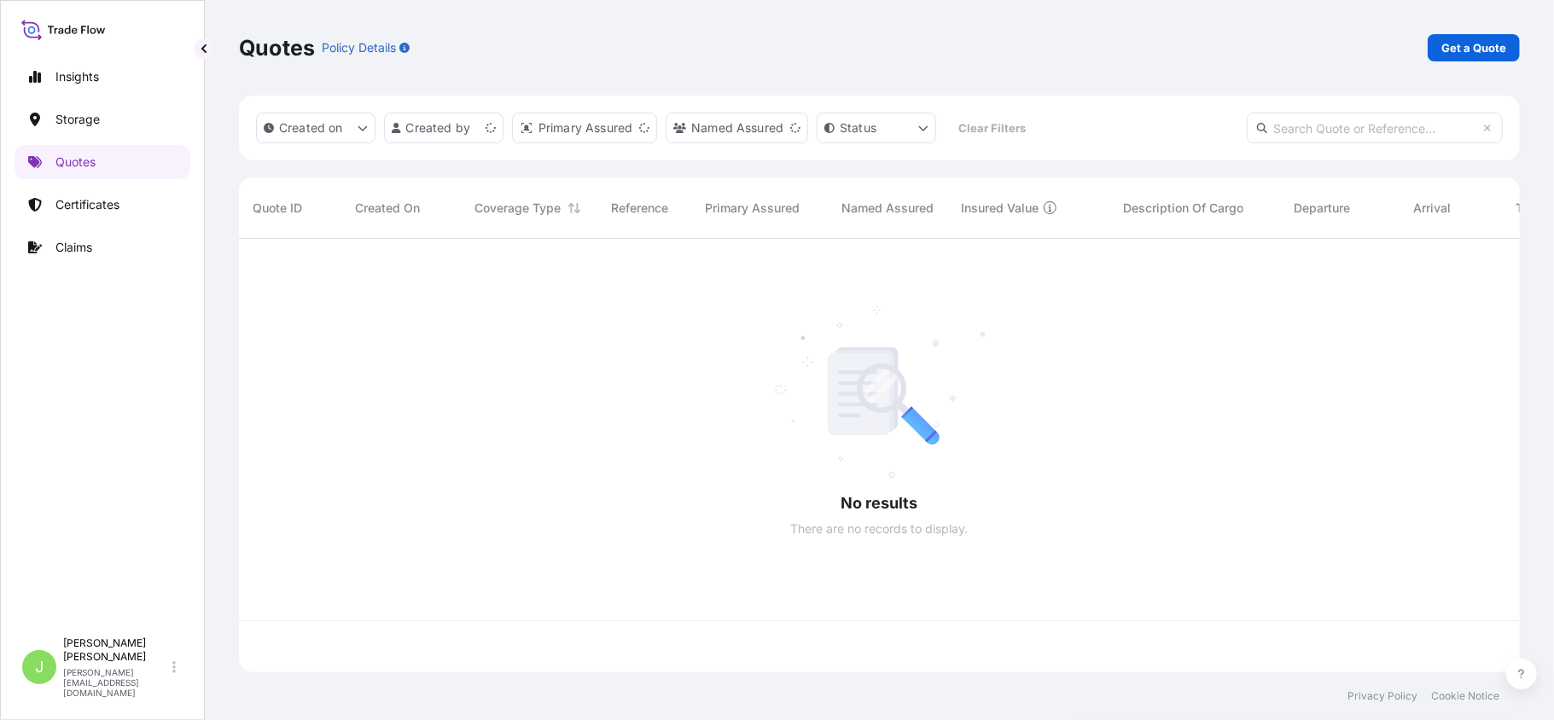
scroll to position [425, 1264]
click at [1476, 44] on p "Get a Quote" at bounding box center [1473, 47] width 65 height 17
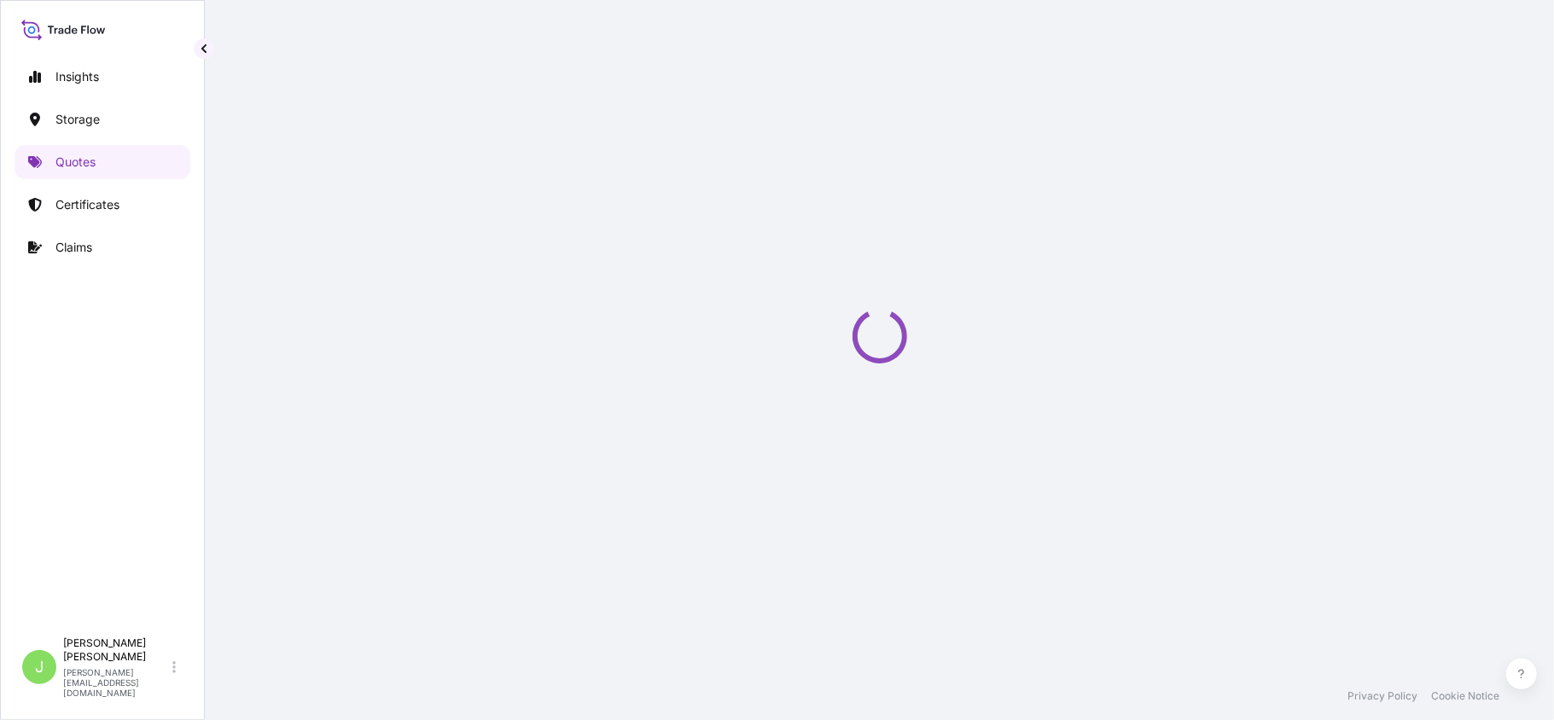
select select "Water"
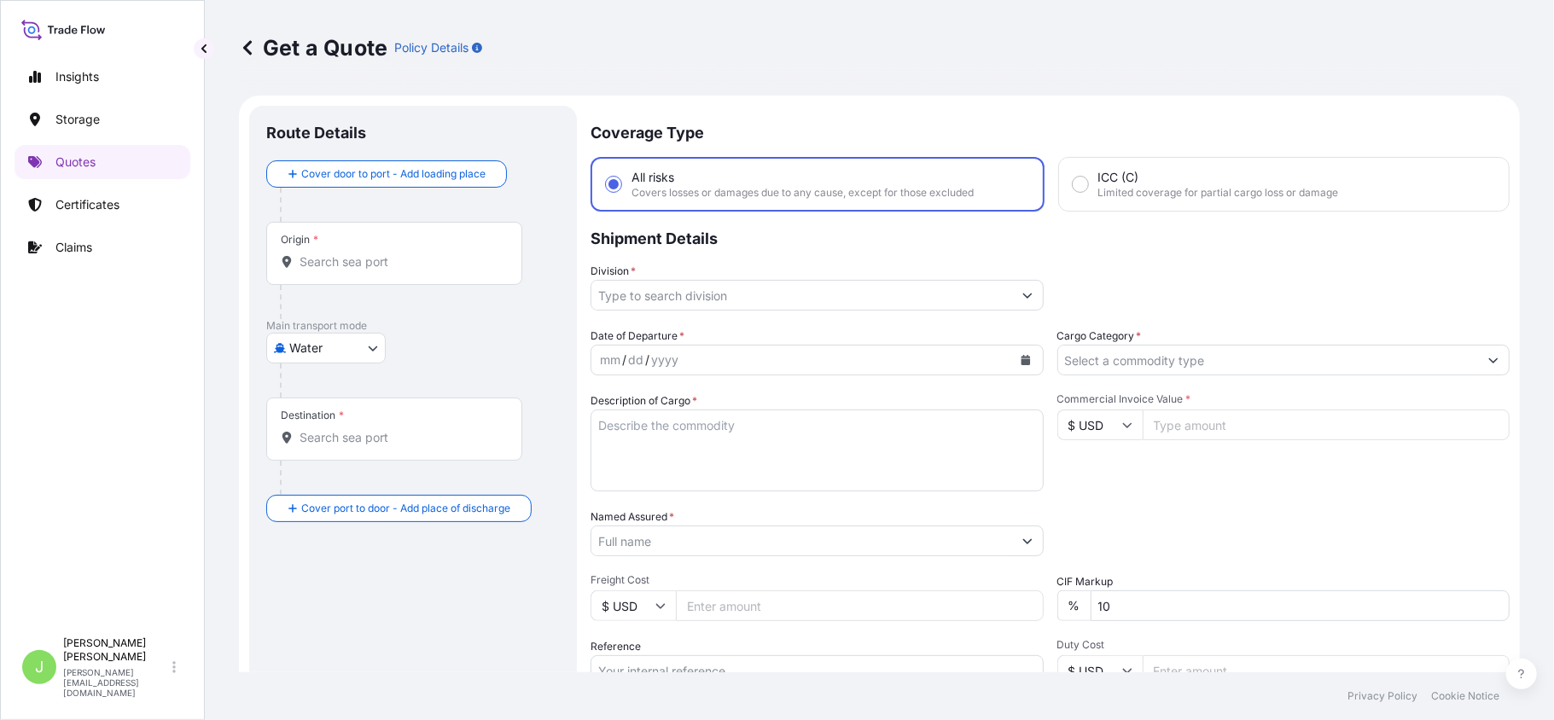
scroll to position [27, 0]
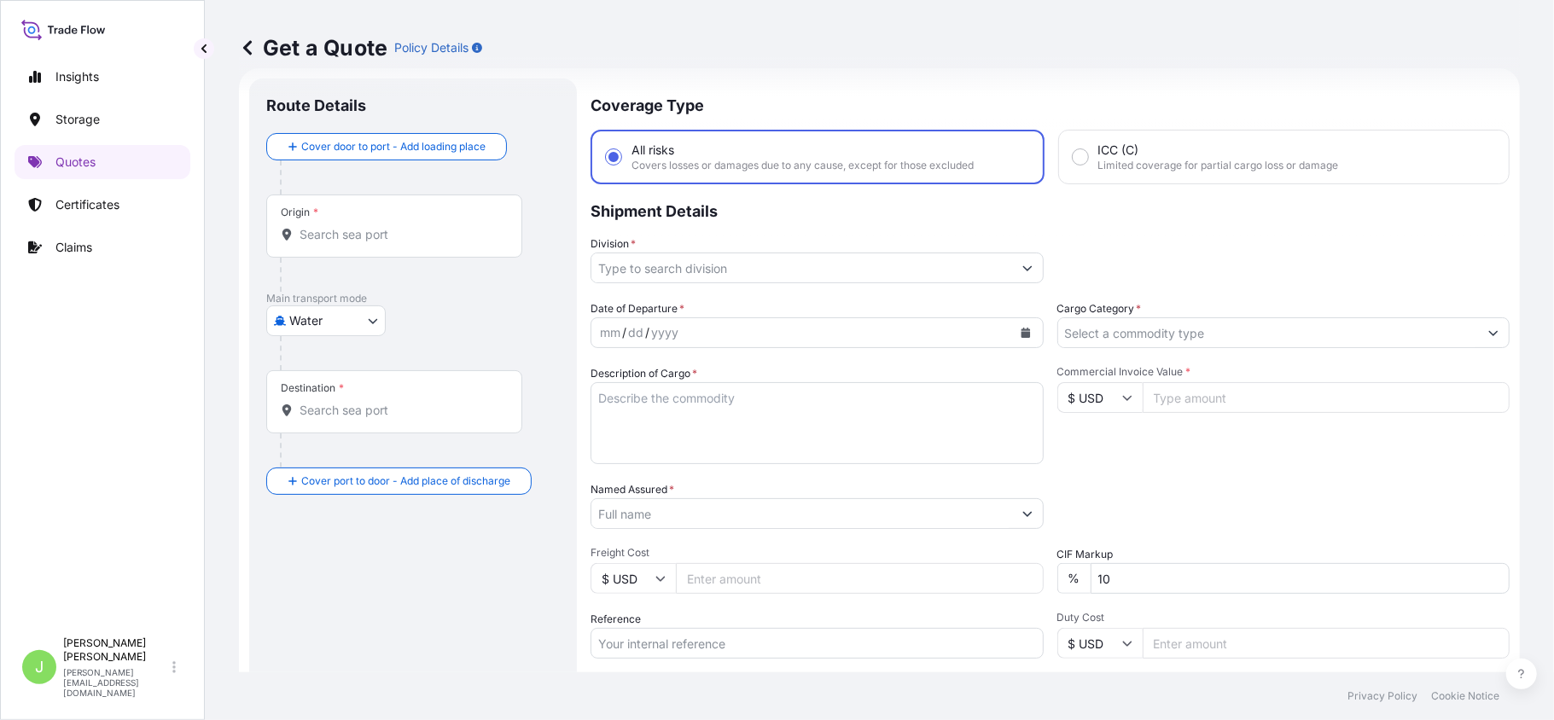
click at [375, 250] on div "Origin *" at bounding box center [394, 226] width 256 height 63
click at [375, 243] on input "Origin *" at bounding box center [399, 234] width 201 height 17
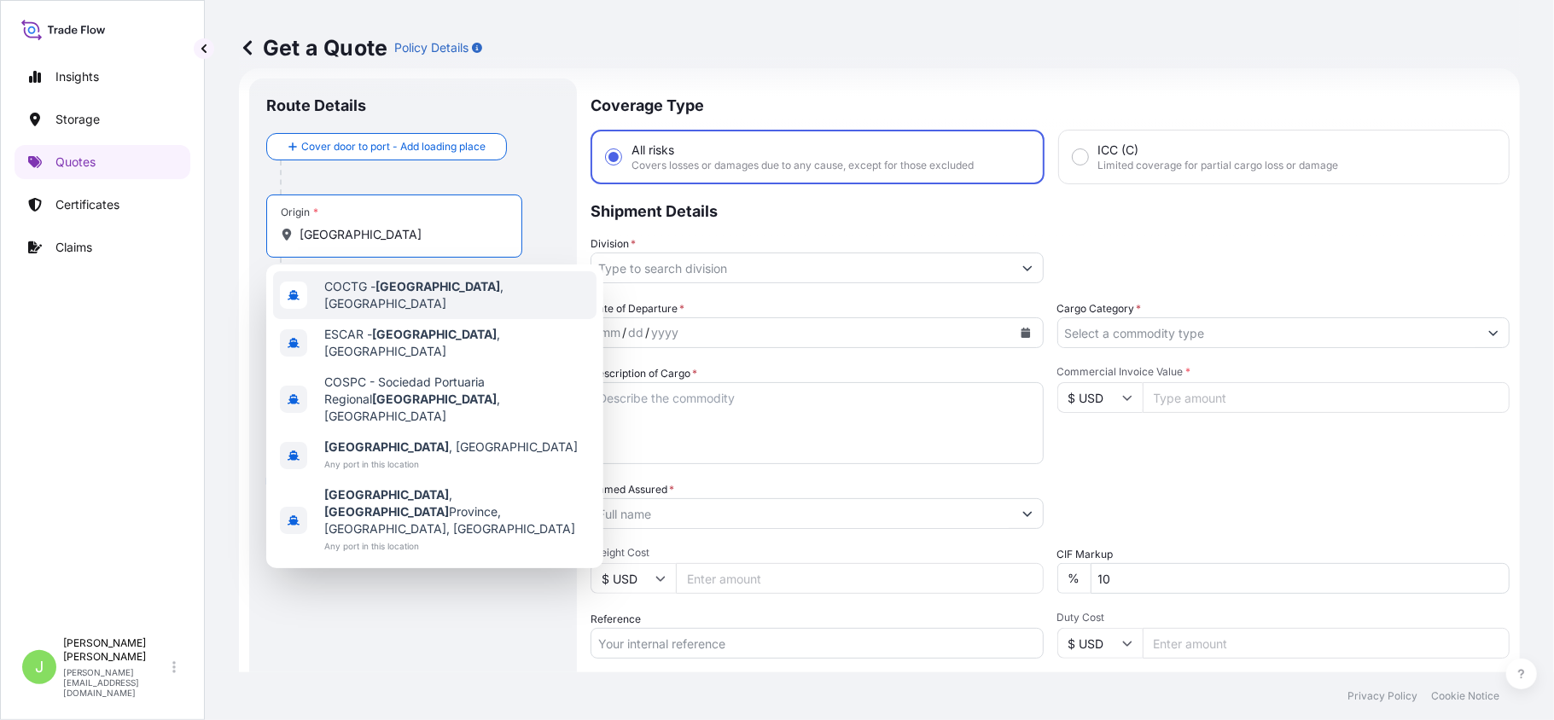
click at [389, 301] on div "COCTG - [GEOGRAPHIC_DATA] , [GEOGRAPHIC_DATA]" at bounding box center [434, 295] width 323 height 48
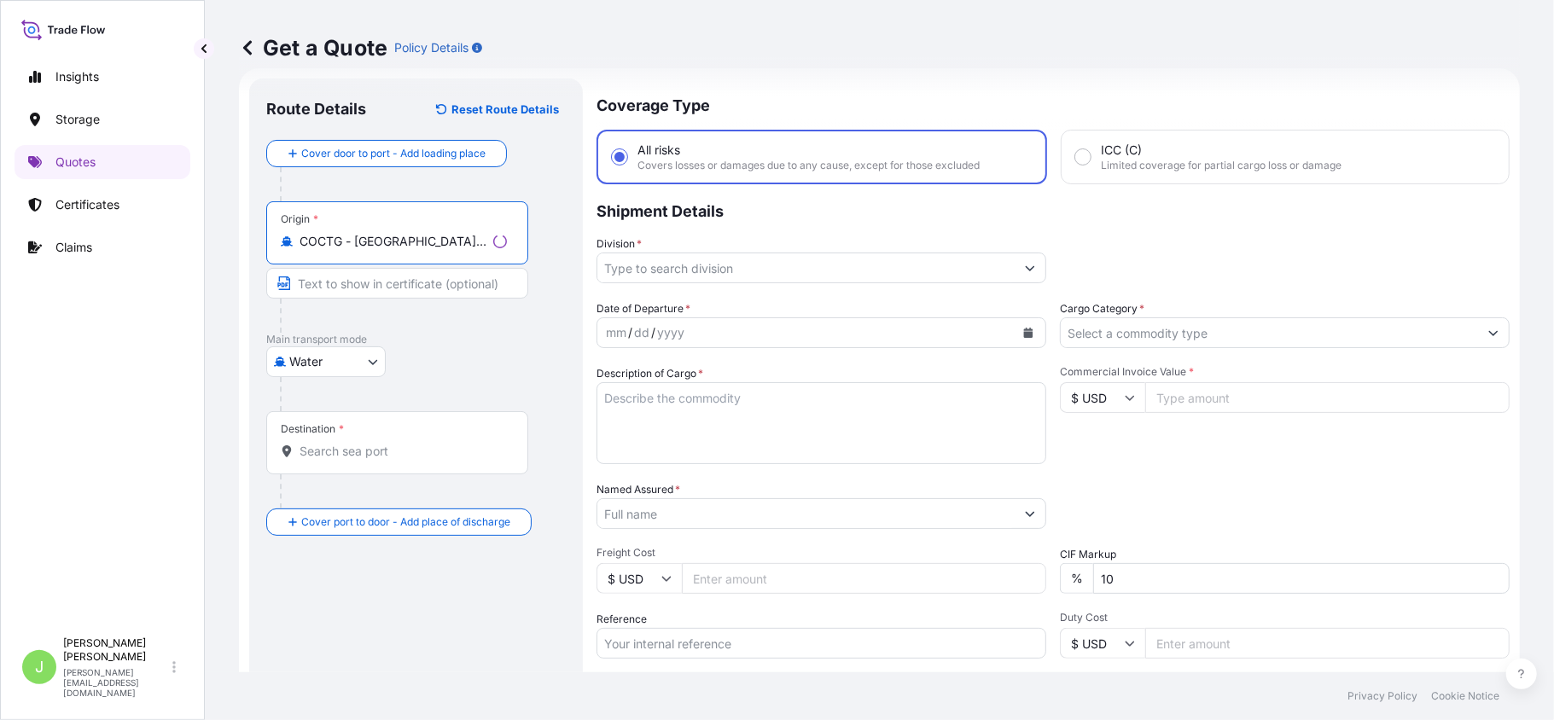
type input "COCTG - [GEOGRAPHIC_DATA], [GEOGRAPHIC_DATA]"
click at [365, 458] on input "Destination *" at bounding box center [402, 451] width 207 height 17
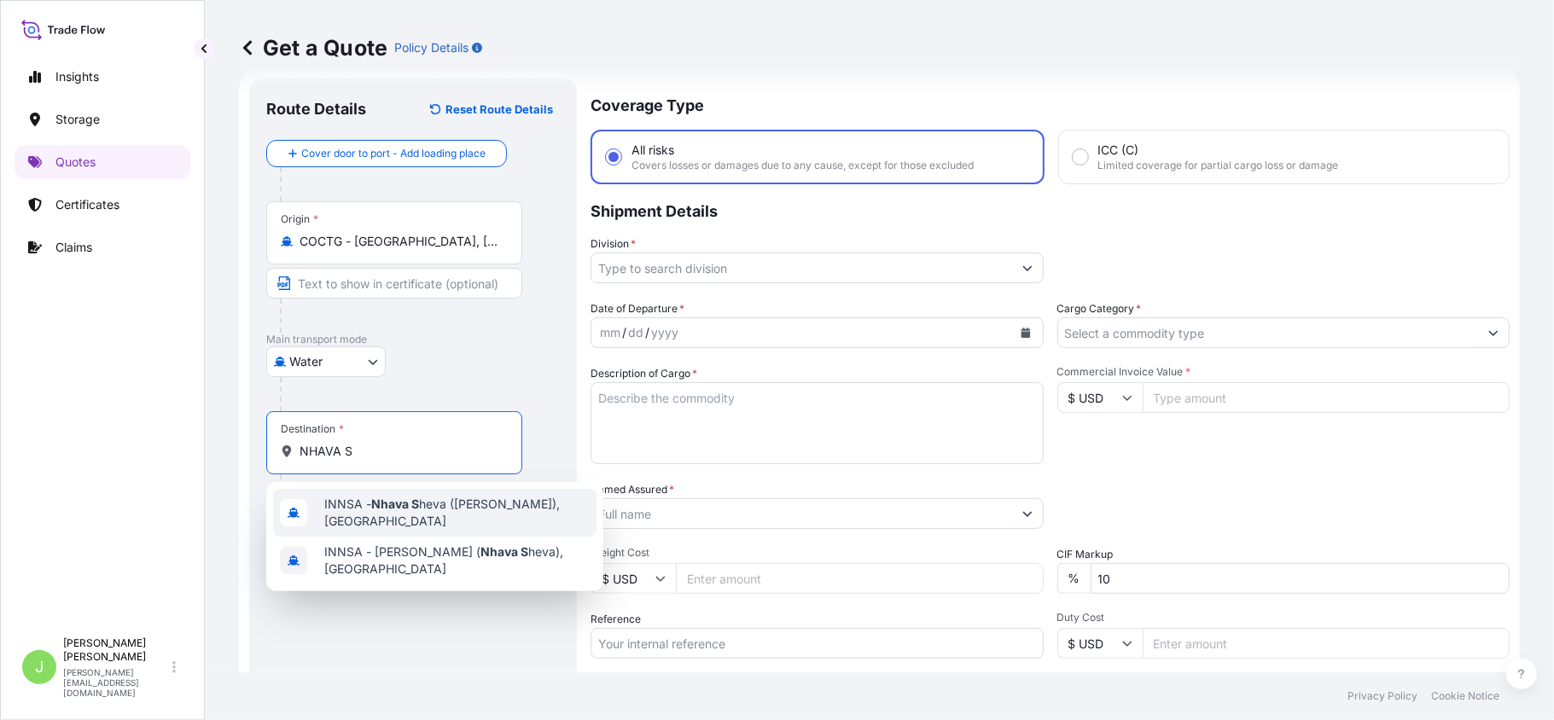
click at [441, 519] on span "INNSA - Nhava S heva ([PERSON_NAME]), [GEOGRAPHIC_DATA]" at bounding box center [456, 513] width 265 height 34
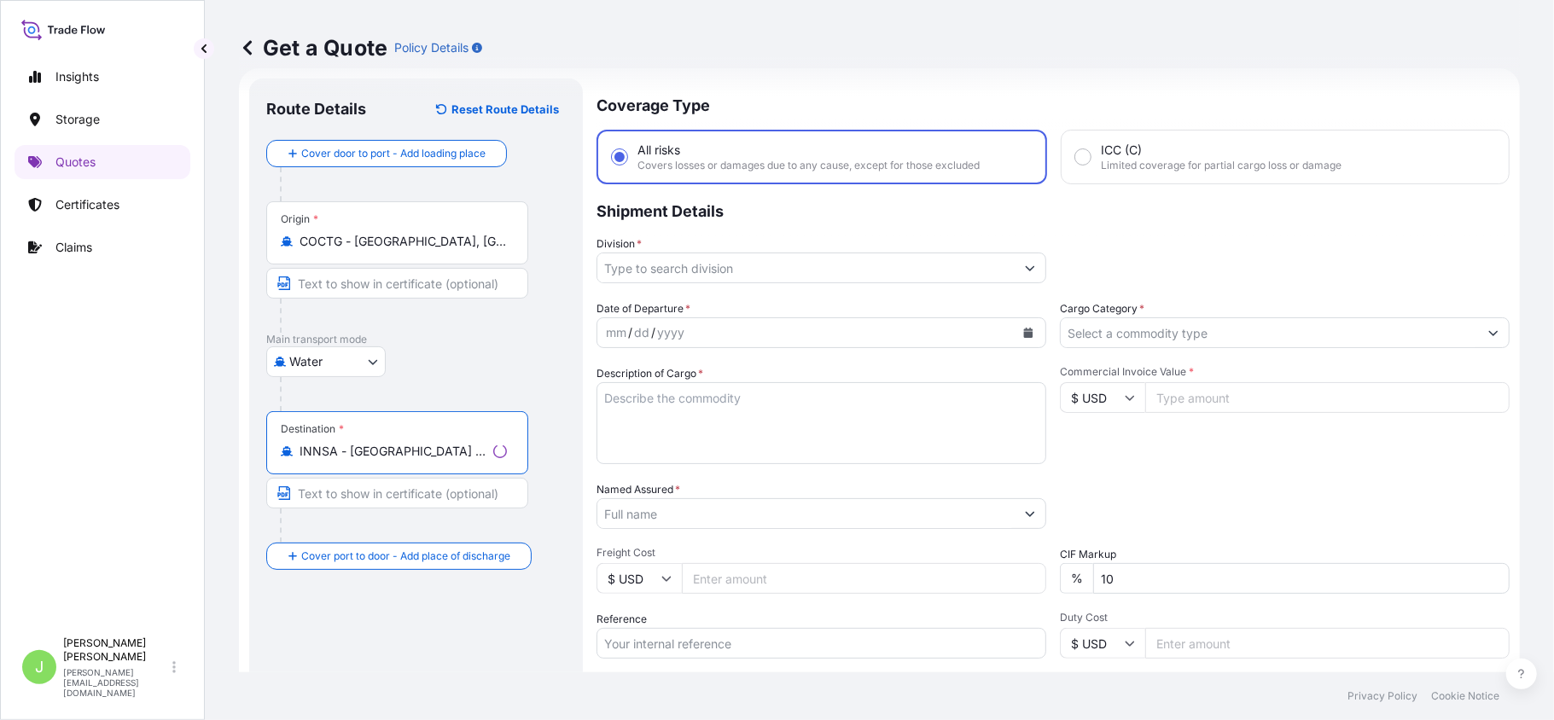
type input "INNSA - [GEOGRAPHIC_DATA] ([PERSON_NAME]), [GEOGRAPHIC_DATA]"
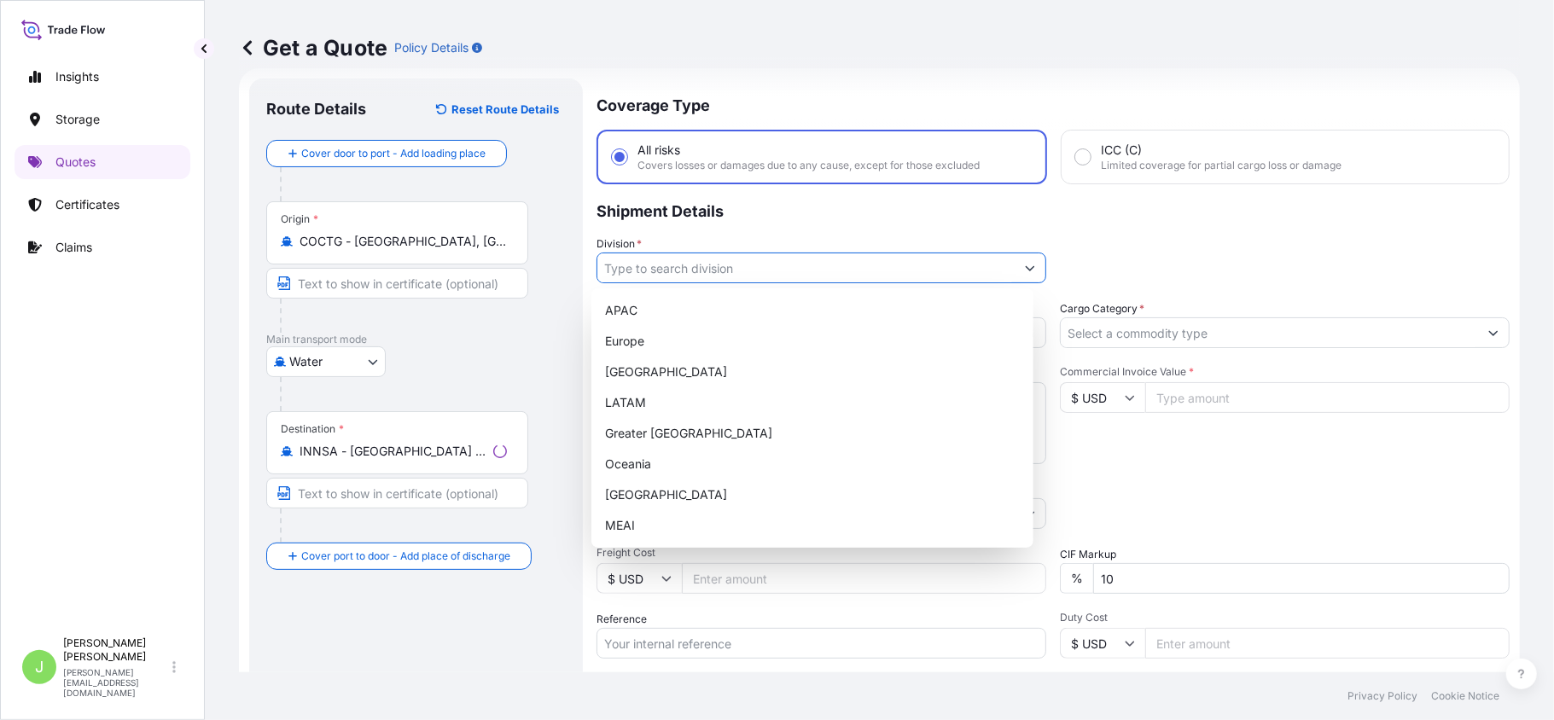
click at [643, 263] on input "Division *" at bounding box center [805, 268] width 417 height 31
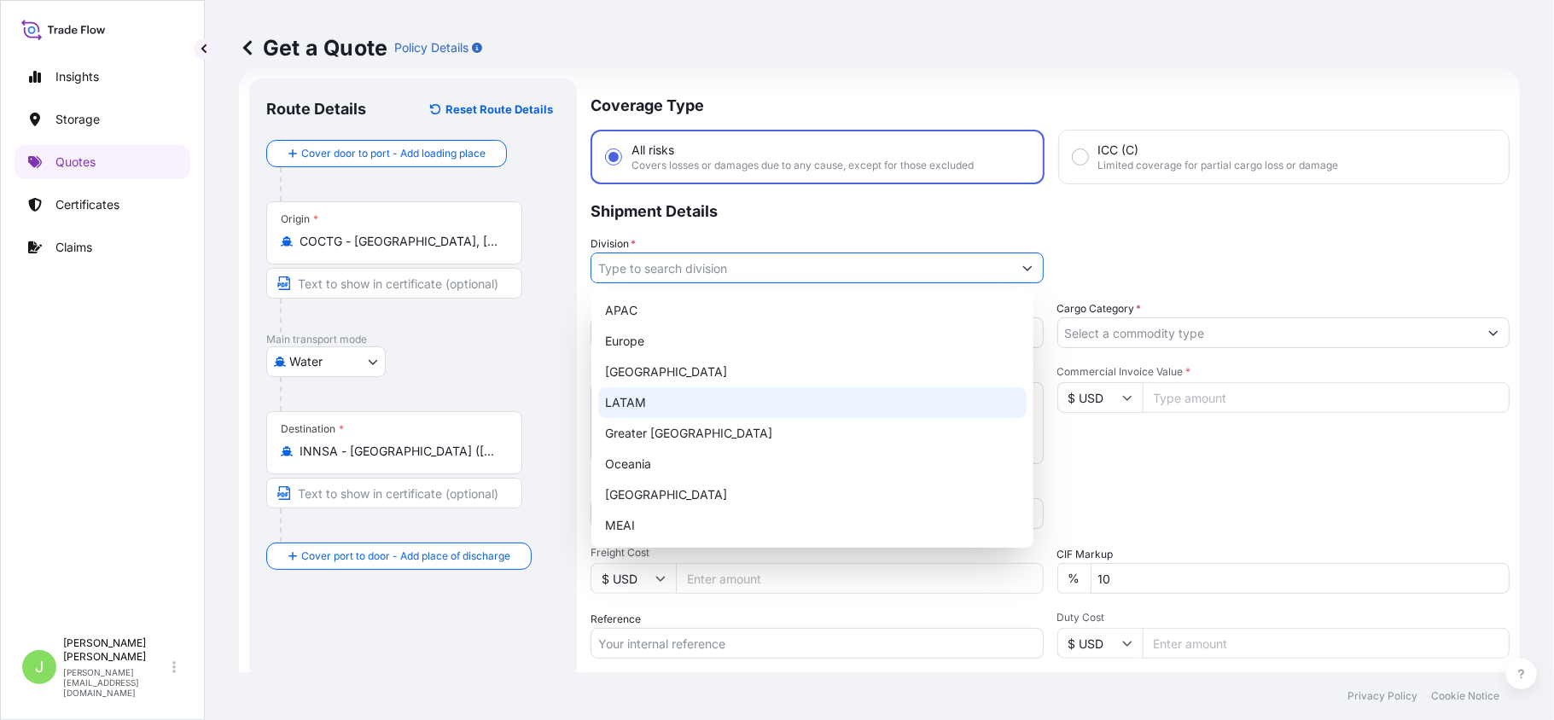
click at [633, 396] on div "LATAM" at bounding box center [812, 402] width 428 height 31
type input "LATAM"
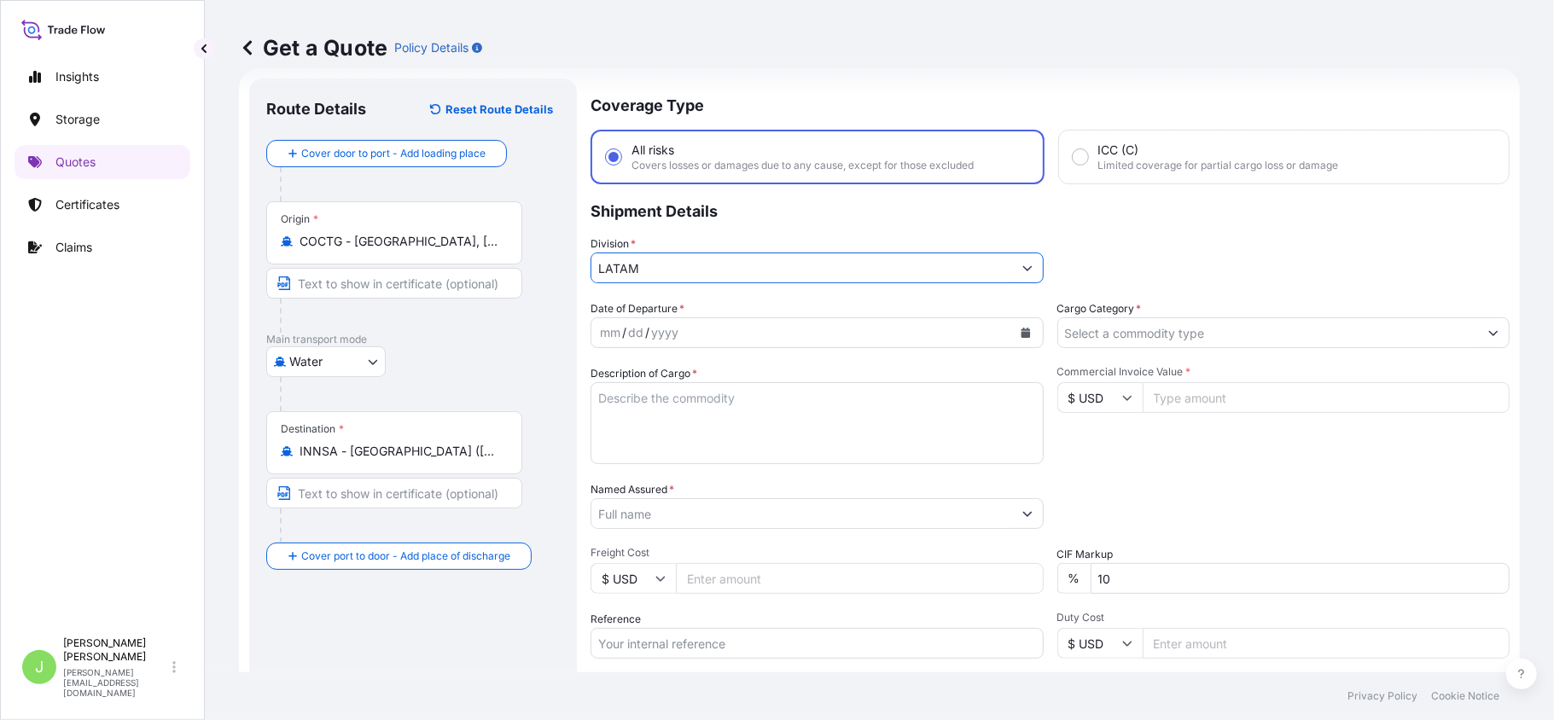
click at [1092, 319] on input "Cargo Category *" at bounding box center [1268, 332] width 421 height 31
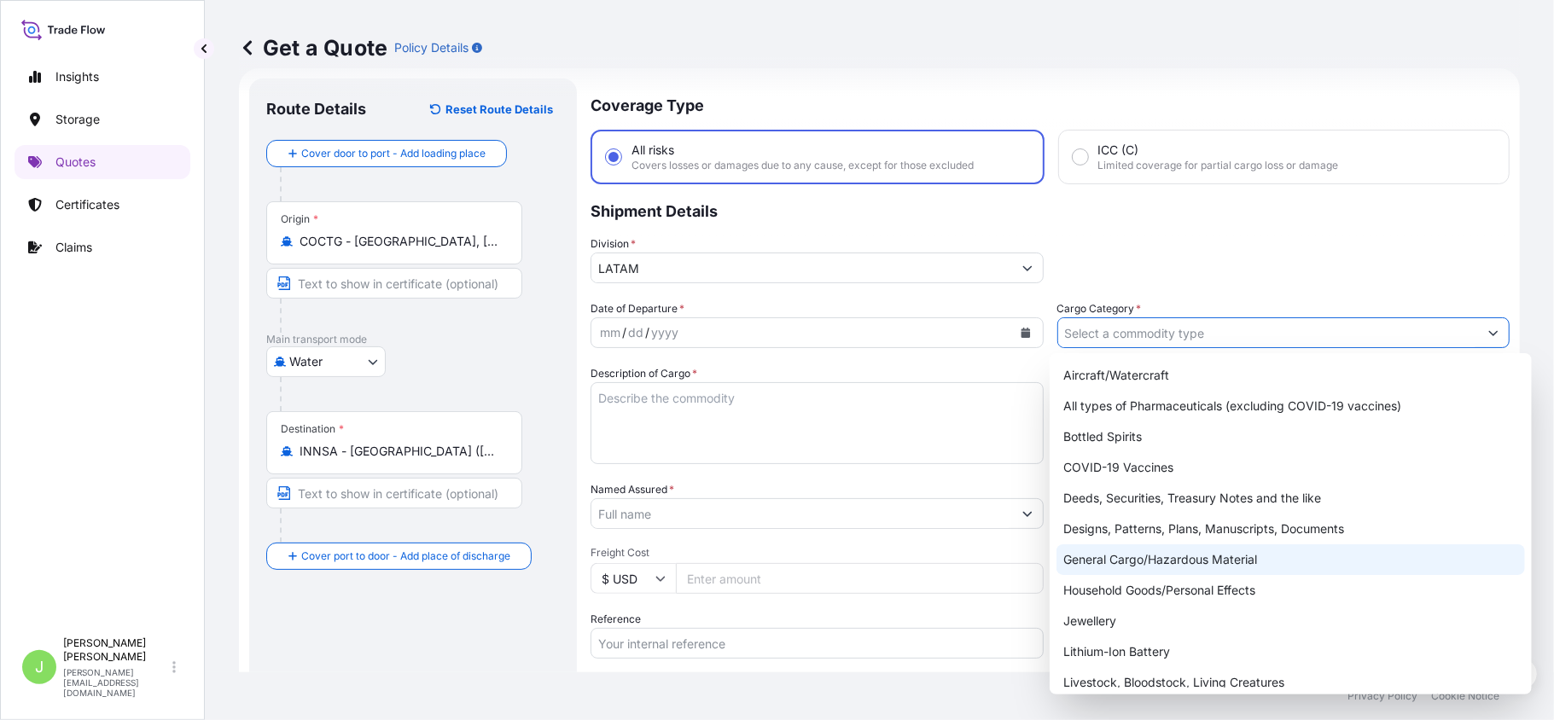
click at [1134, 560] on div "General Cargo/Hazardous Material" at bounding box center [1290, 559] width 468 height 31
type input "General Cargo/Hazardous Material"
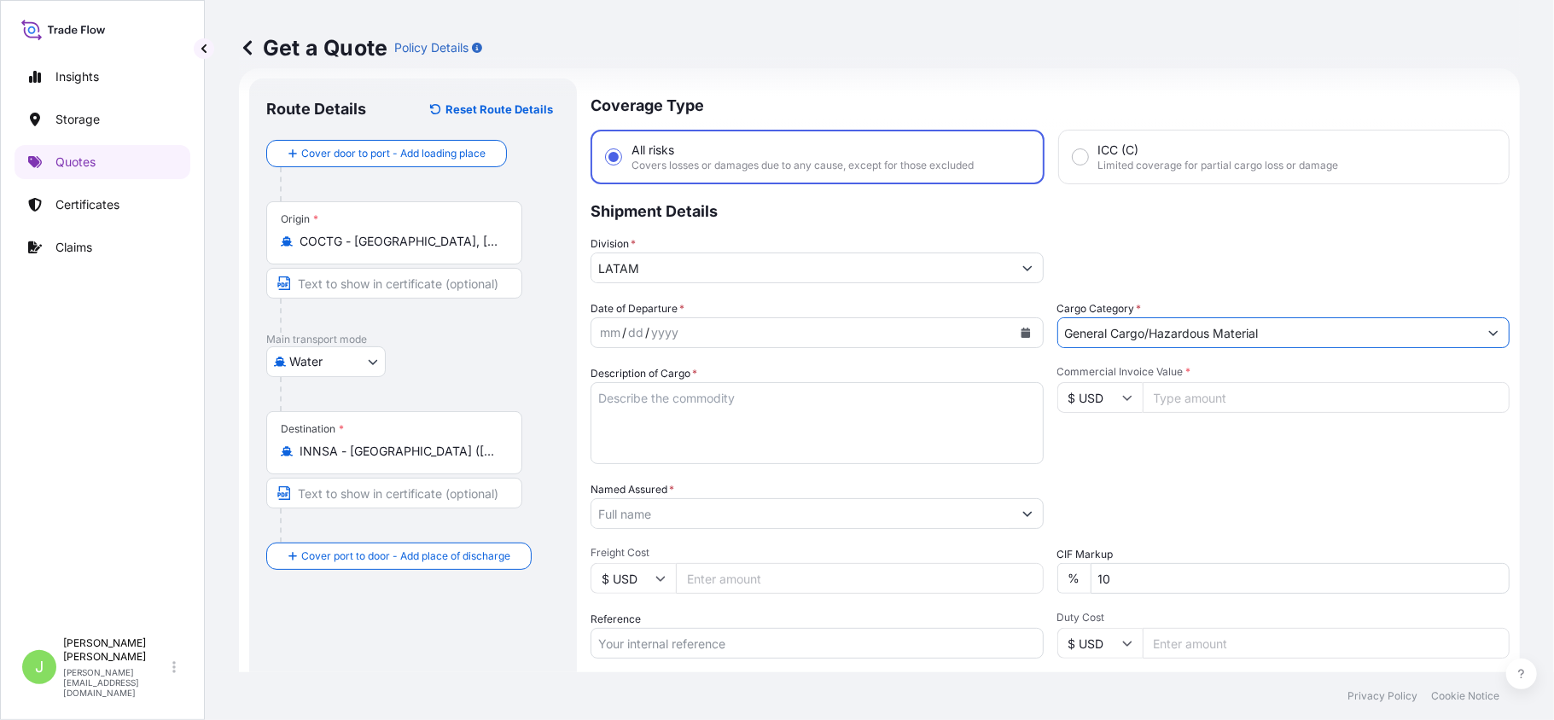
click at [1020, 336] on button "Calendar" at bounding box center [1025, 332] width 27 height 27
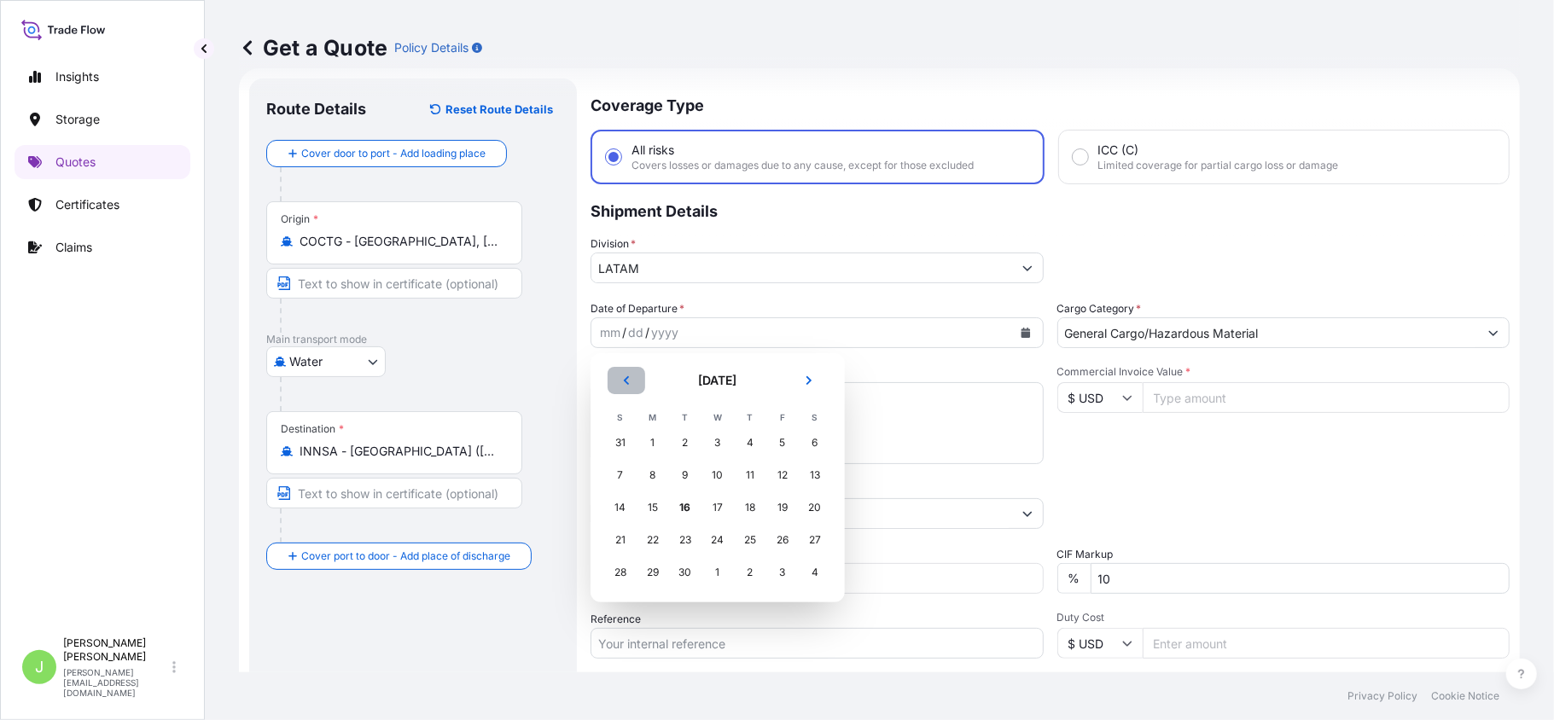
click at [626, 384] on button "Previous" at bounding box center [626, 380] width 38 height 27
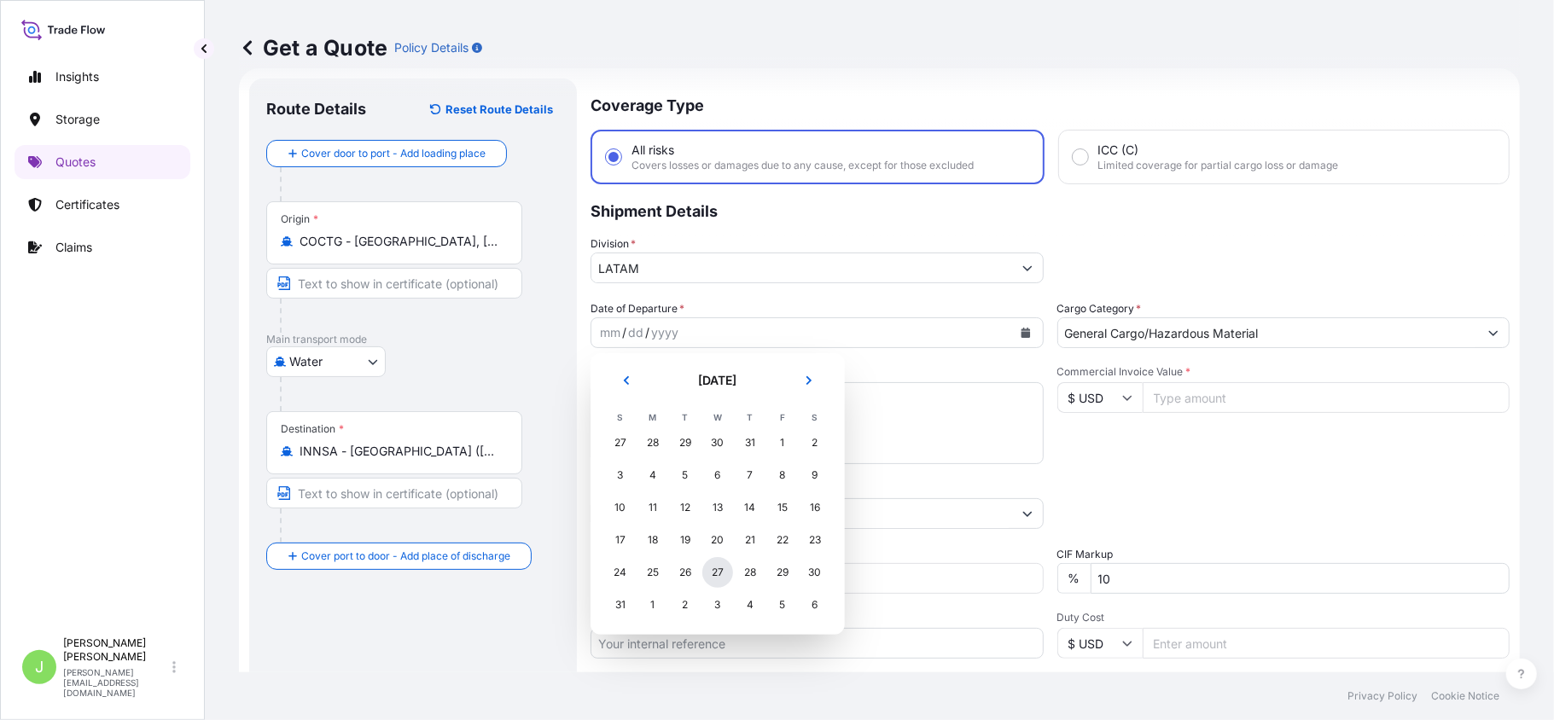
click at [722, 573] on div "27" at bounding box center [717, 572] width 31 height 31
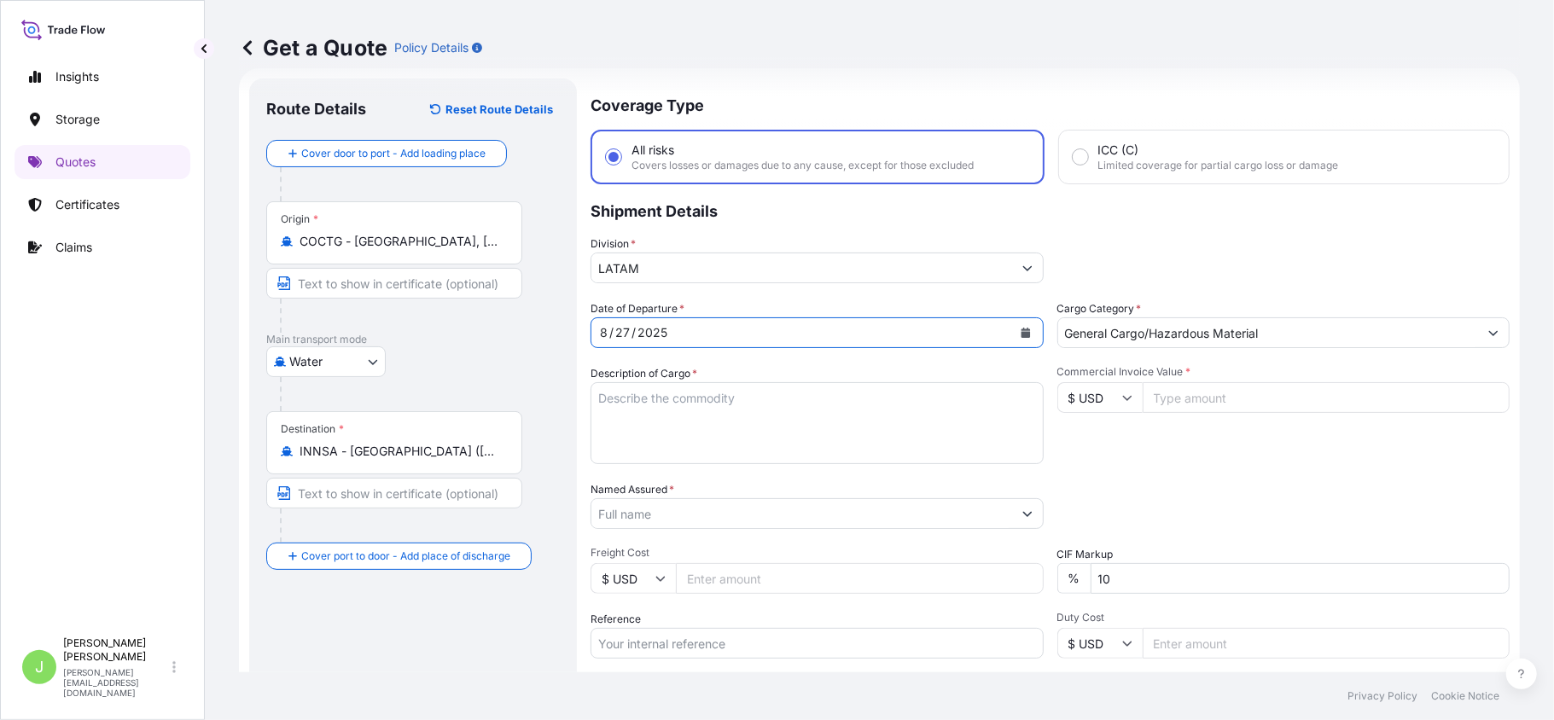
scroll to position [141, 0]
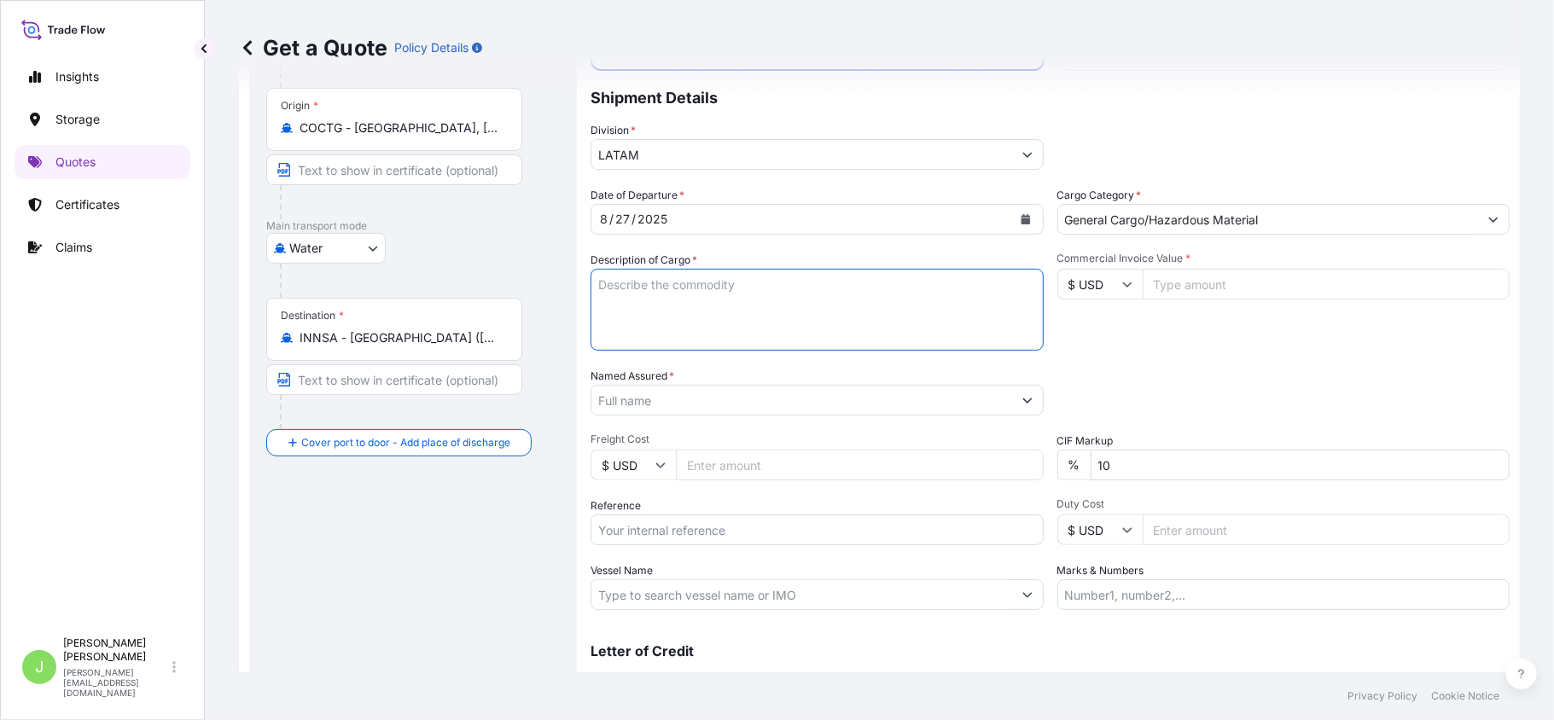
click at [646, 284] on textarea "Description of Cargo *" at bounding box center [816, 310] width 453 height 82
paste textarea "CP MILK 2"
type textarea "CP MILK 2"
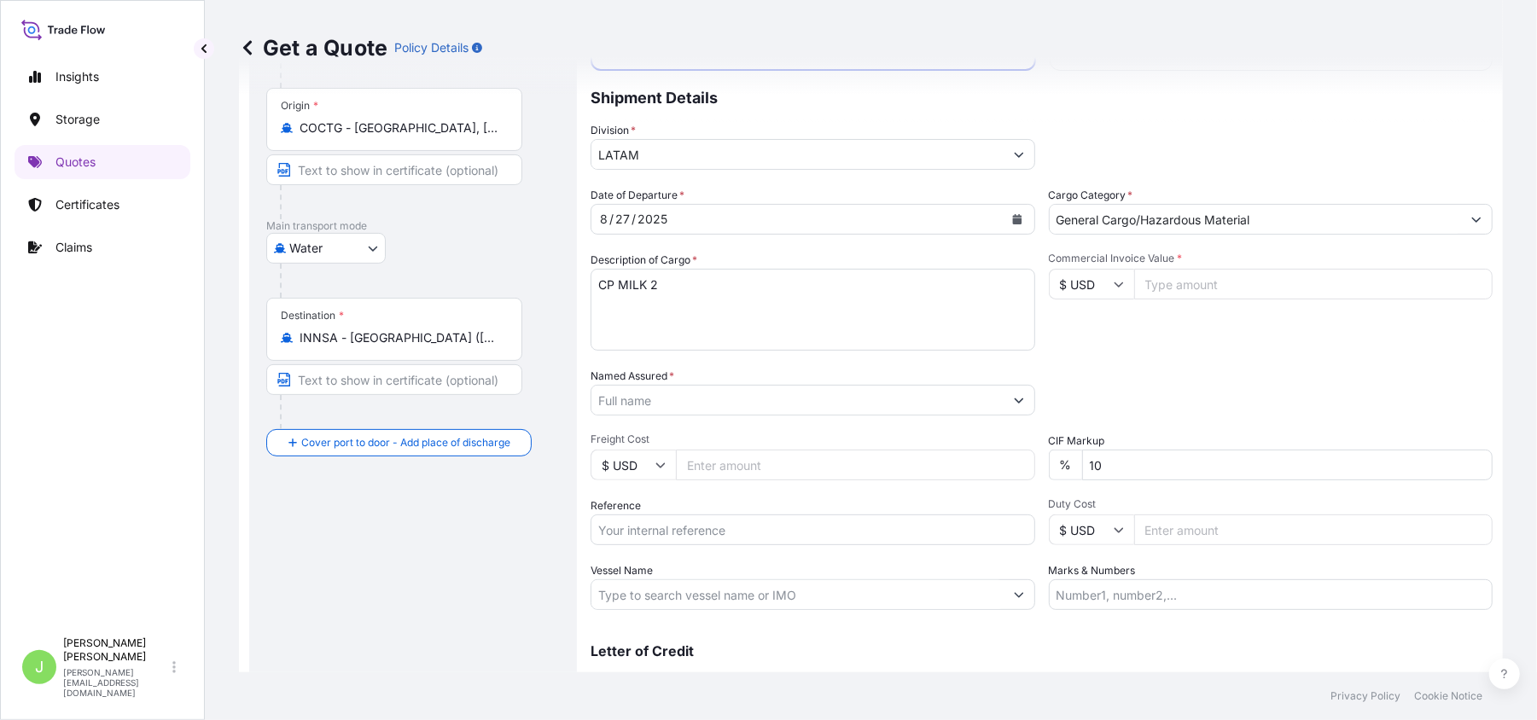
click at [664, 393] on input "Named Assured *" at bounding box center [797, 400] width 412 height 31
paste input "EMPRESA DE SOLUCIONES SERVIVIOS E INNOVACIONES ESSI SAS"
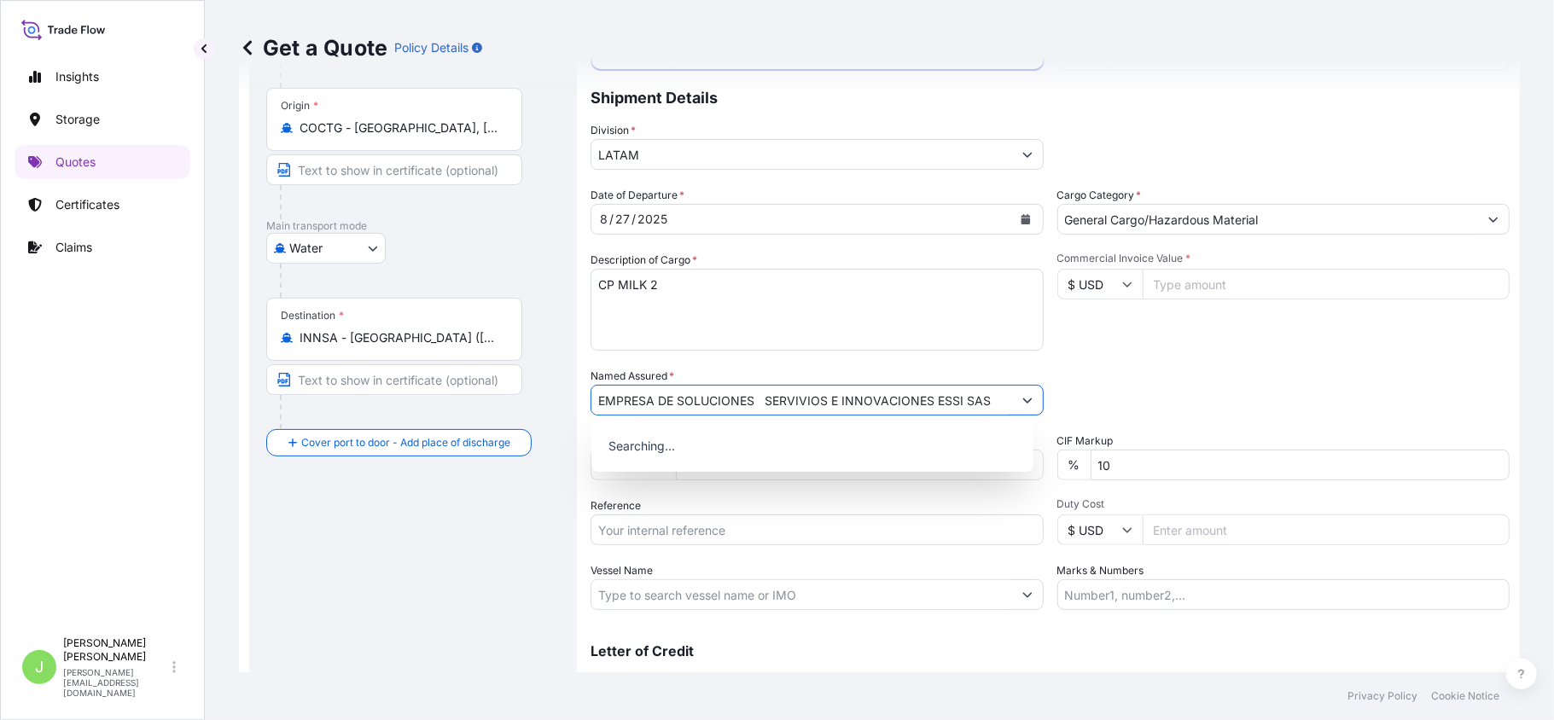
scroll to position [0, 0]
click at [765, 403] on input "EMPRESA DE SOLUCIONES SERVIVIOS E INNOVACIONES ESSI SAS" at bounding box center [801, 400] width 421 height 31
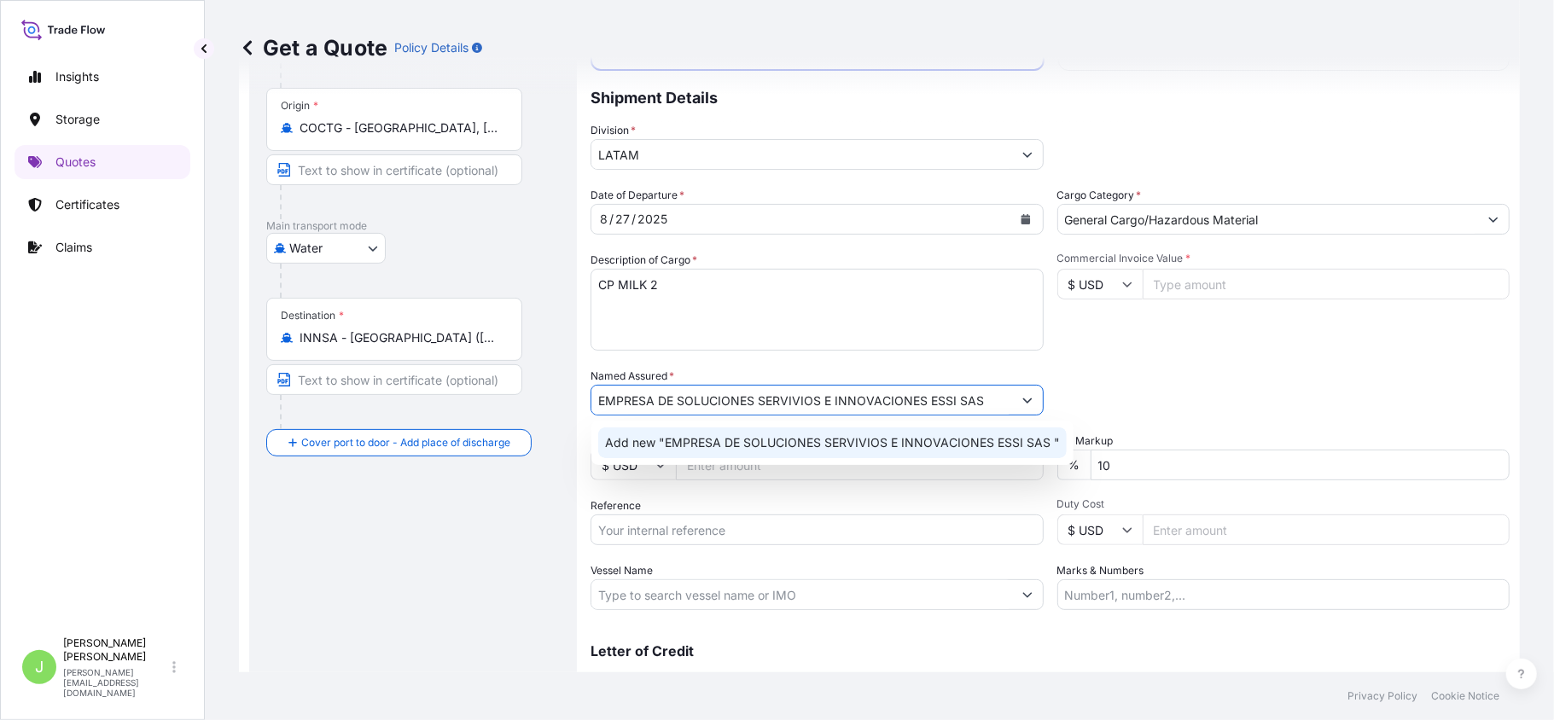
click at [800, 441] on span "Add new "EMPRESA DE SOLUCIONES SERVIVIOS E INNOVACIONES ESSI SAS "" at bounding box center [832, 442] width 455 height 17
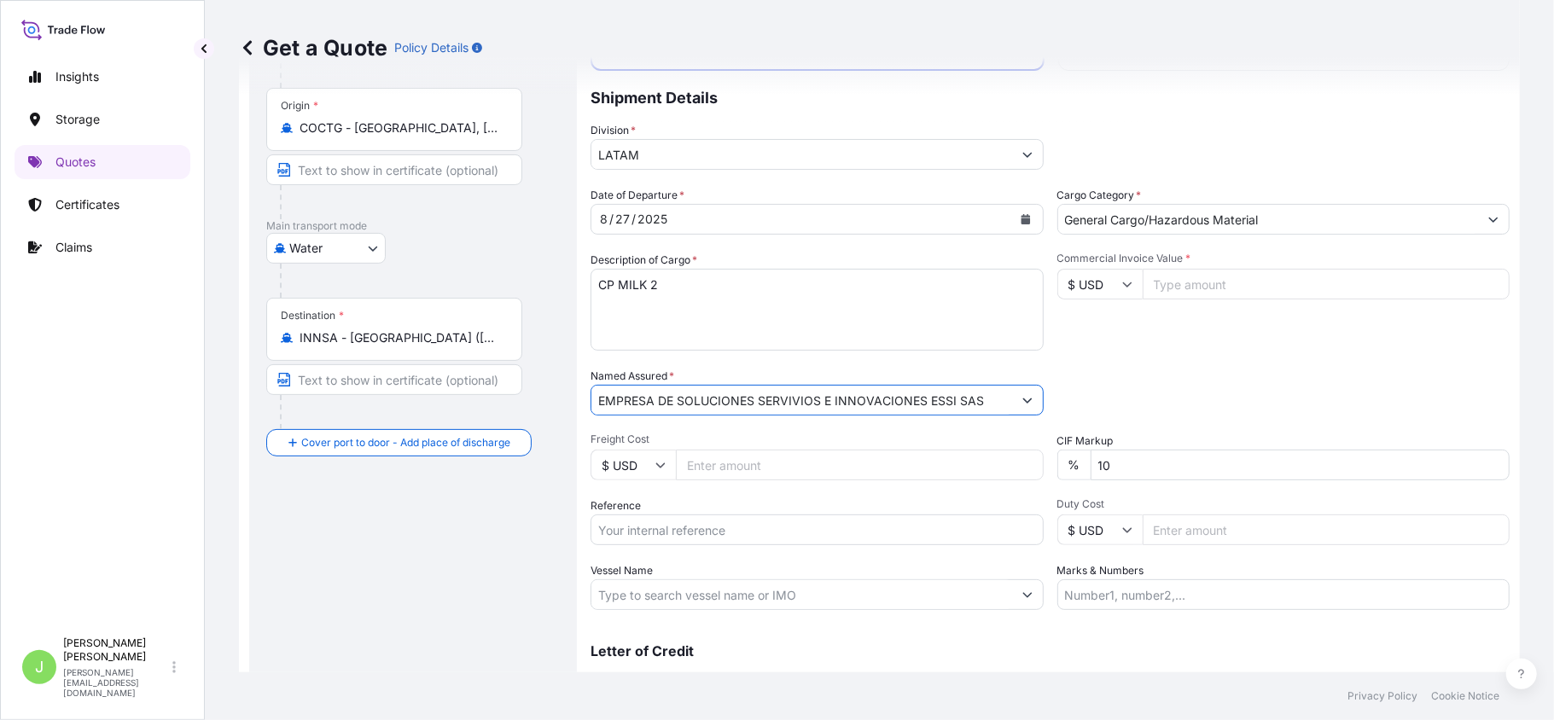
type input "EMPRESA DE SOLUCIONES SERVIVIOS E INNOVACIONES ESSI SAS"
click at [727, 468] on input "Freight Cost" at bounding box center [860, 465] width 368 height 31
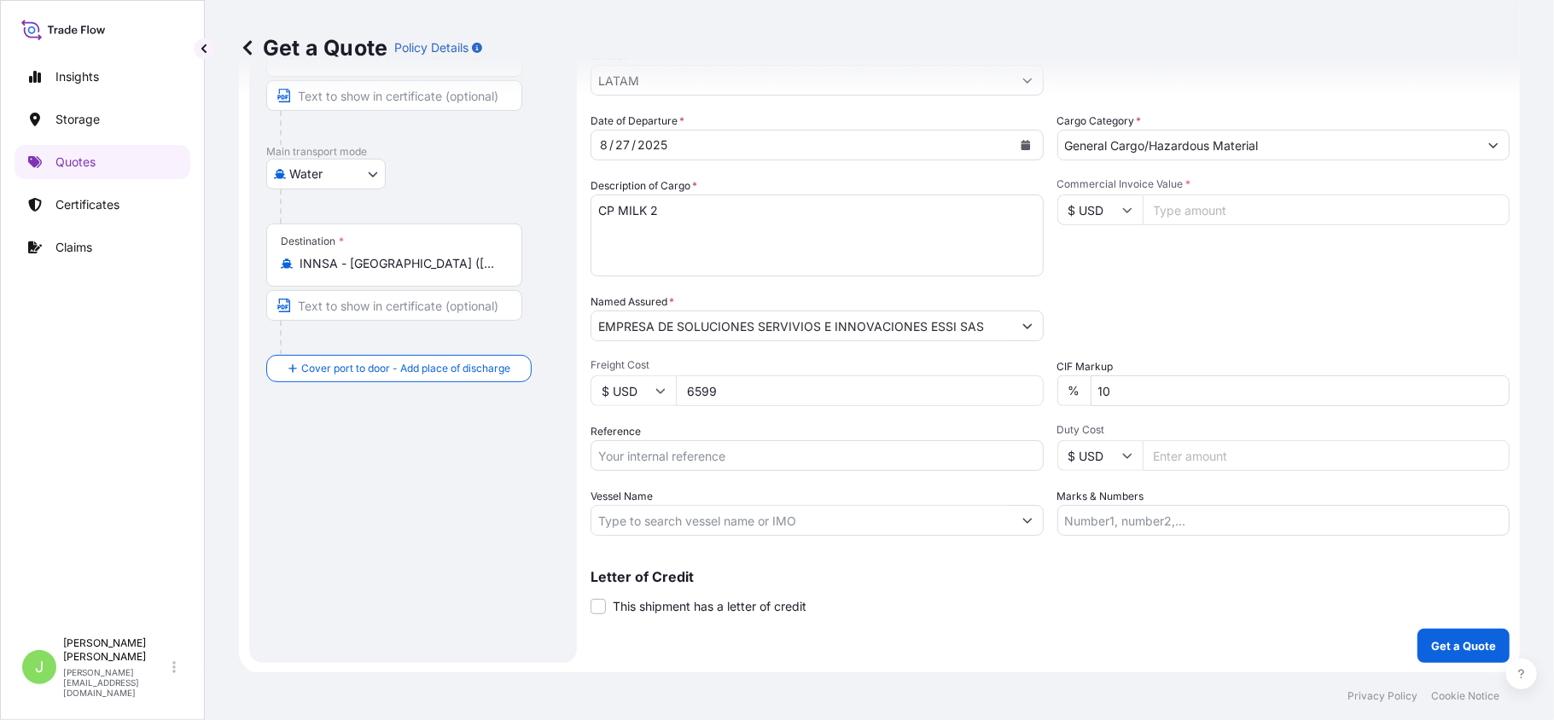
type input "6599"
click at [659, 449] on input "Reference" at bounding box center [816, 455] width 453 height 31
paste input "CO4061141885"
type input "CO4061141885"
click at [677, 505] on div at bounding box center [816, 520] width 453 height 31
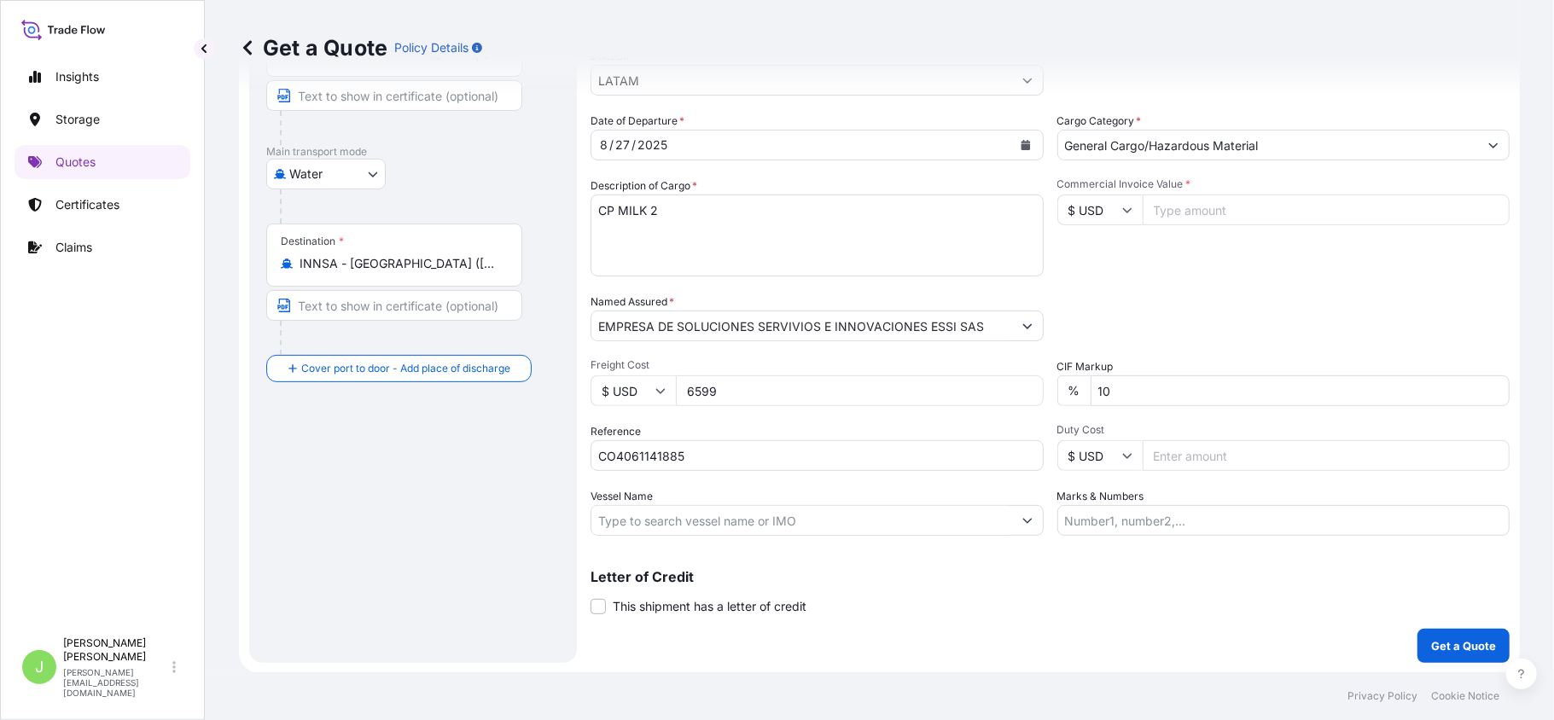
click at [683, 519] on input "Vessel Name" at bounding box center [801, 520] width 421 height 31
paste input "GEMLIK EXPRESS / 536N"
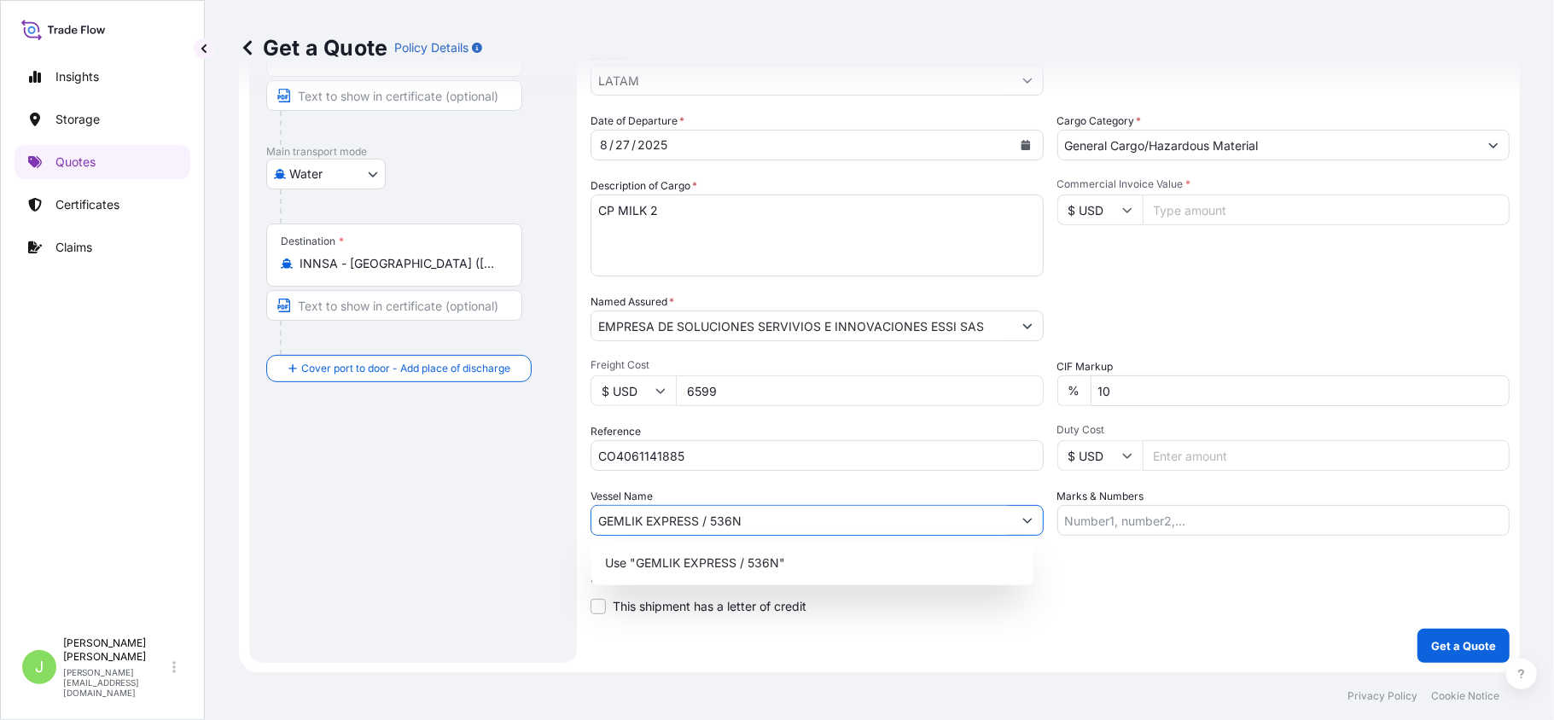
click at [705, 520] on input "GEMLIK EXPRESS / 536N" at bounding box center [801, 520] width 421 height 31
type input "GEMLIK EXPRESS // 536N"
click at [410, 556] on div "Route Details Reset Route Details Cover door to port - Add loading place Place …" at bounding box center [412, 277] width 293 height 738
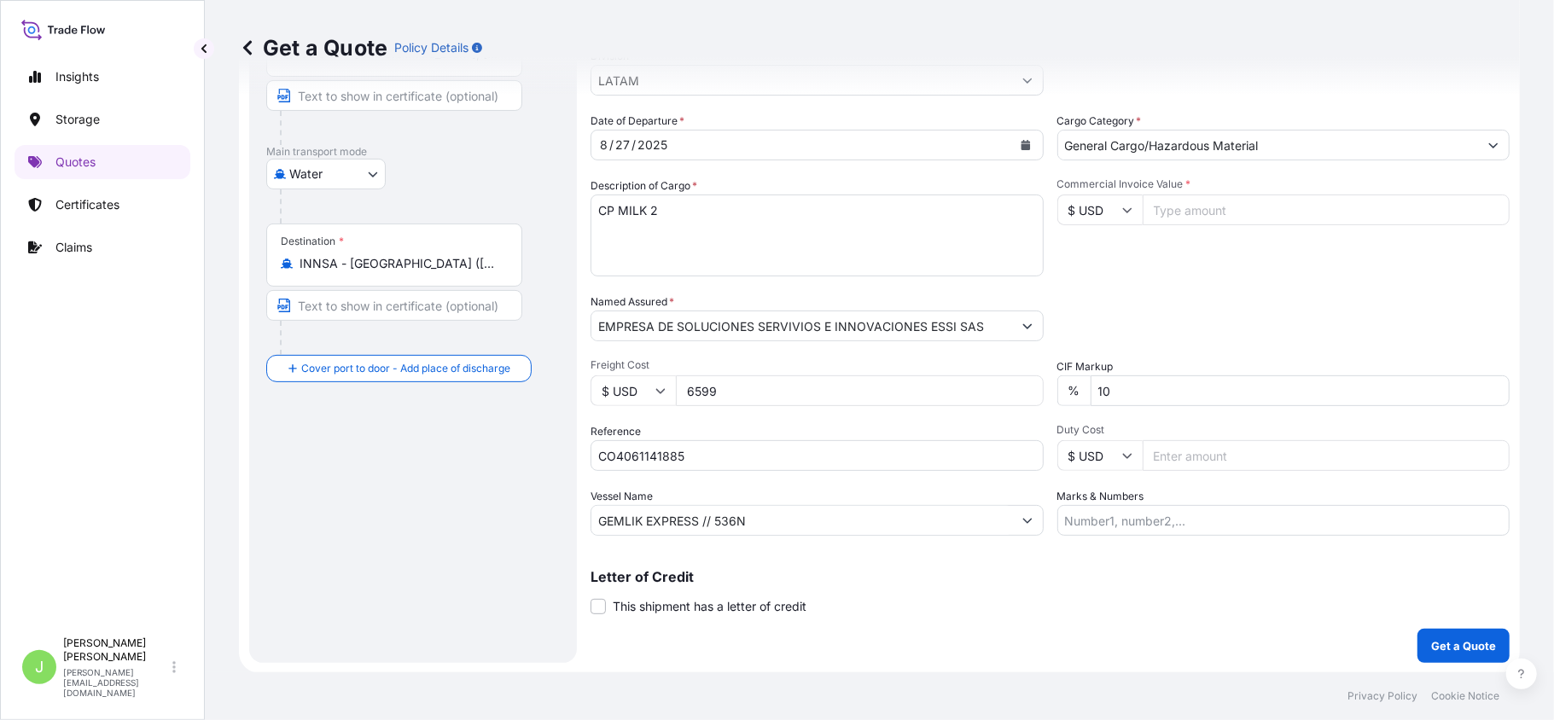
click at [1253, 209] on input "Commercial Invoice Value *" at bounding box center [1326, 210] width 368 height 31
click at [1243, 299] on div "Packing Category Type to search a container mode Please select a primary mode o…" at bounding box center [1283, 317] width 453 height 48
click at [1219, 212] on input "568" at bounding box center [1326, 210] width 368 height 31
type input "568"
click at [1201, 278] on div "Date of Departure * [DATE] Cargo Category * General Cargo/Hazardous Material De…" at bounding box center [1049, 324] width 919 height 423
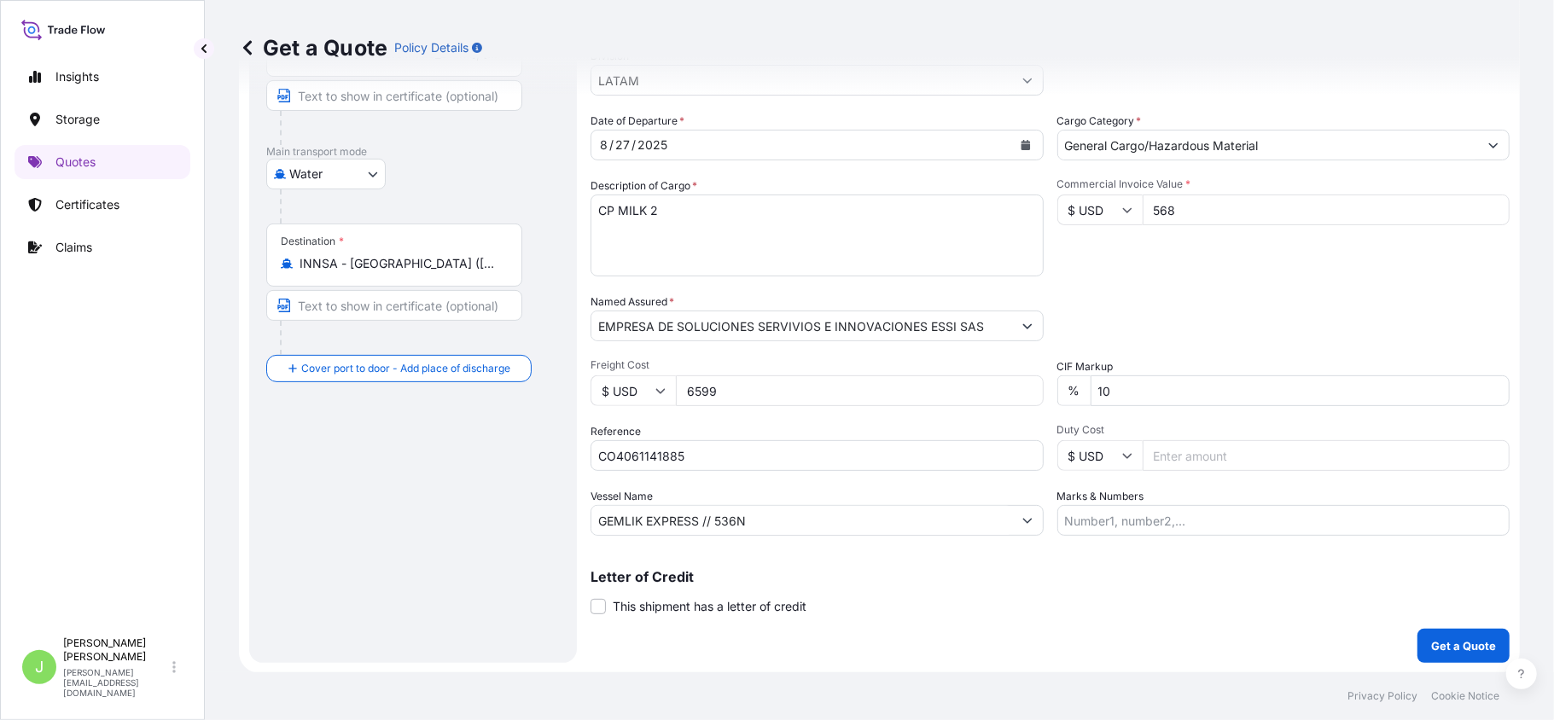
click at [1110, 514] on input "Marks & Numbers" at bounding box center [1283, 520] width 453 height 31
paste input "HLCUBO2250748359"
click at [1345, 517] on input "HLCUBO2250748359 // VENTA DEL SEGURO:" at bounding box center [1283, 520] width 453 height 31
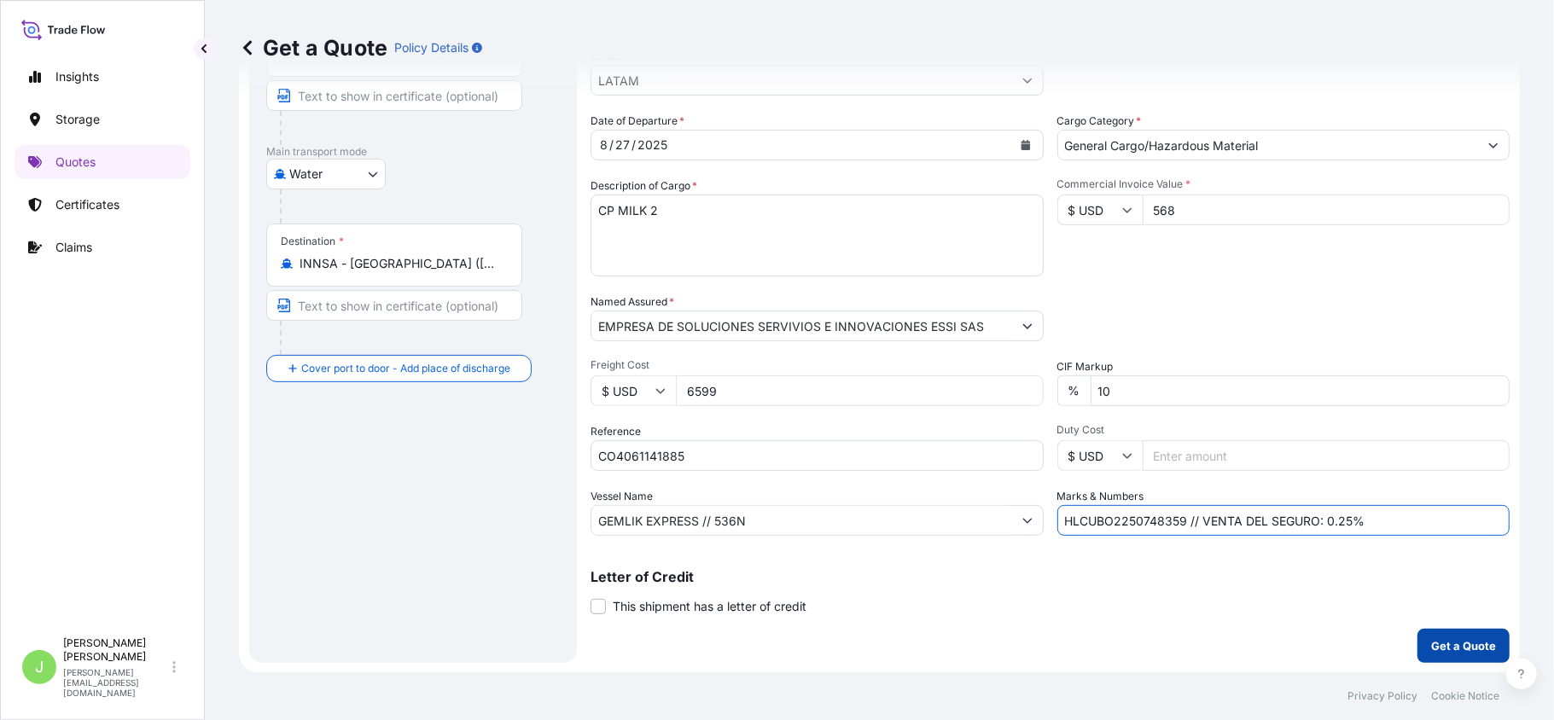
type input "HLCUBO2250748359 // VENTA DEL SEGURO: 0.25%"
click at [1441, 635] on button "Get a Quote" at bounding box center [1463, 646] width 92 height 34
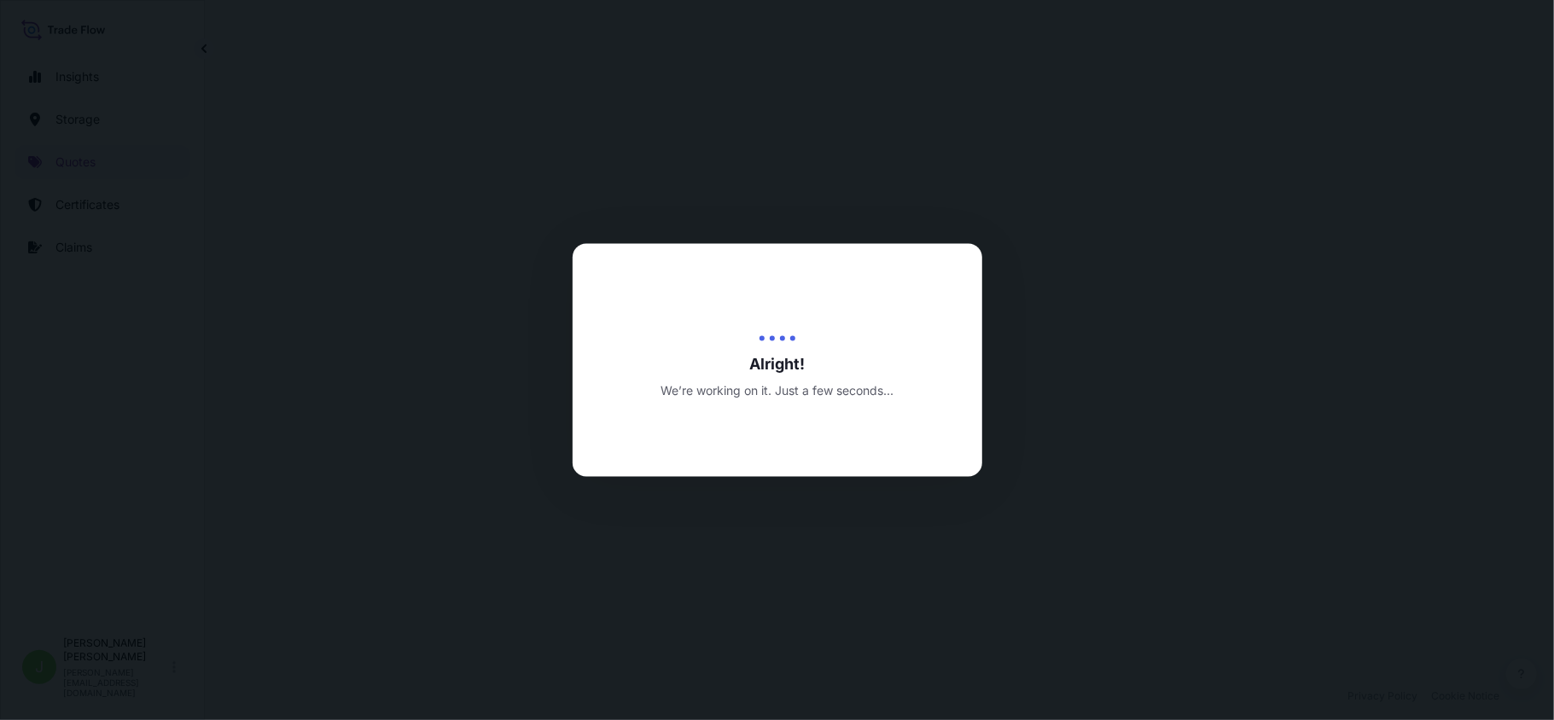
select select "Water"
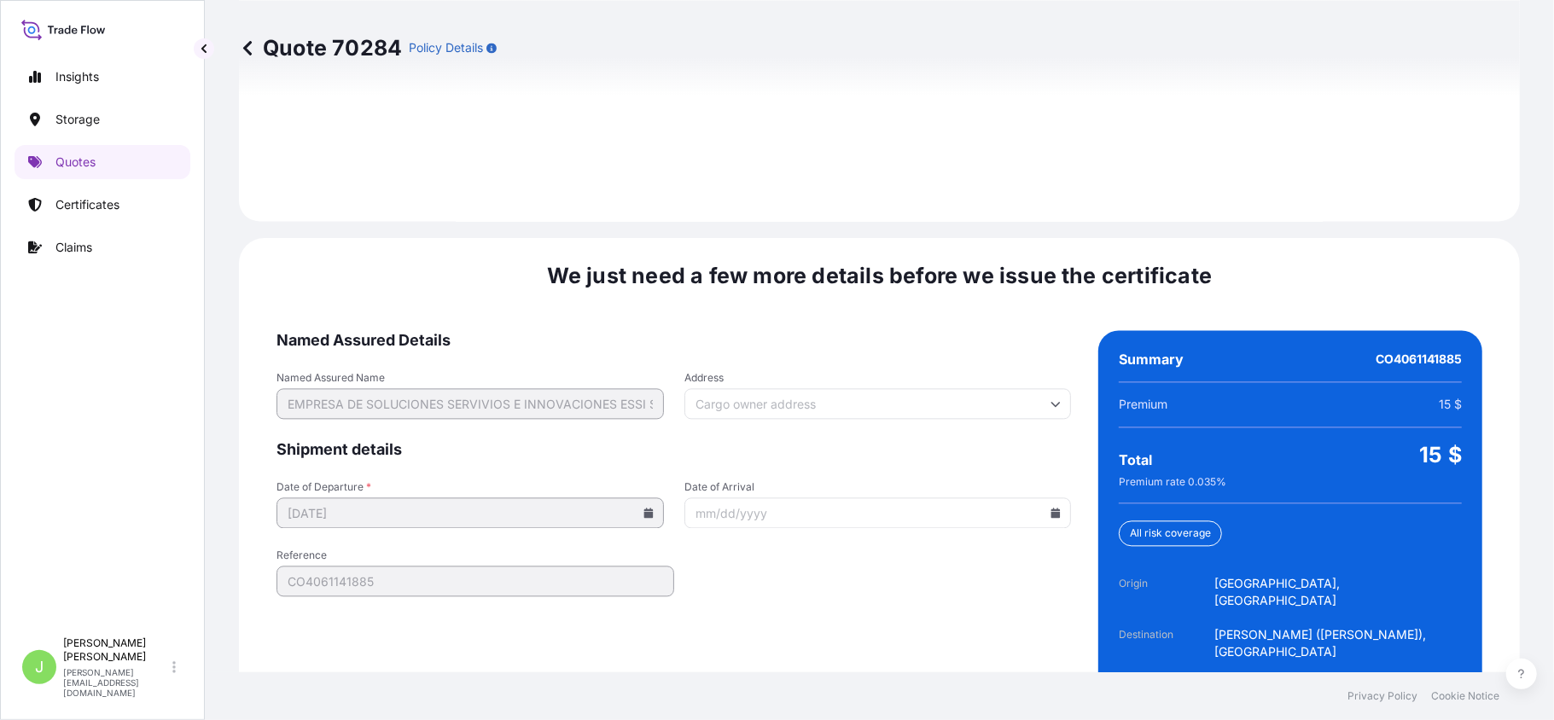
scroll to position [2515, 0]
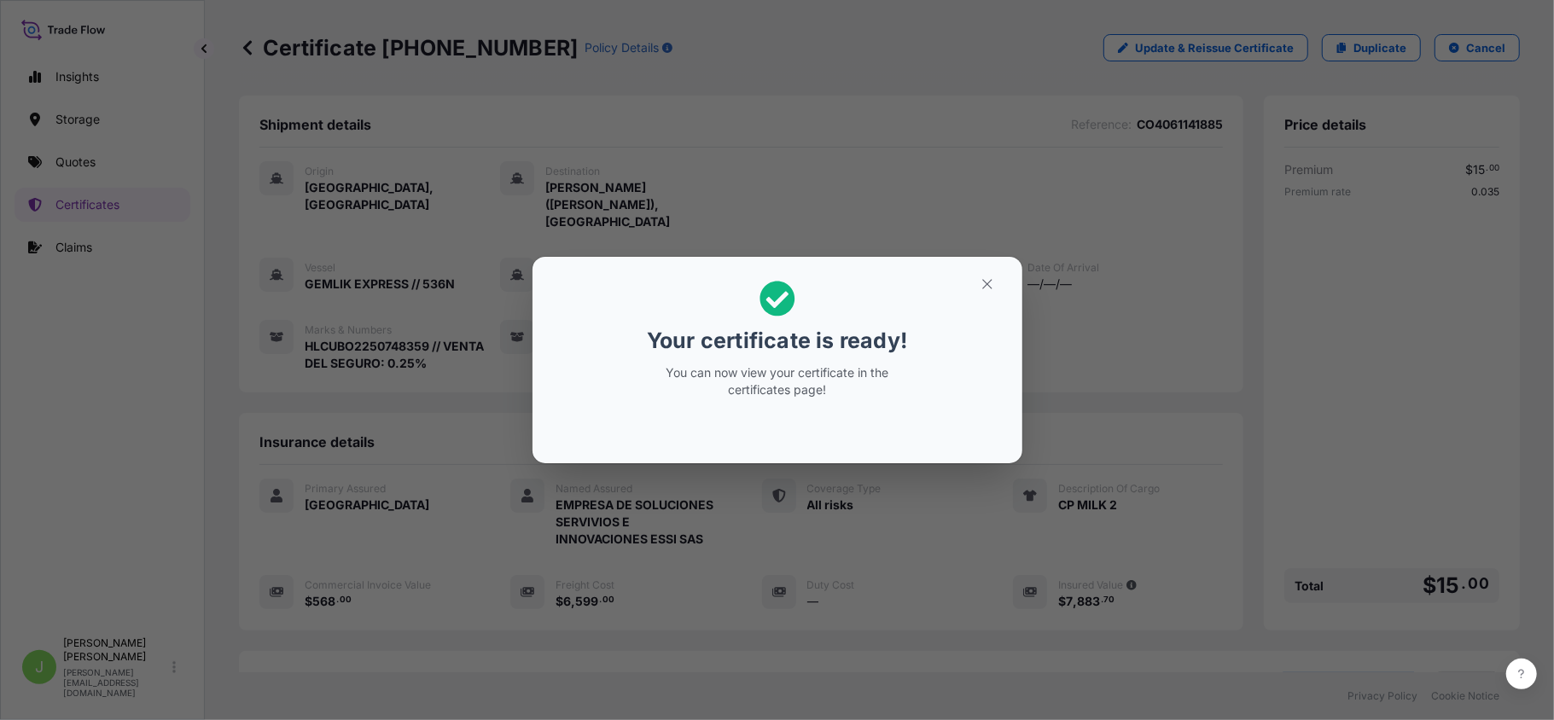
click at [984, 300] on h2 "Your certificate is ready! You can now view your certificate in the certificate…" at bounding box center [777, 339] width 462 height 138
click at [985, 299] on h2 "Your certificate is ready! You can now view your certificate in the certificate…" at bounding box center [777, 339] width 462 height 138
click at [985, 288] on icon "button" at bounding box center [986, 283] width 15 height 15
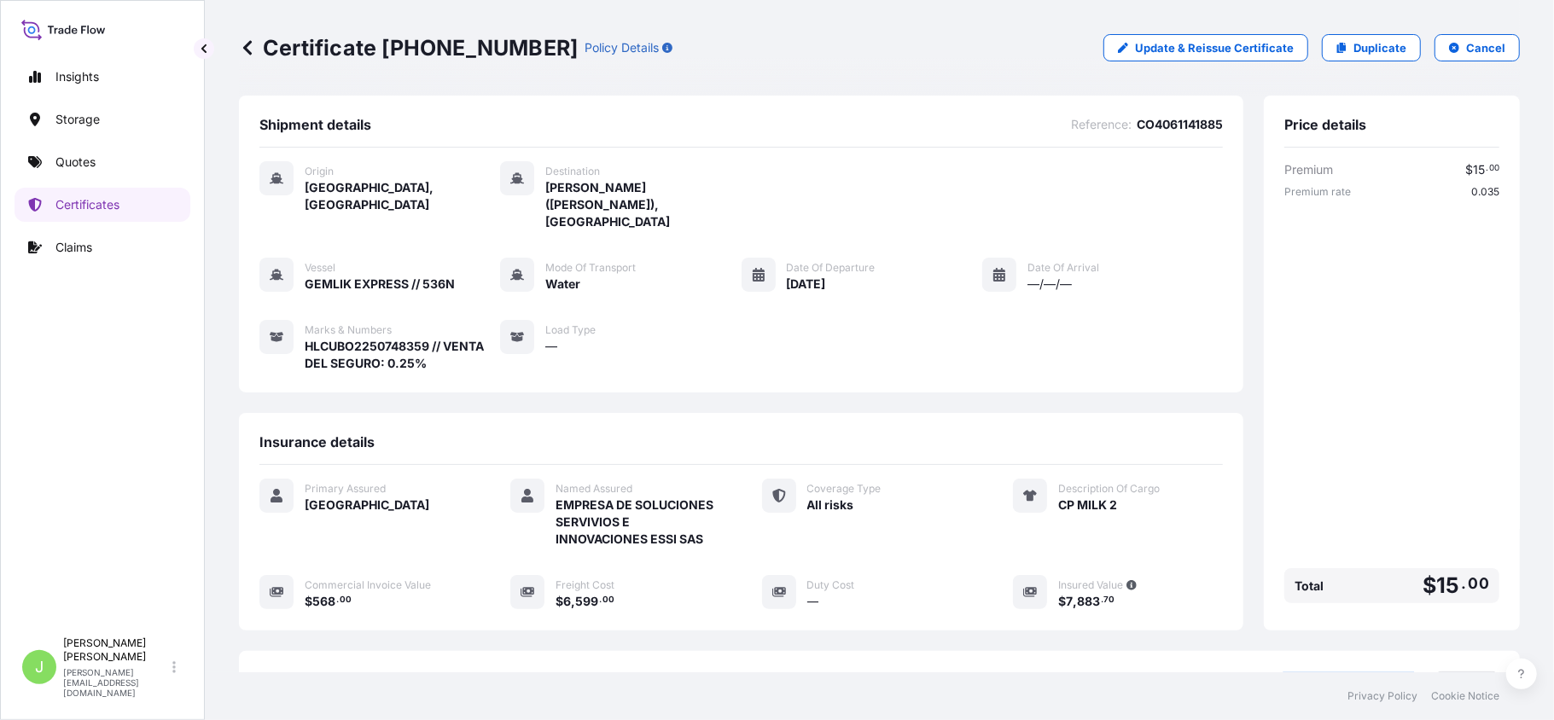
click at [341, 55] on p "Certificate [PHONE_NUMBER]" at bounding box center [408, 47] width 339 height 27
click at [342, 55] on p "Certificate [PHONE_NUMBER]" at bounding box center [408, 47] width 339 height 27
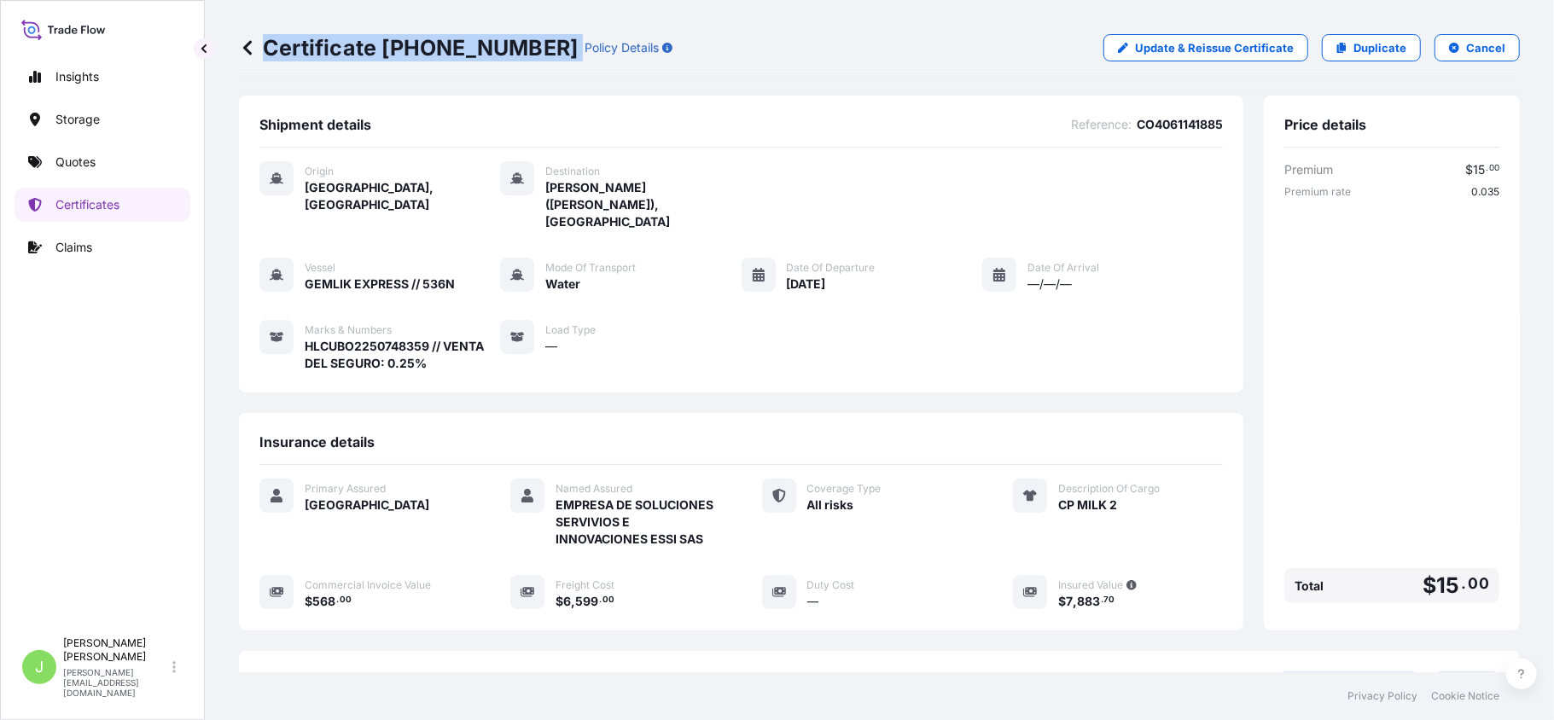
click at [342, 55] on p "Certificate [PHONE_NUMBER]" at bounding box center [408, 47] width 339 height 27
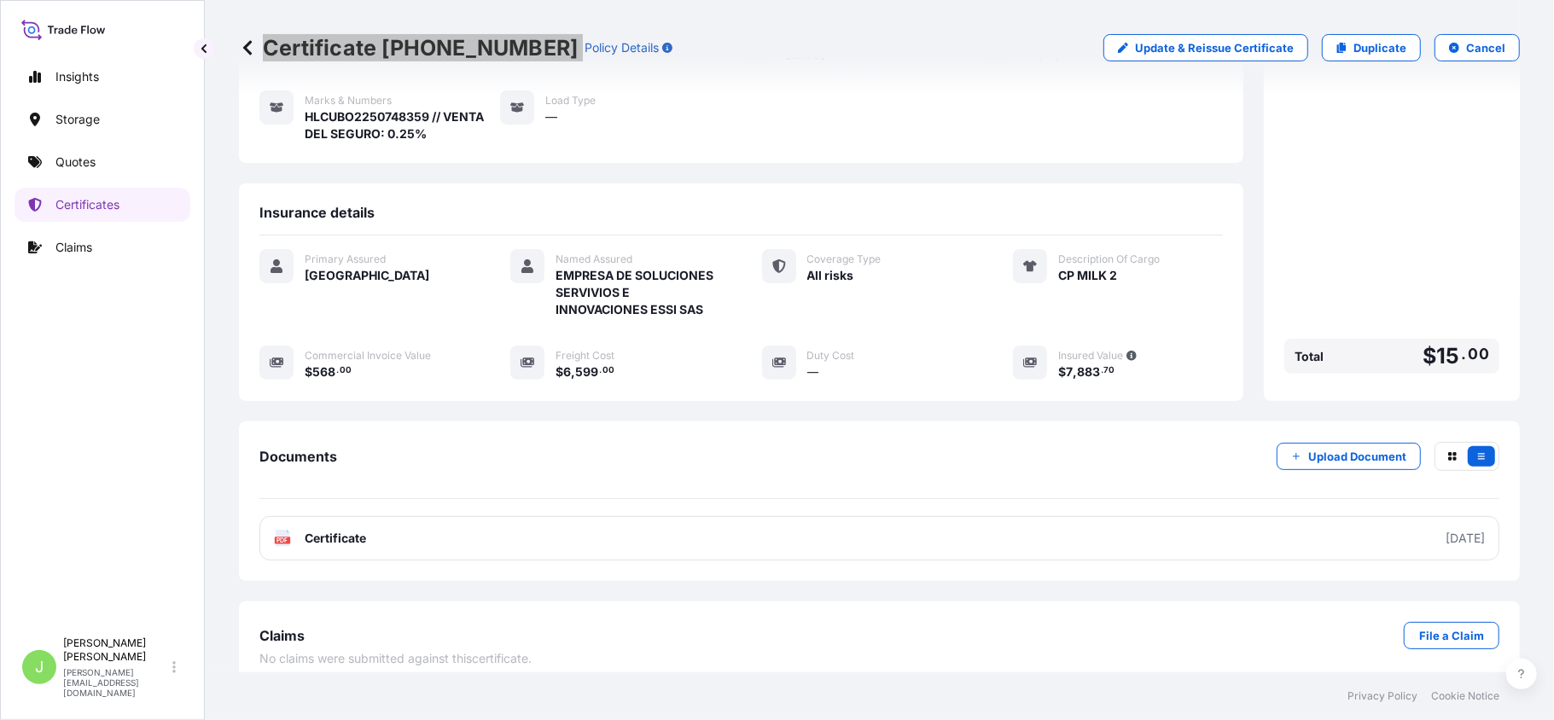
scroll to position [230, 0]
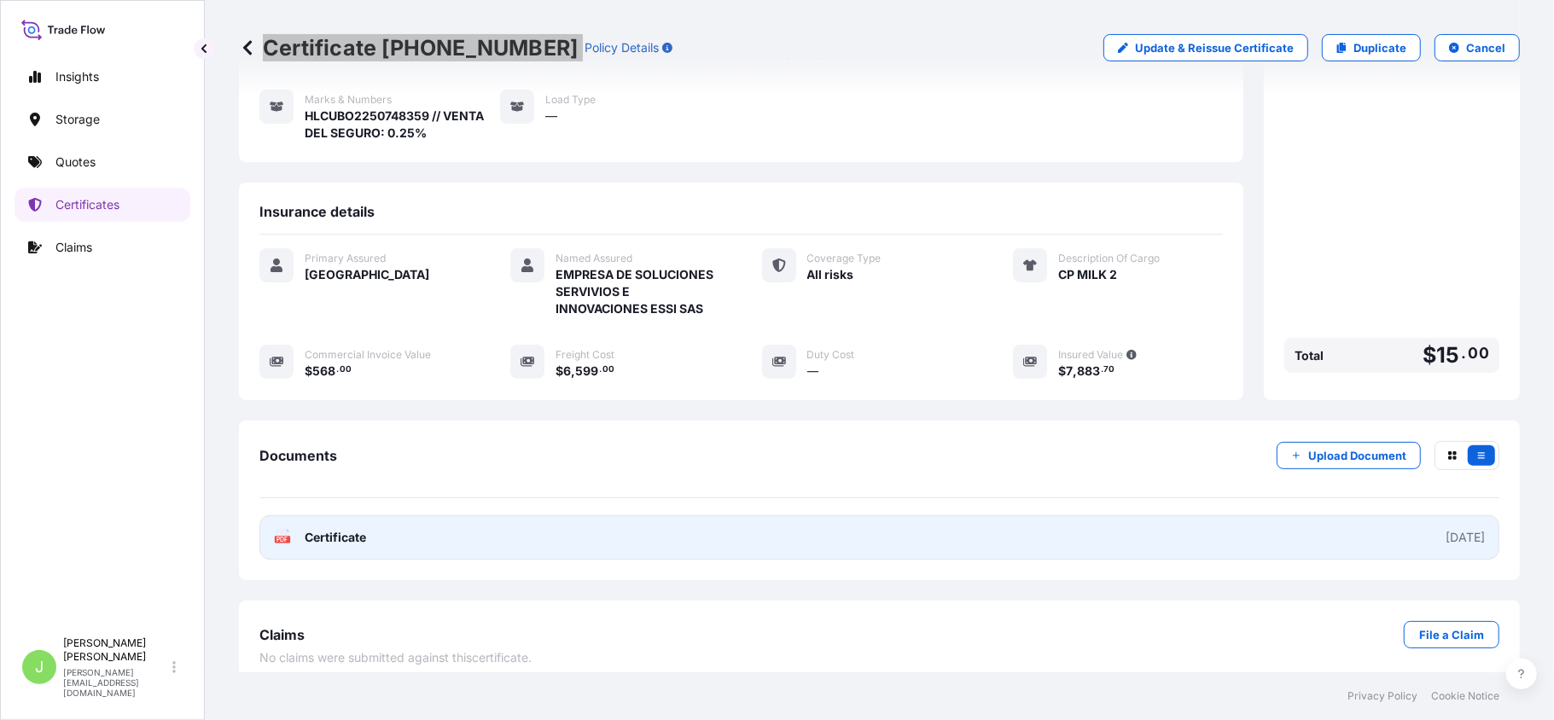
click at [324, 529] on span "Certificate" at bounding box center [335, 537] width 61 height 17
